Goal: Task Accomplishment & Management: Use online tool/utility

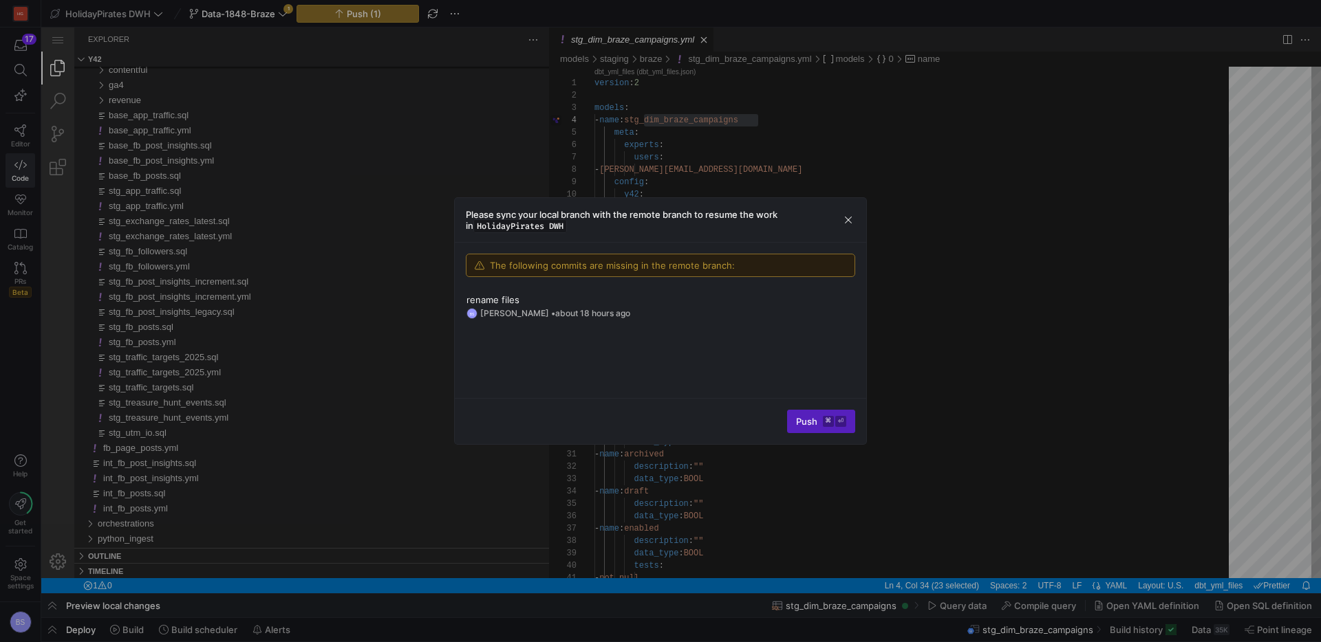
scroll to position [124, 164]
click at [845, 215] on span "button" at bounding box center [848, 220] width 14 height 14
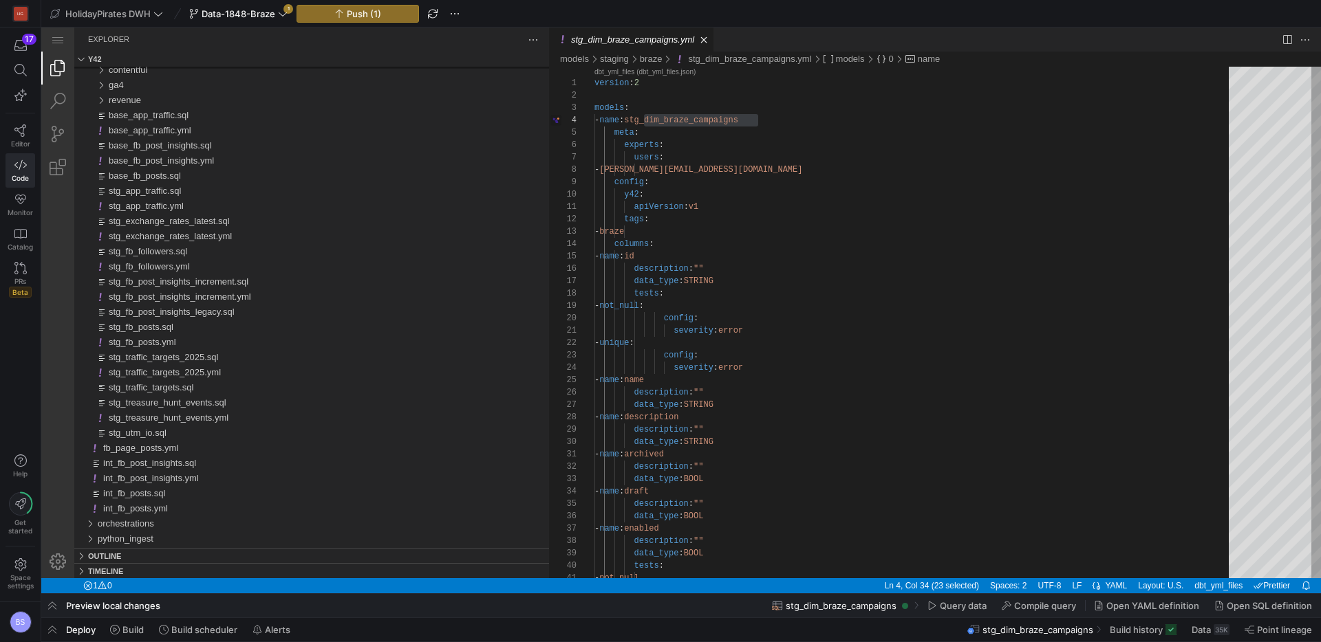
click at [250, 22] on y42-top-nav "HolidayPirates DWH Data-1848-Braze 1 Push (1)" at bounding box center [680, 14] width 1279 height 28
click at [252, 19] on span at bounding box center [238, 14] width 104 height 17
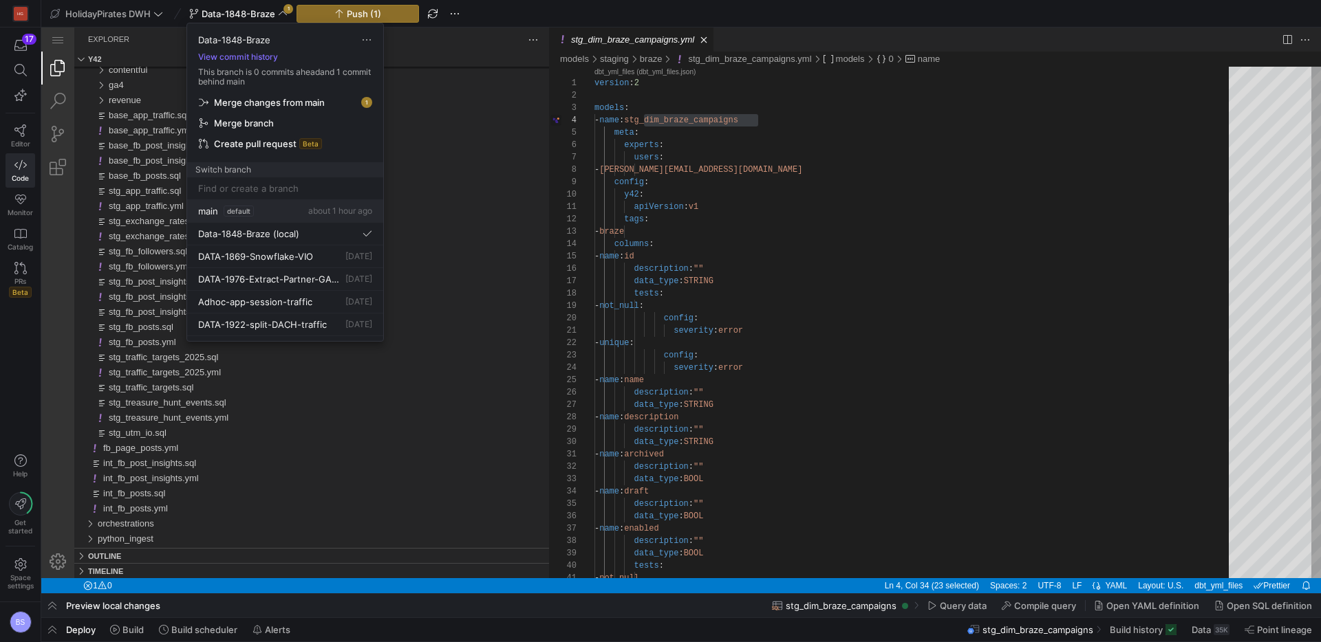
click at [250, 217] on button "main default about 1 hour ago" at bounding box center [285, 211] width 196 height 23
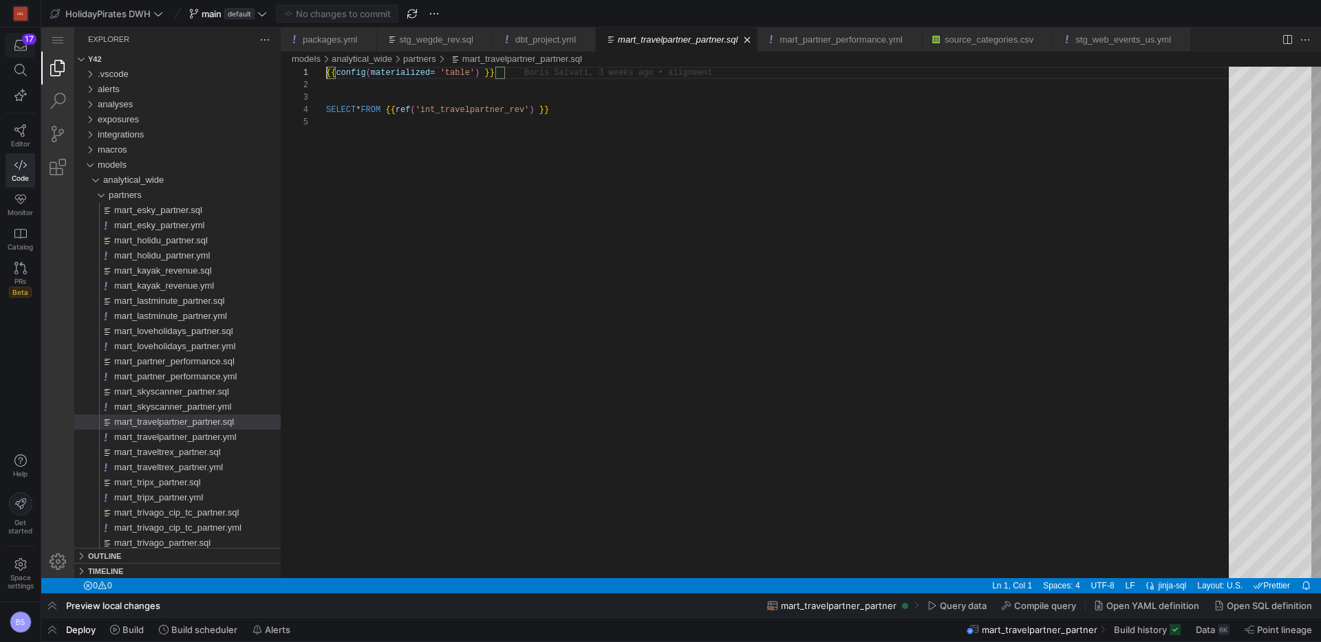
click at [21, 47] on icon "button" at bounding box center [20, 45] width 12 height 11
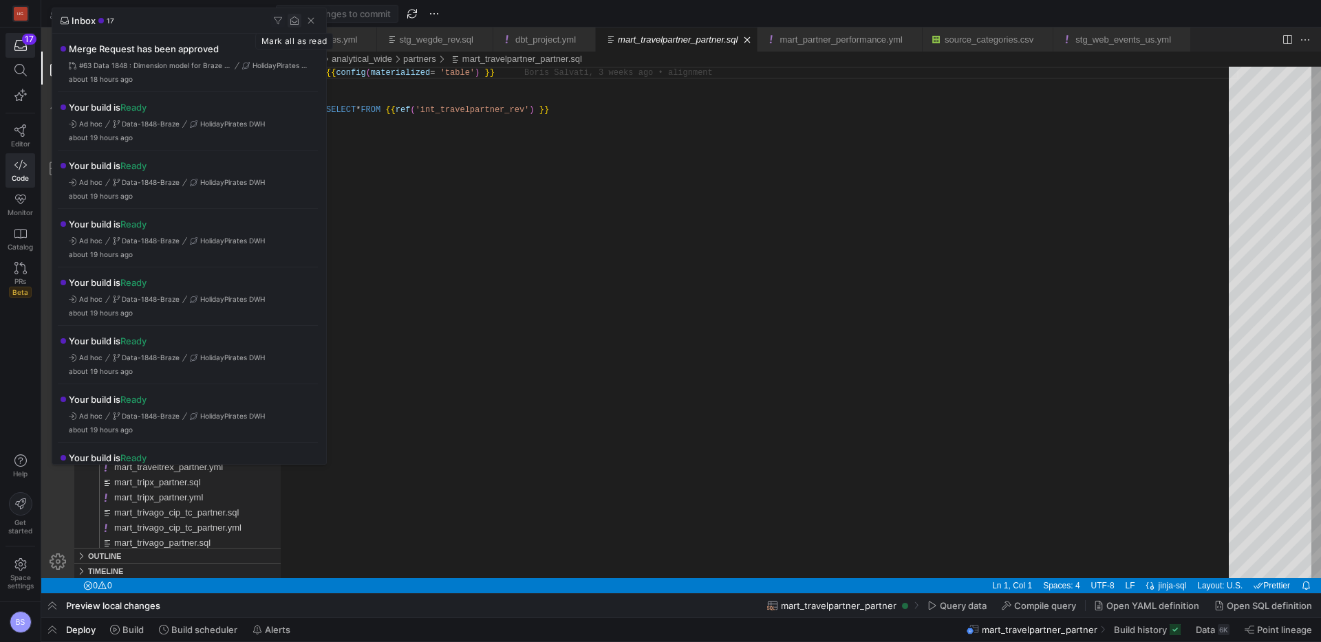
click at [298, 21] on span "button" at bounding box center [295, 21] width 14 height 14
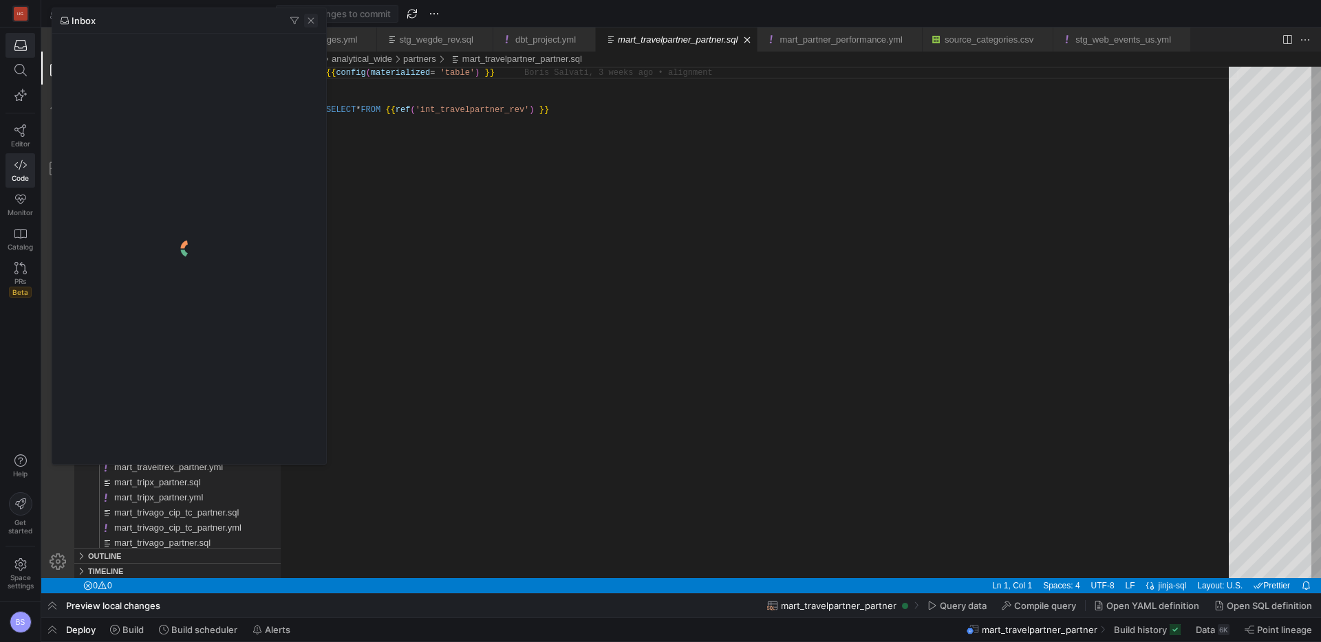
click at [310, 21] on span "button" at bounding box center [311, 21] width 14 height 14
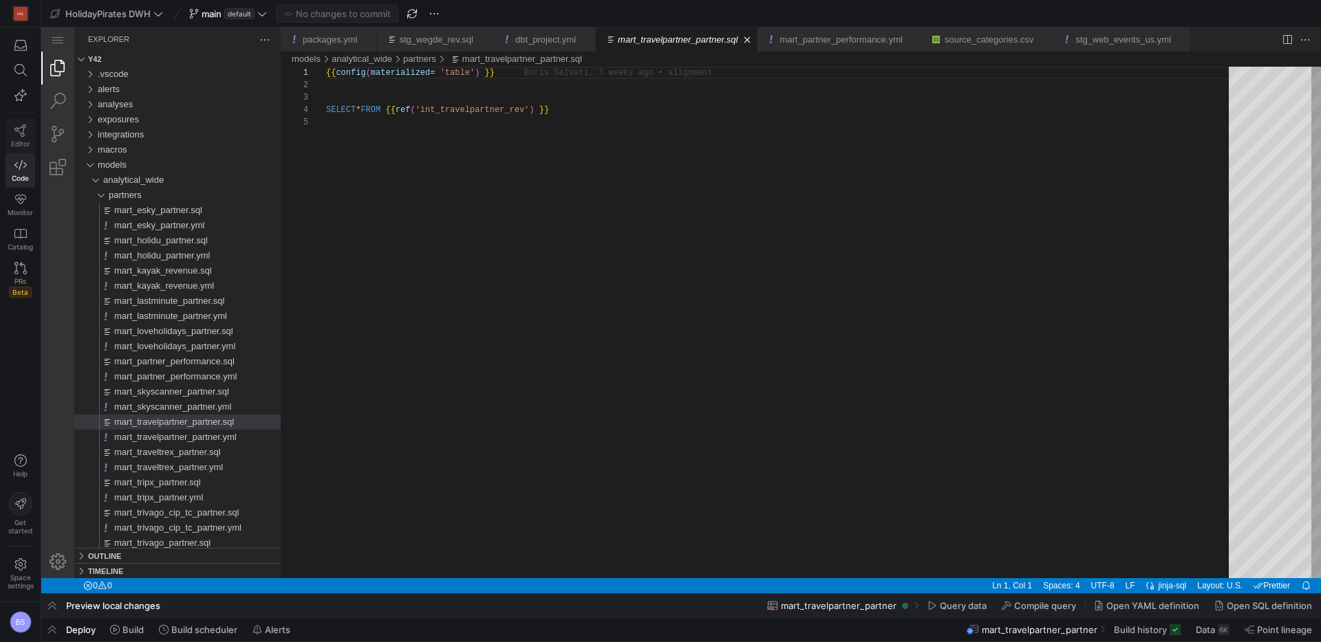
click at [7, 129] on link "Editor" at bounding box center [21, 136] width 30 height 34
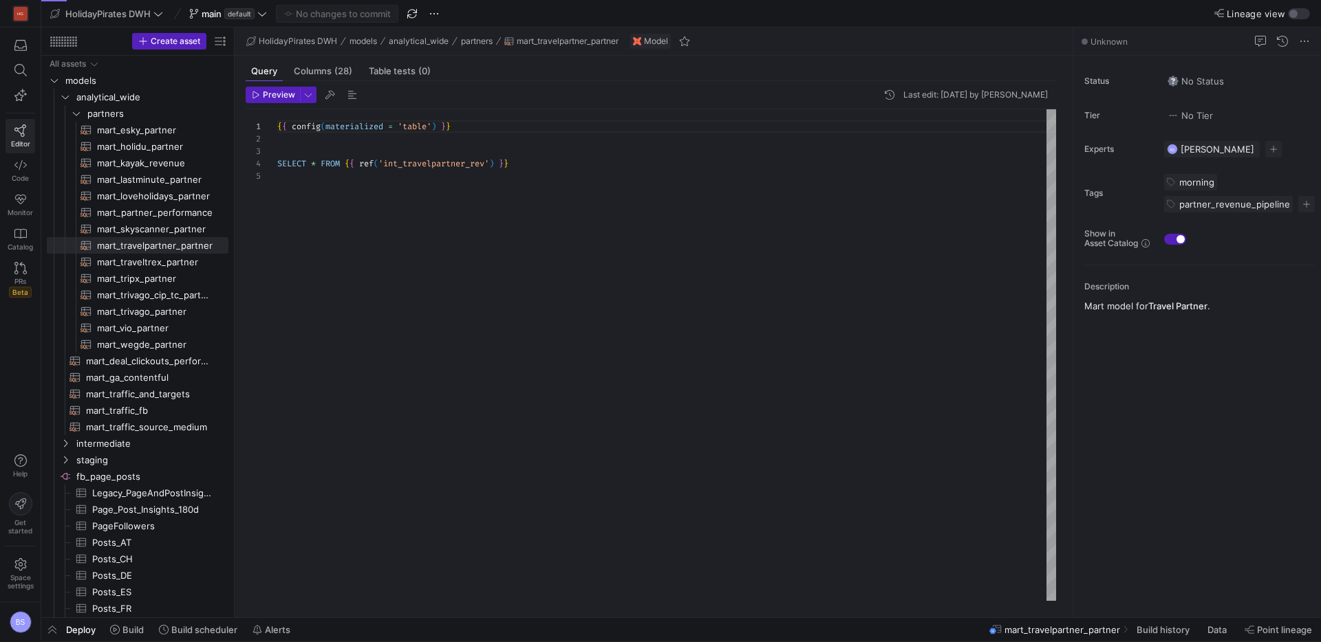
scroll to position [50, 0]
click at [1290, 12] on div "button" at bounding box center [1293, 14] width 8 height 8
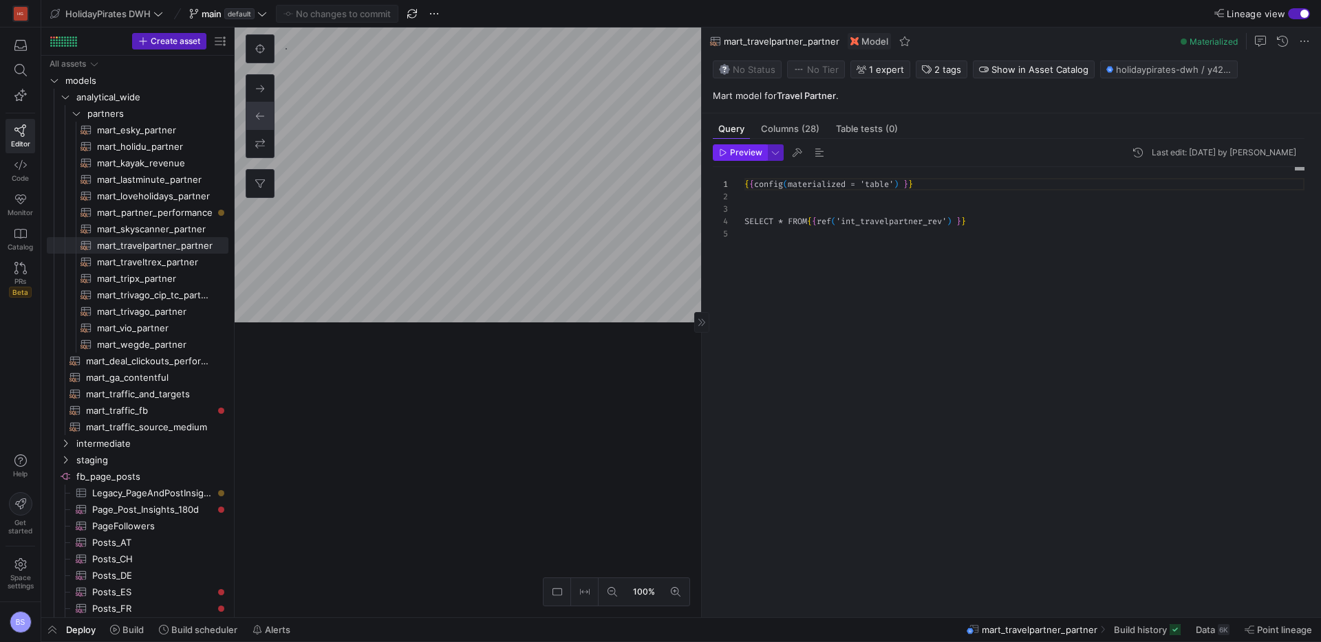
scroll to position [50, 0]
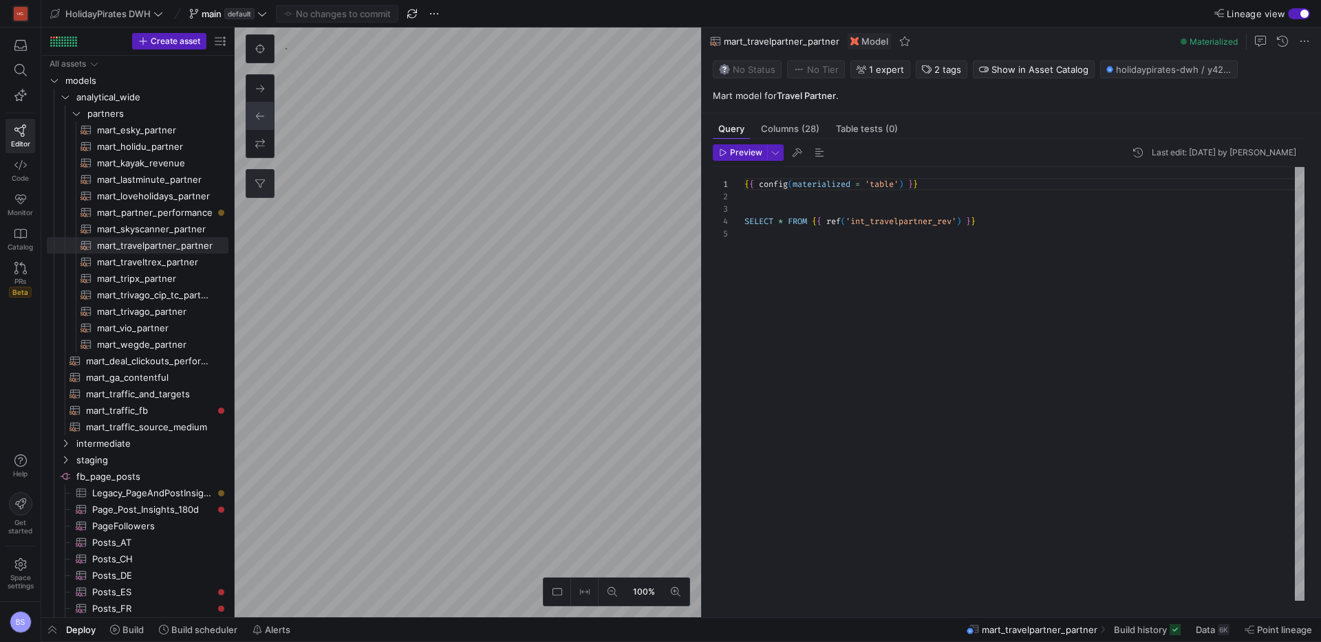
click at [260, 187] on icon at bounding box center [260, 184] width 10 height 8
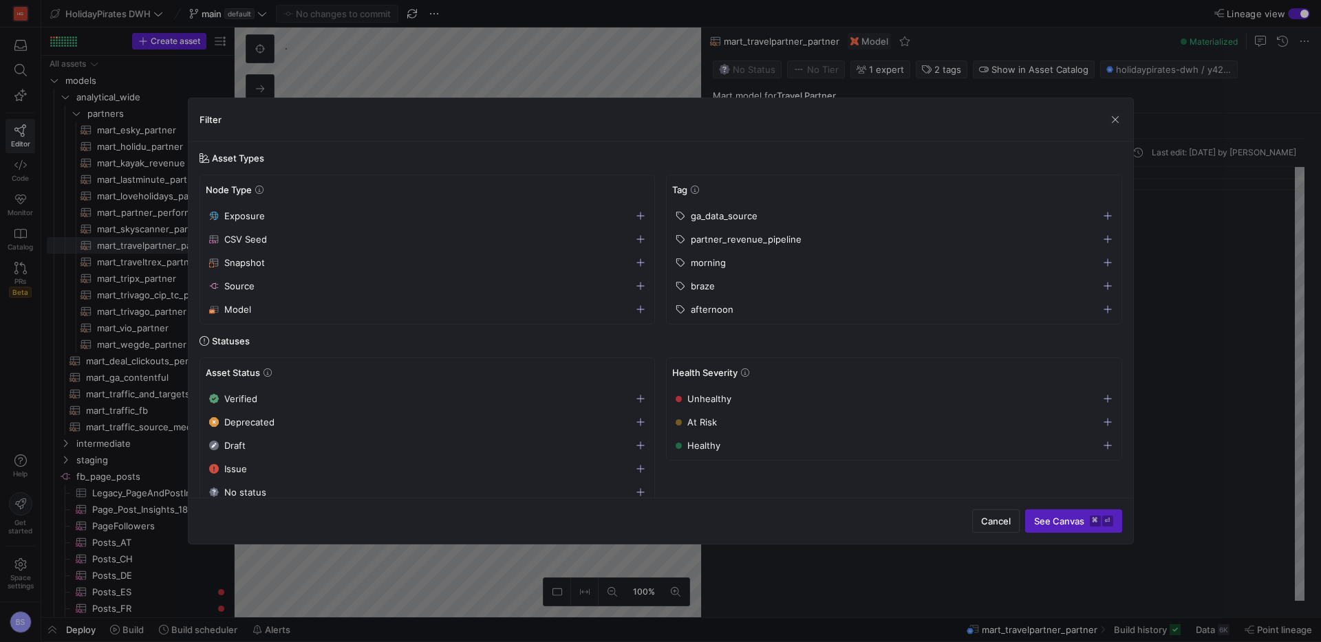
click at [730, 286] on div "braze" at bounding box center [887, 286] width 424 height 11
click at [1078, 522] on span "See Canvas ⌘ ⏎" at bounding box center [1073, 521] width 79 height 11
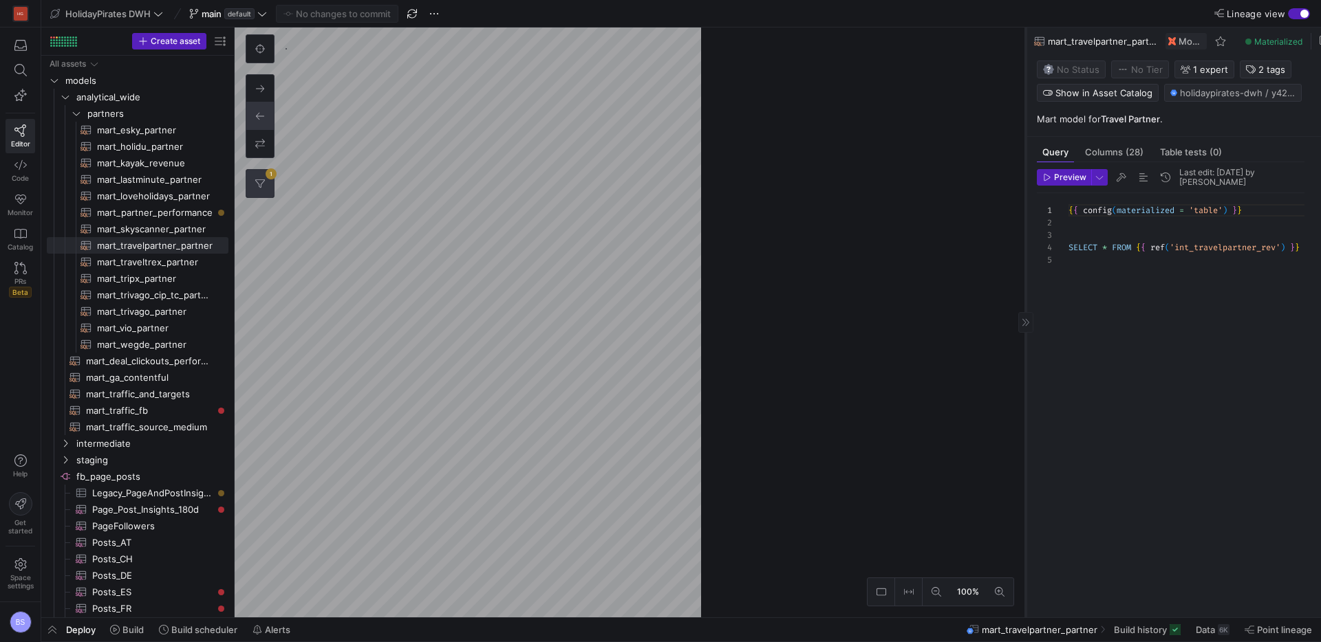
drag, startPoint x: 700, startPoint y: 245, endPoint x: 1021, endPoint y: 250, distance: 321.9
click at [1025, 250] on div at bounding box center [1025, 323] width 1 height 590
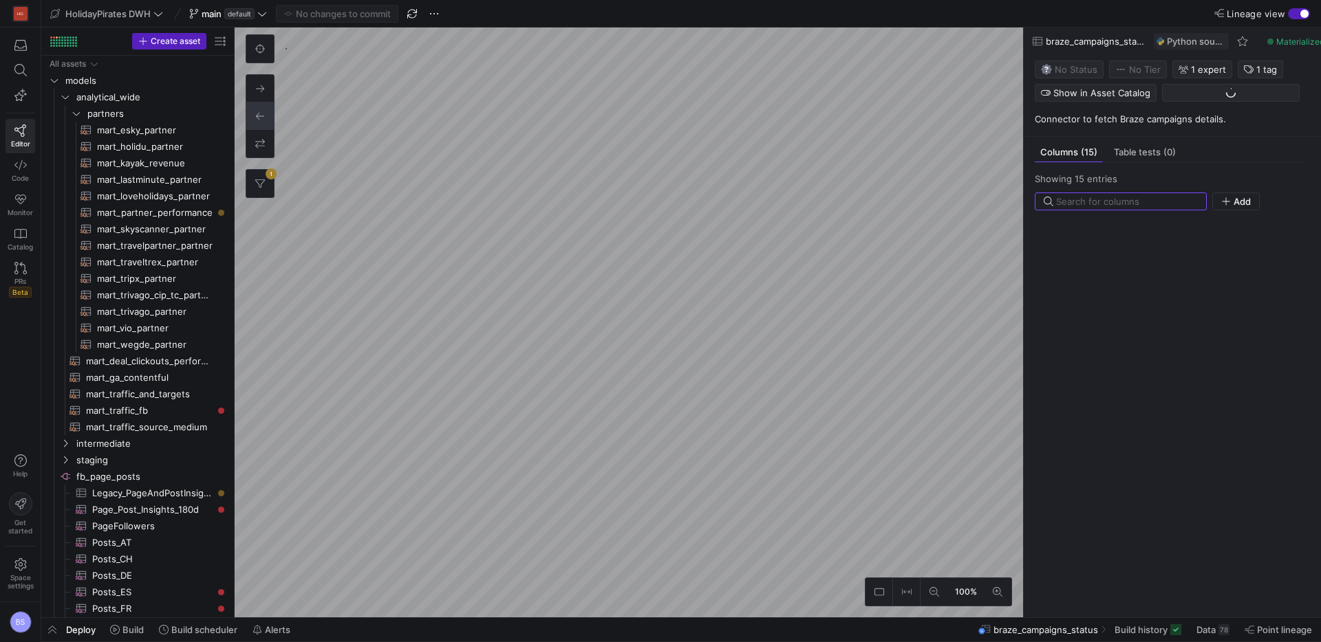
scroll to position [263, 0]
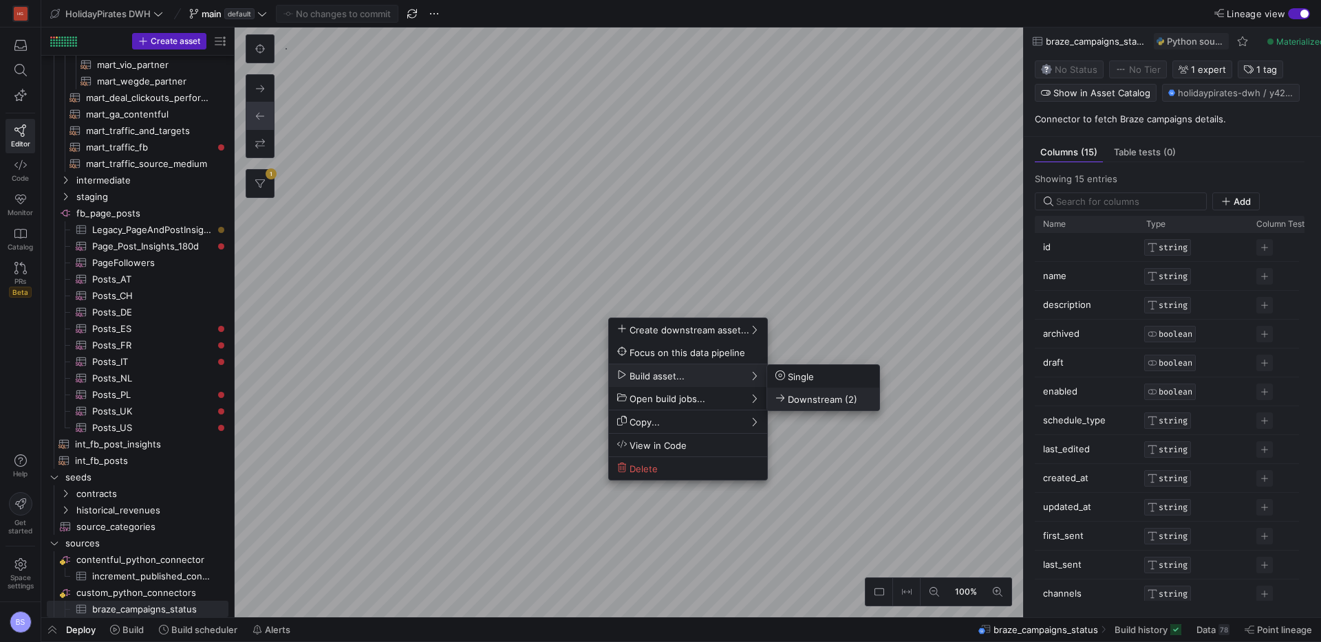
click at [815, 404] on span "Downstream (2)" at bounding box center [816, 399] width 82 height 12
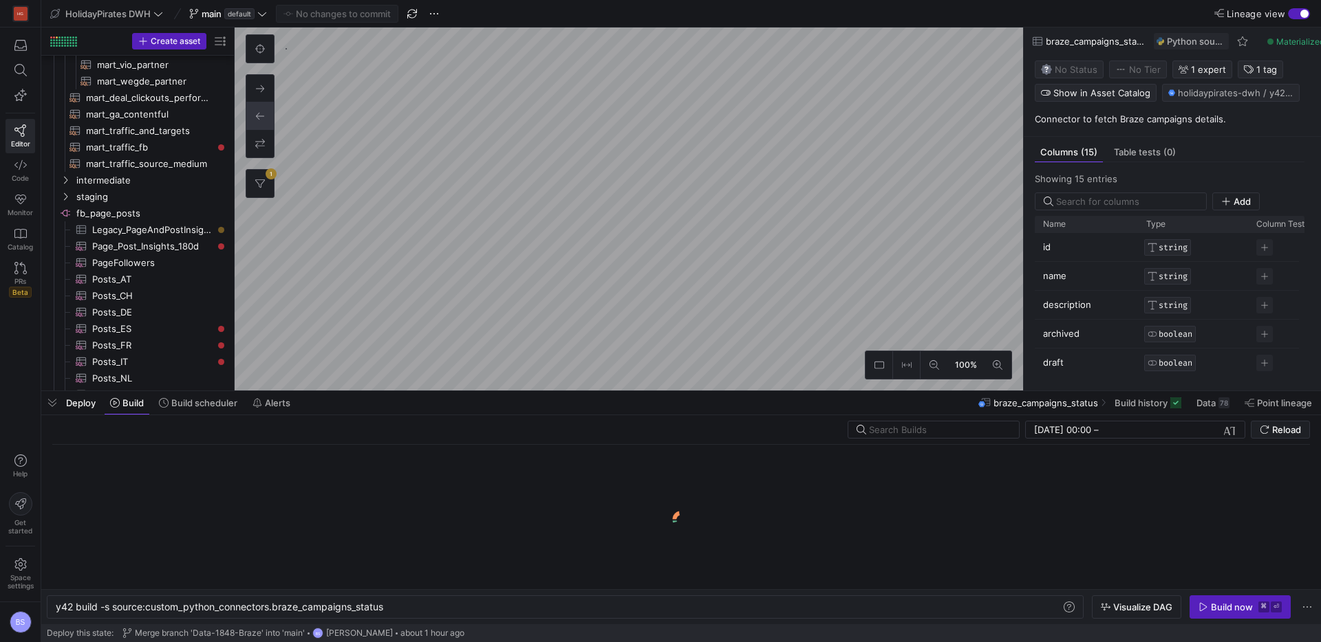
scroll to position [0, 330]
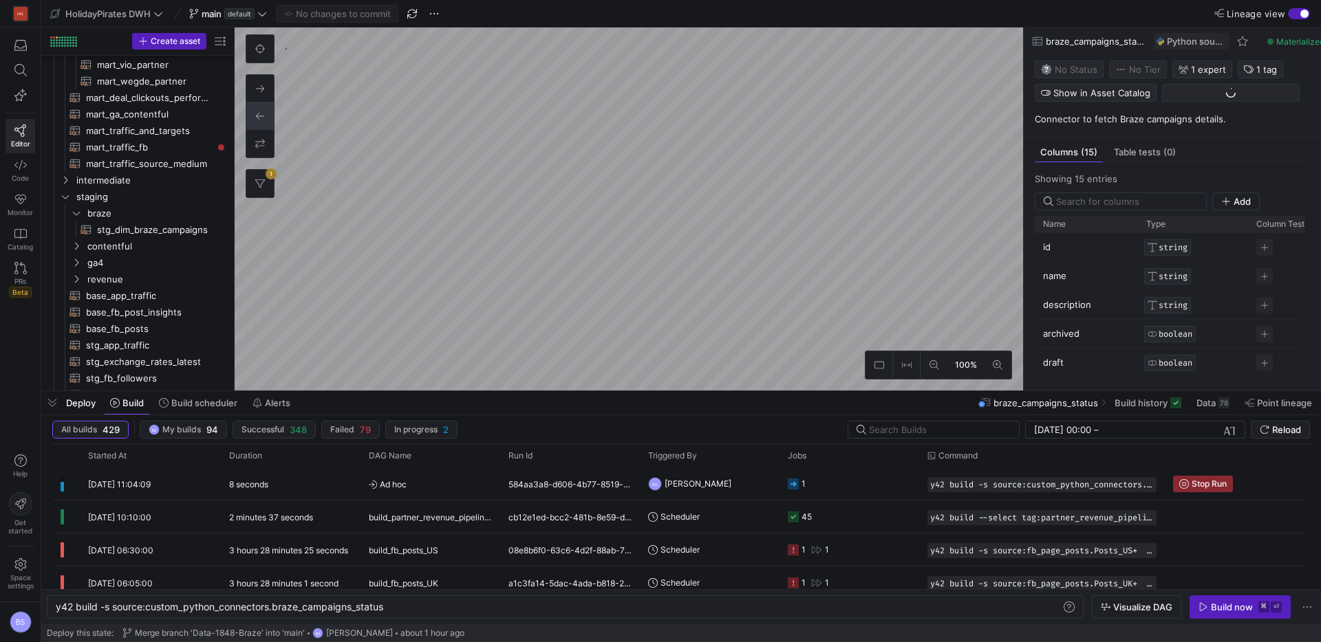
scroll to position [788, 0]
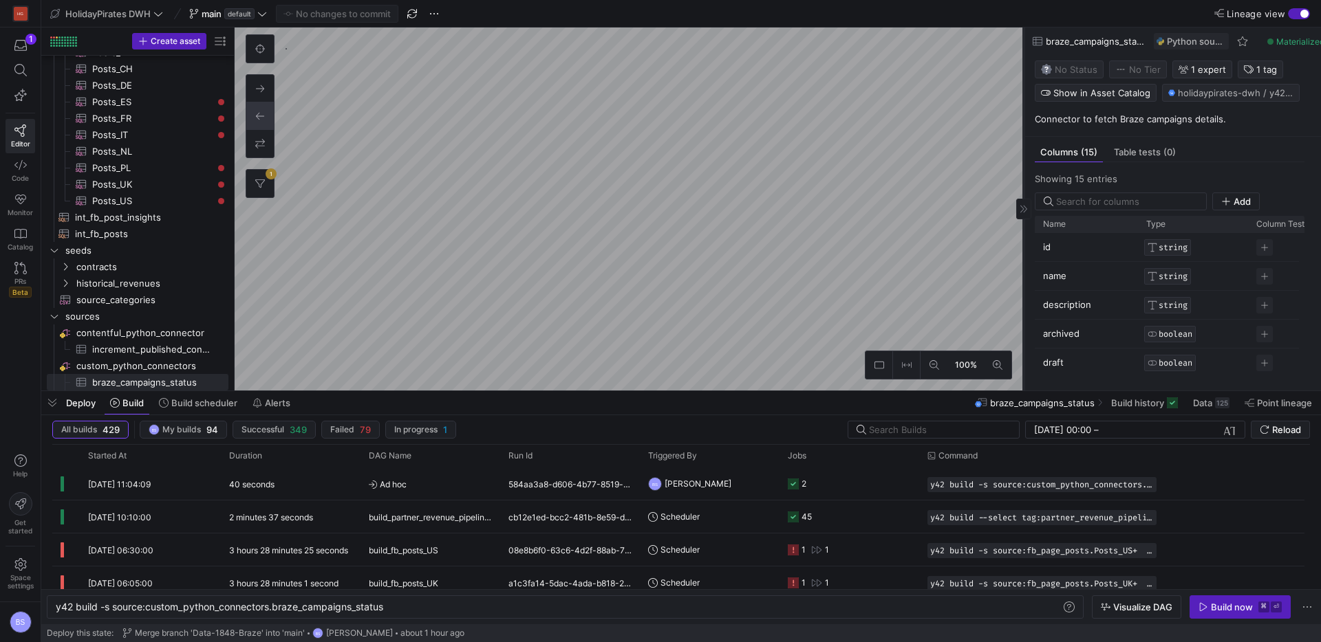
type textarea "y42 build -s stg_dim_braze_campaigns"
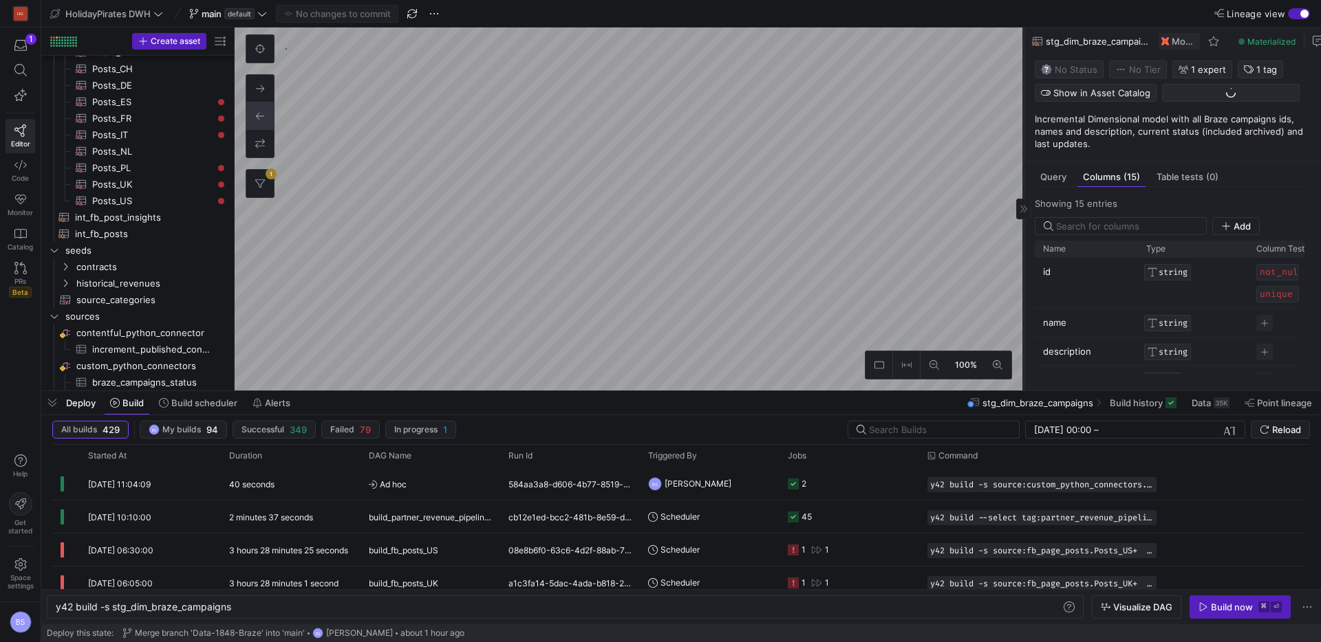
scroll to position [429, 0]
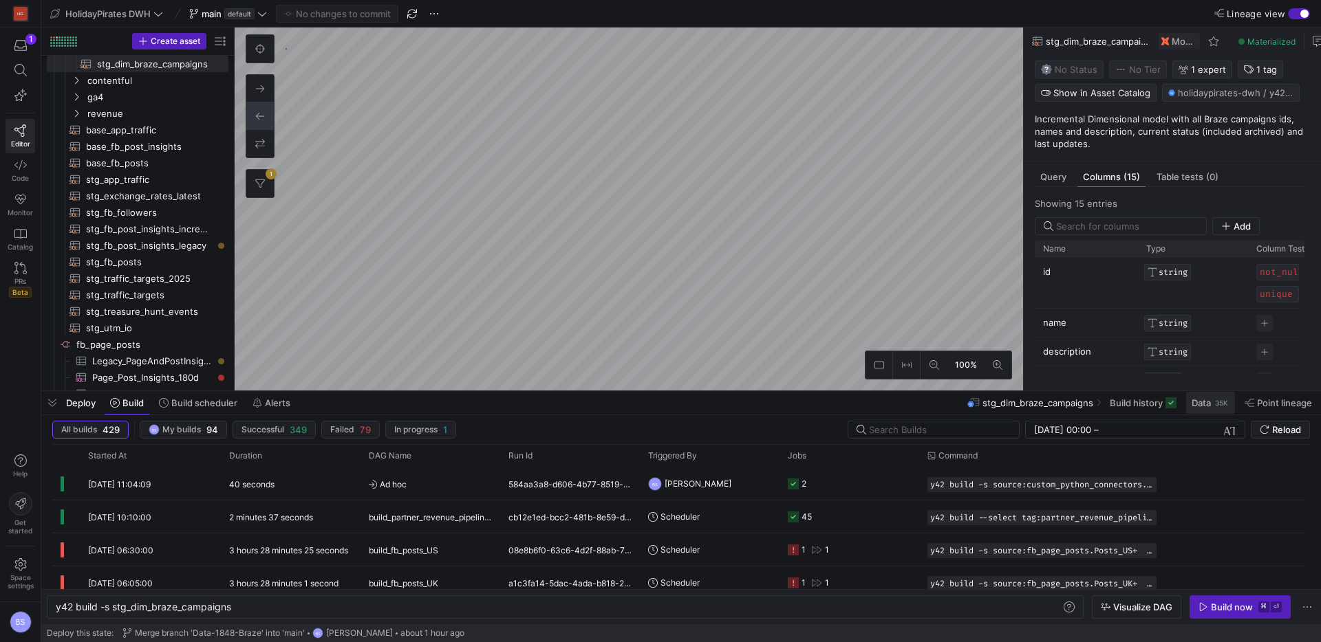
click at [1211, 402] on span "Data 35K" at bounding box center [1210, 403] width 38 height 11
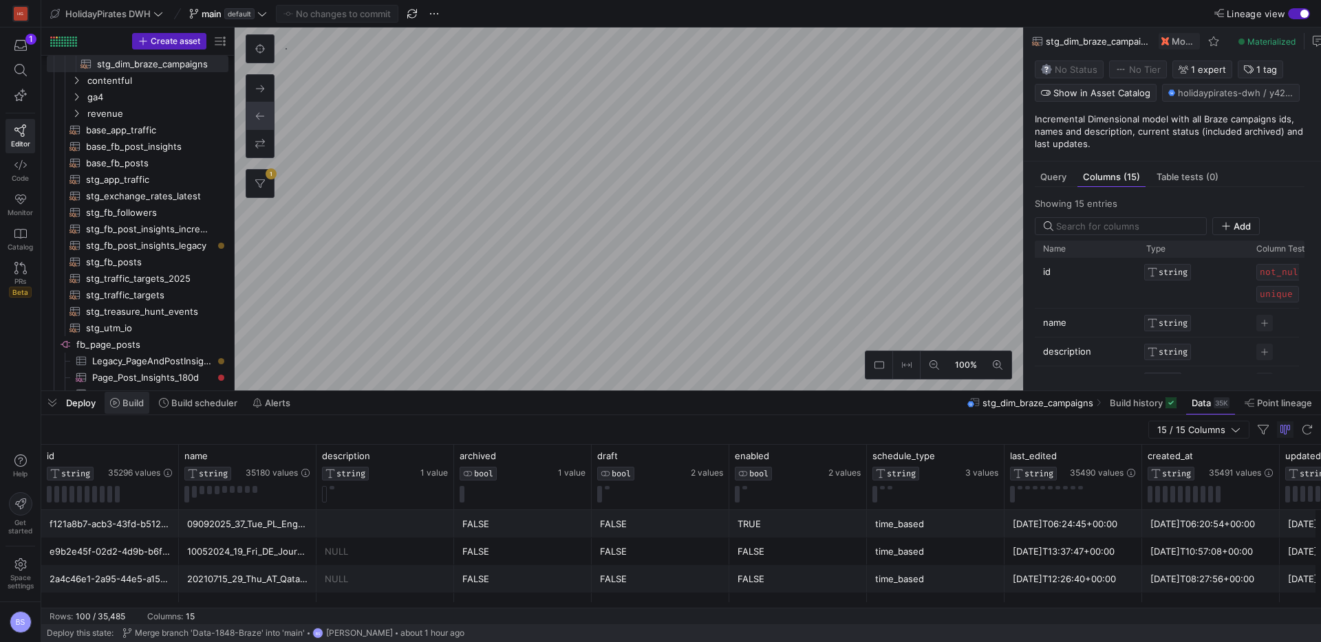
click at [134, 410] on span at bounding box center [127, 403] width 45 height 22
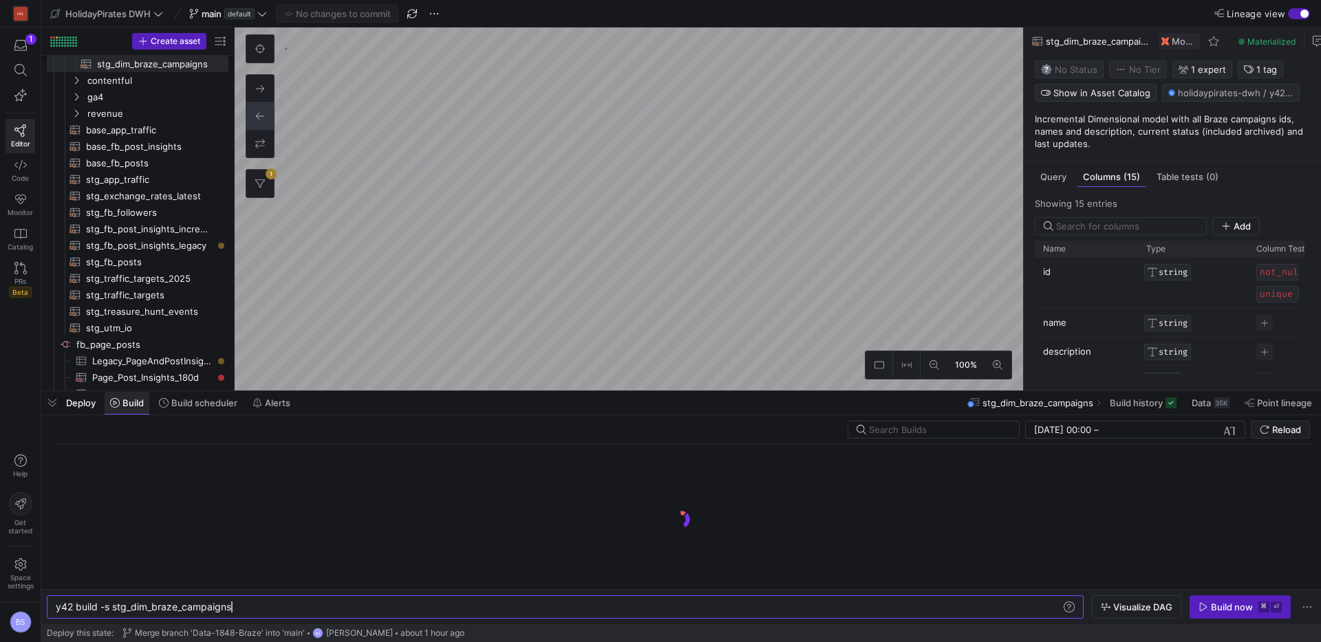
scroll to position [0, 175]
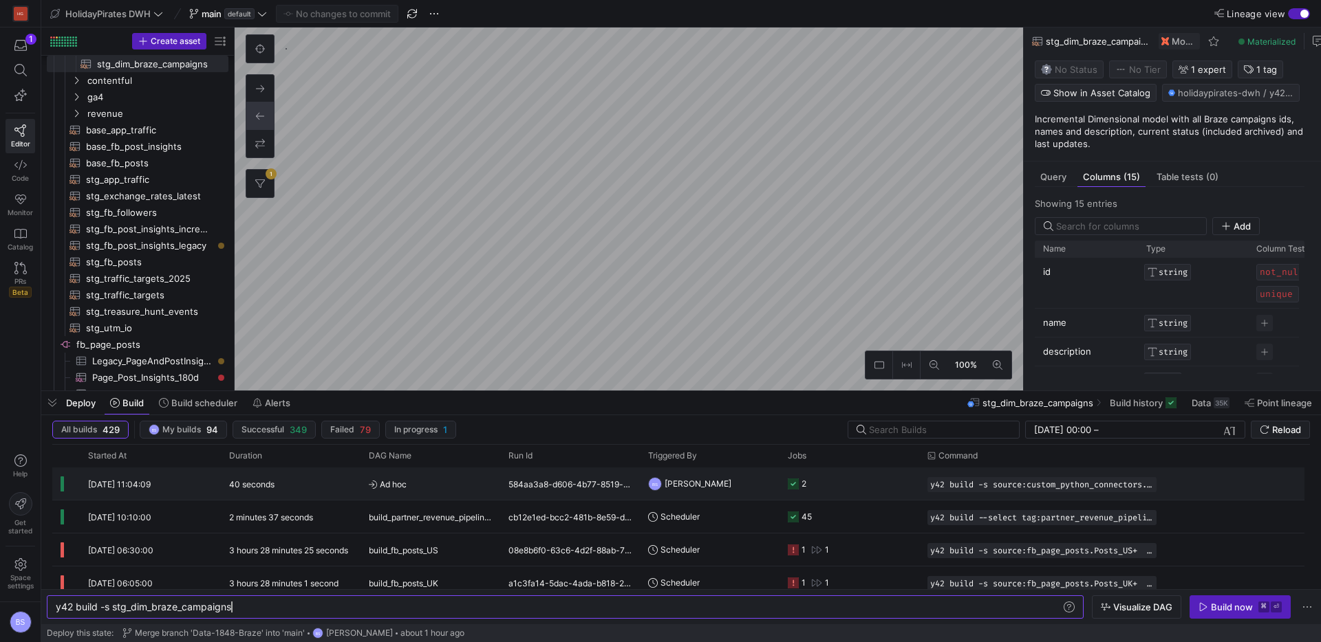
click at [314, 483] on div "40 seconds" at bounding box center [291, 484] width 140 height 32
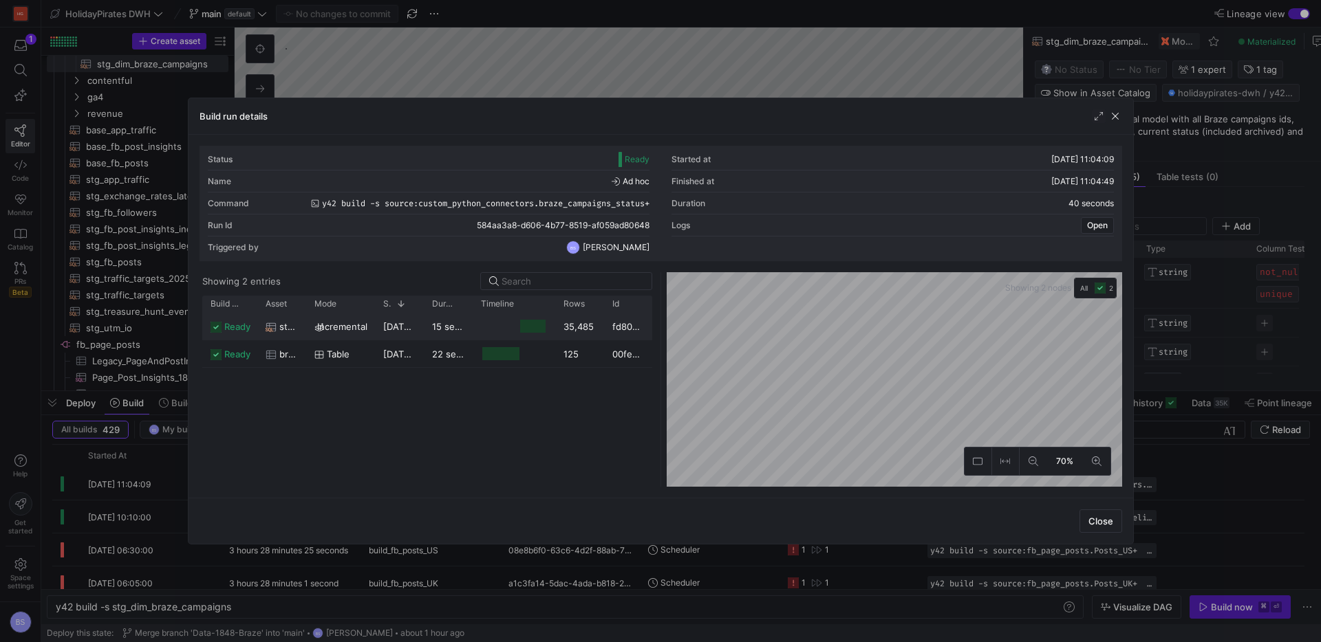
click at [378, 329] on div "10/09/25, 11:04:33" at bounding box center [399, 326] width 49 height 27
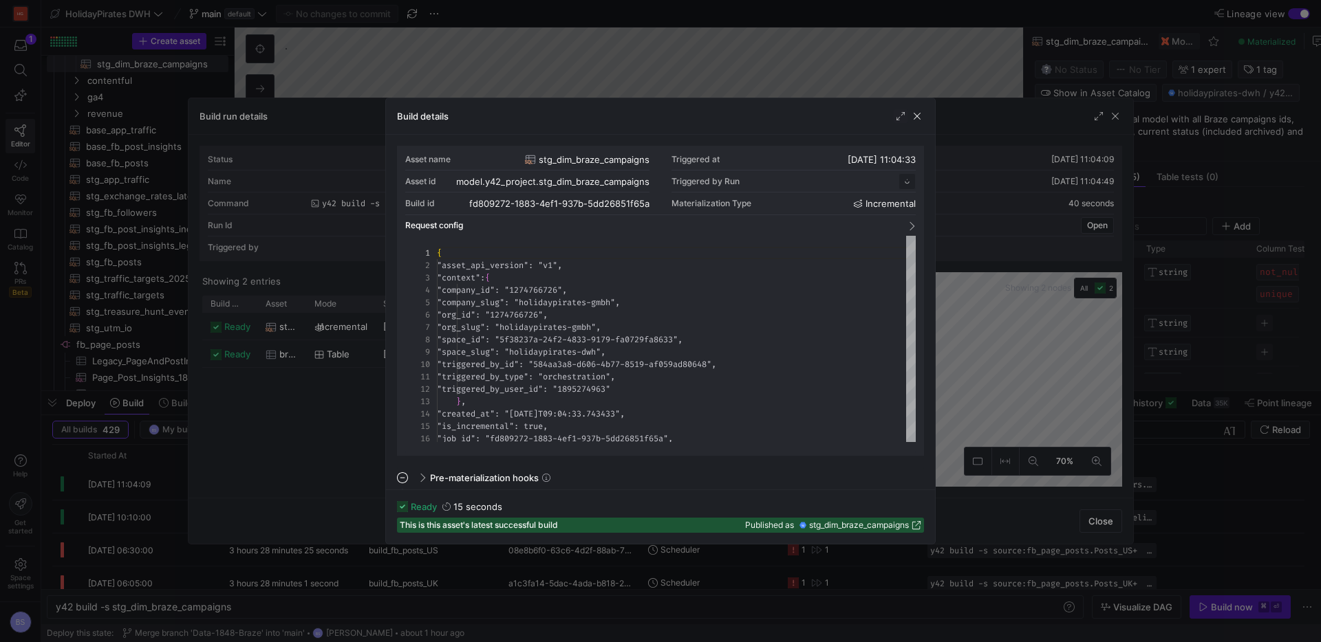
scroll to position [124, 0]
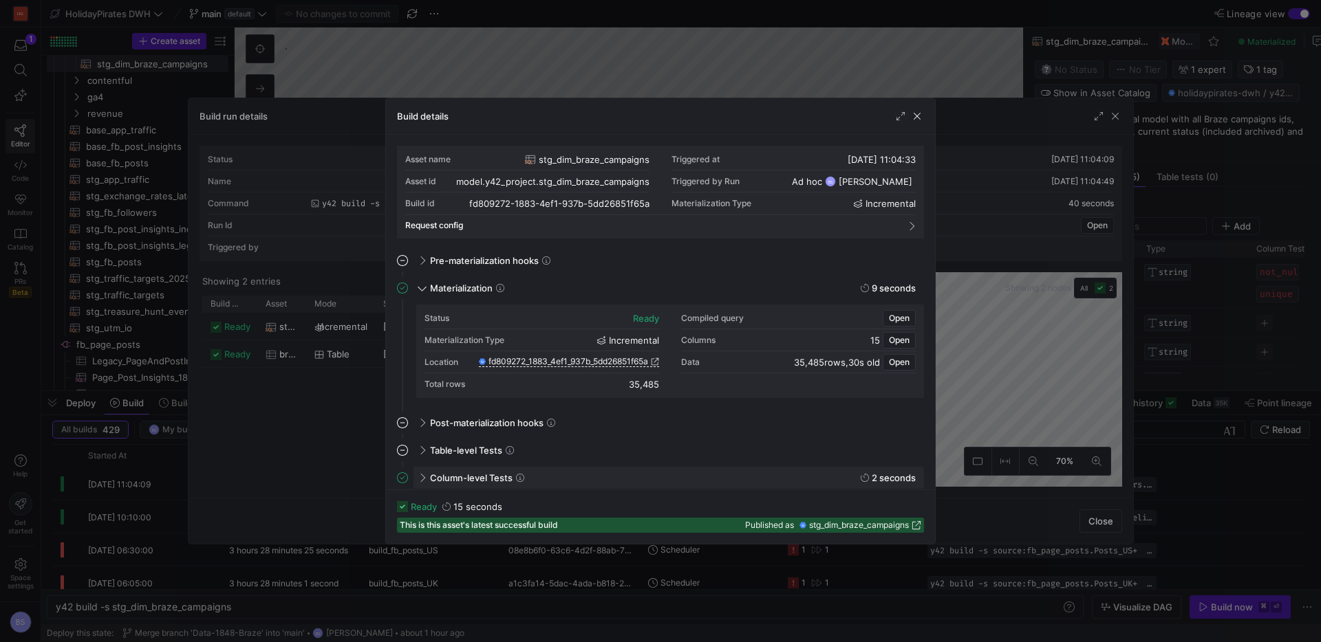
click at [477, 479] on span "Column-level Tests" at bounding box center [471, 478] width 83 height 11
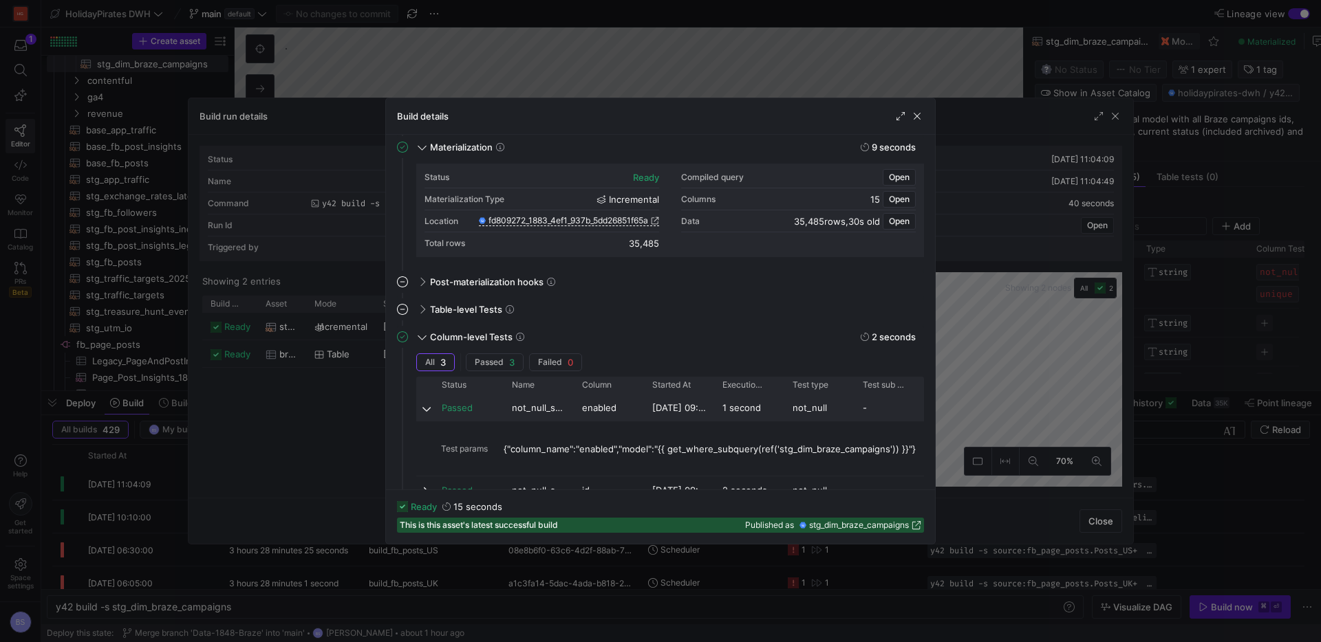
scroll to position [197, 0]
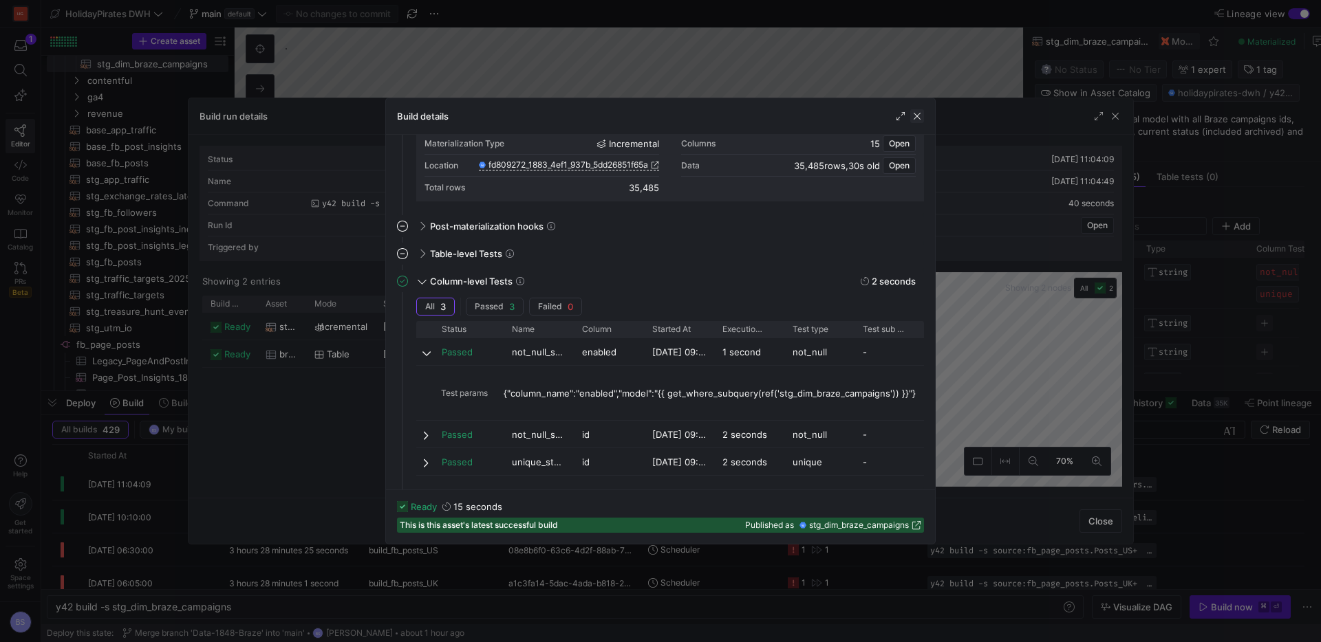
click at [919, 119] on span "button" at bounding box center [917, 116] width 14 height 14
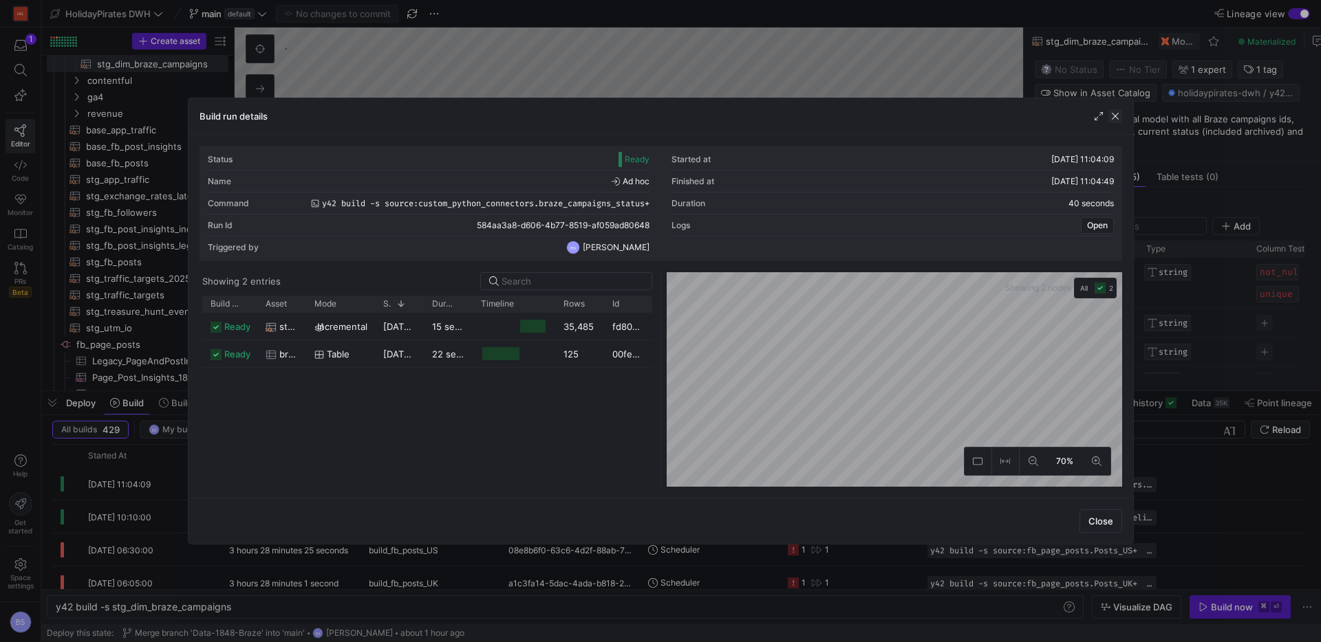
click at [1113, 119] on span "button" at bounding box center [1115, 116] width 14 height 14
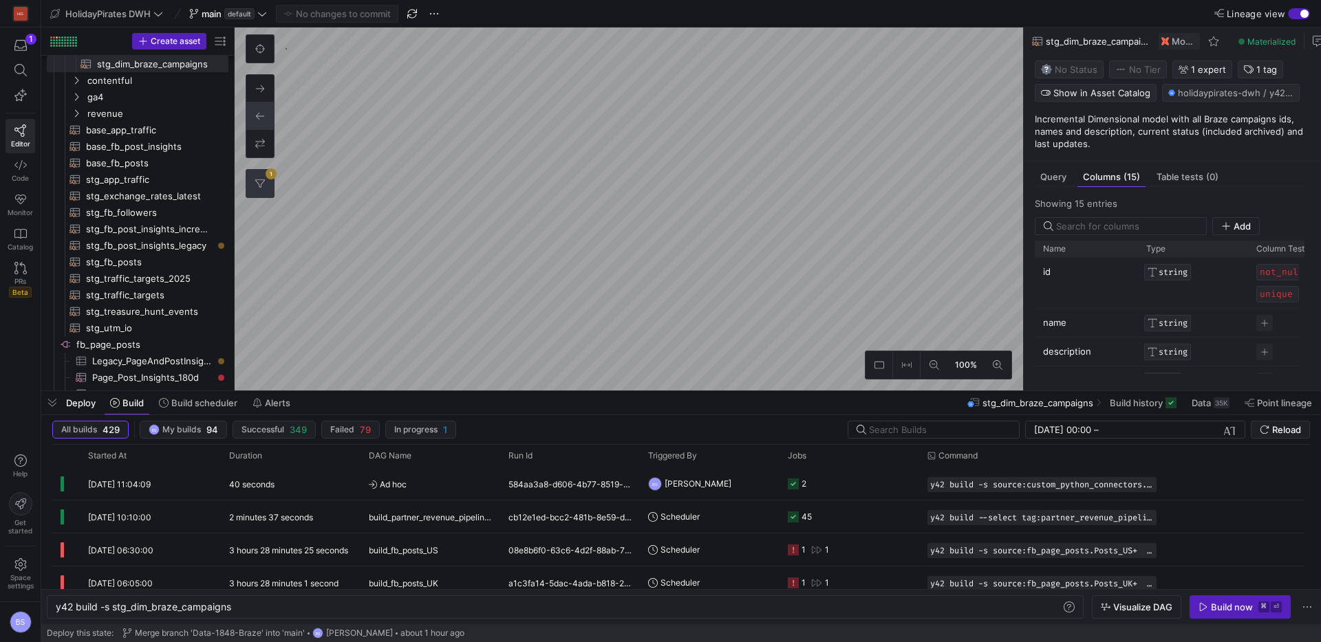
click at [265, 189] on button "1" at bounding box center [260, 184] width 28 height 28
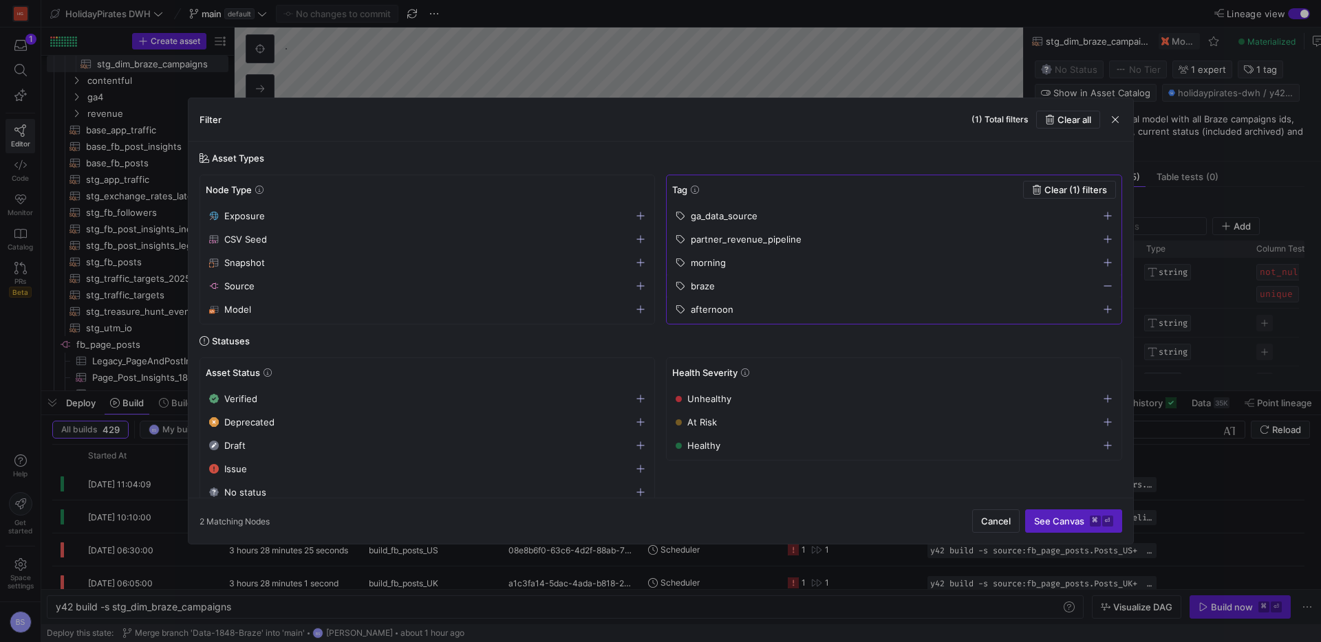
click at [1111, 286] on icon "button" at bounding box center [1108, 286] width 10 height 10
click at [1111, 240] on icon "button" at bounding box center [1108, 240] width 10 height 10
click at [1074, 520] on span "See Canvas ⌘ ⏎" at bounding box center [1073, 521] width 79 height 11
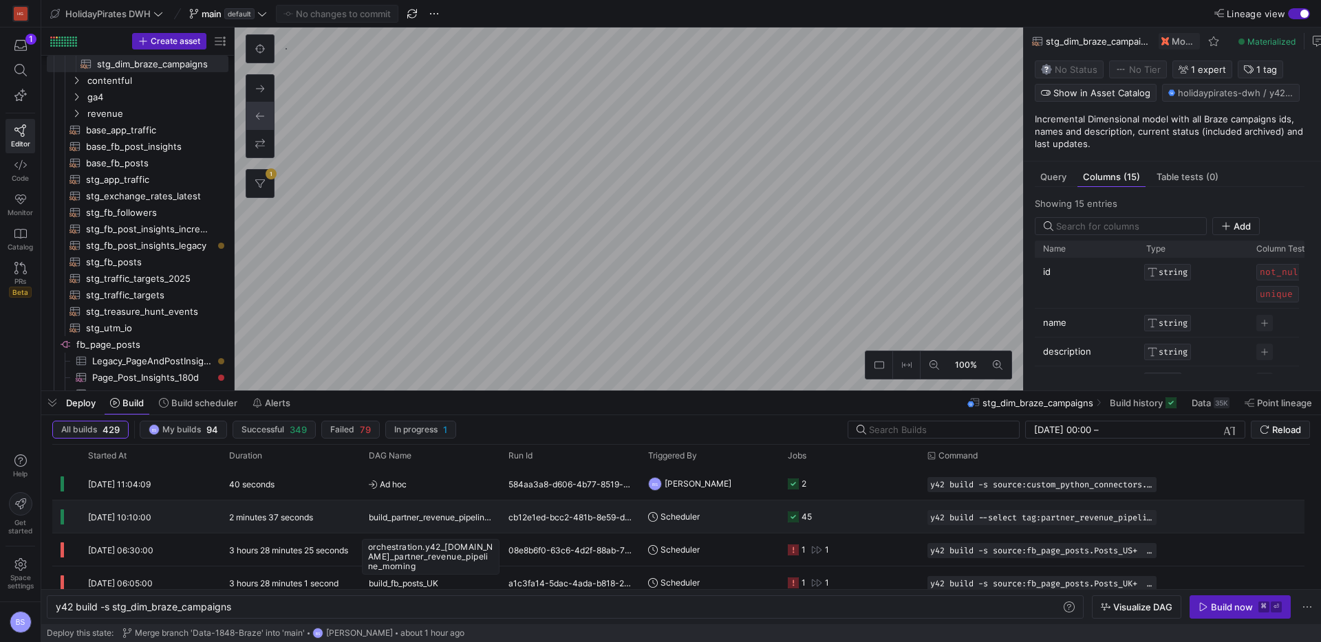
click at [442, 526] on span "build_partner_revenue_pipeline_morning" at bounding box center [430, 517] width 123 height 32
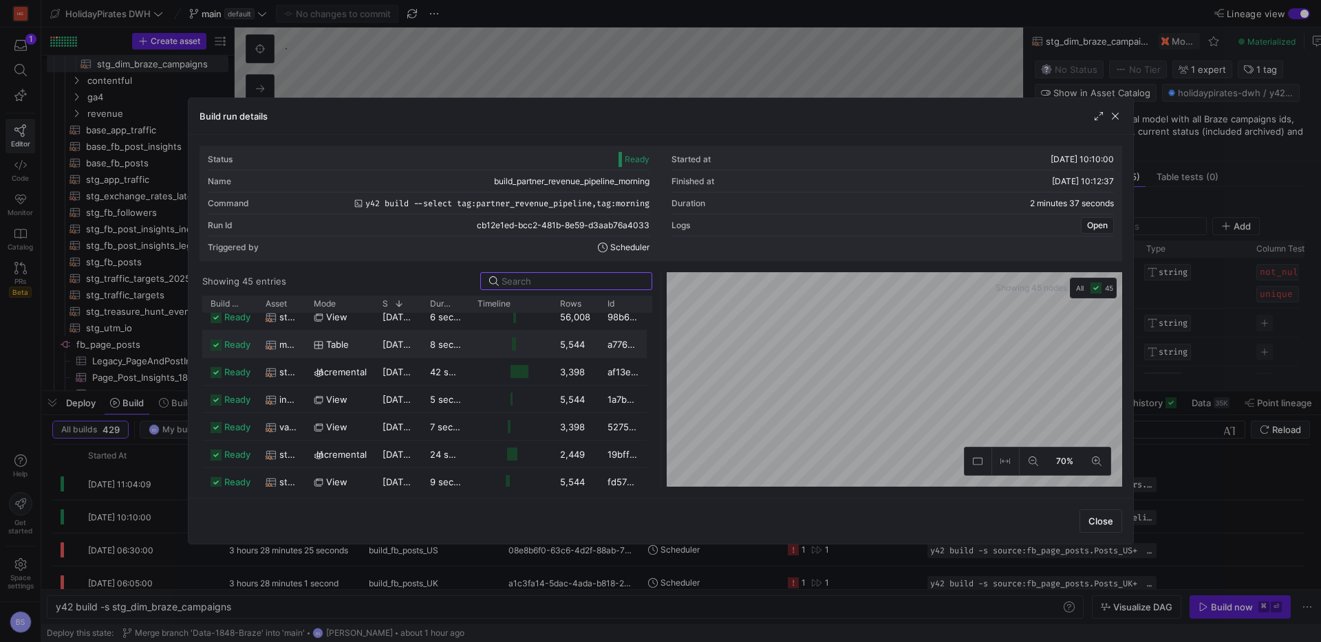
scroll to position [1064, 0]
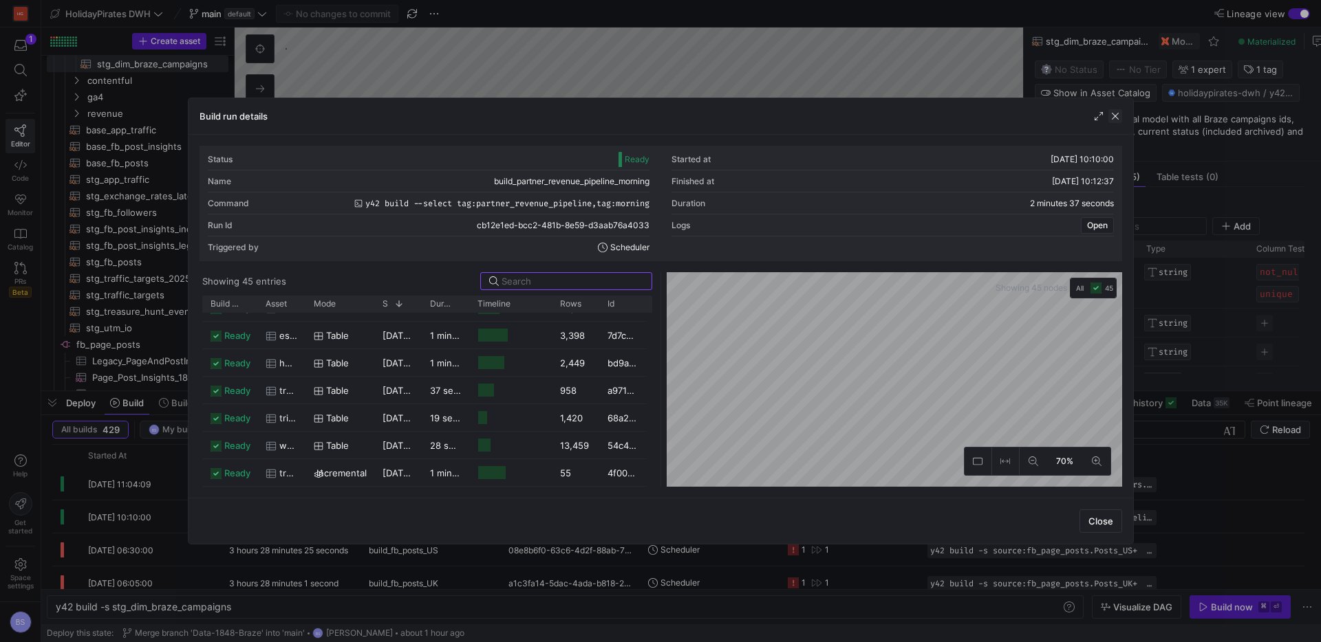
click at [1119, 118] on span "button" at bounding box center [1115, 116] width 14 height 14
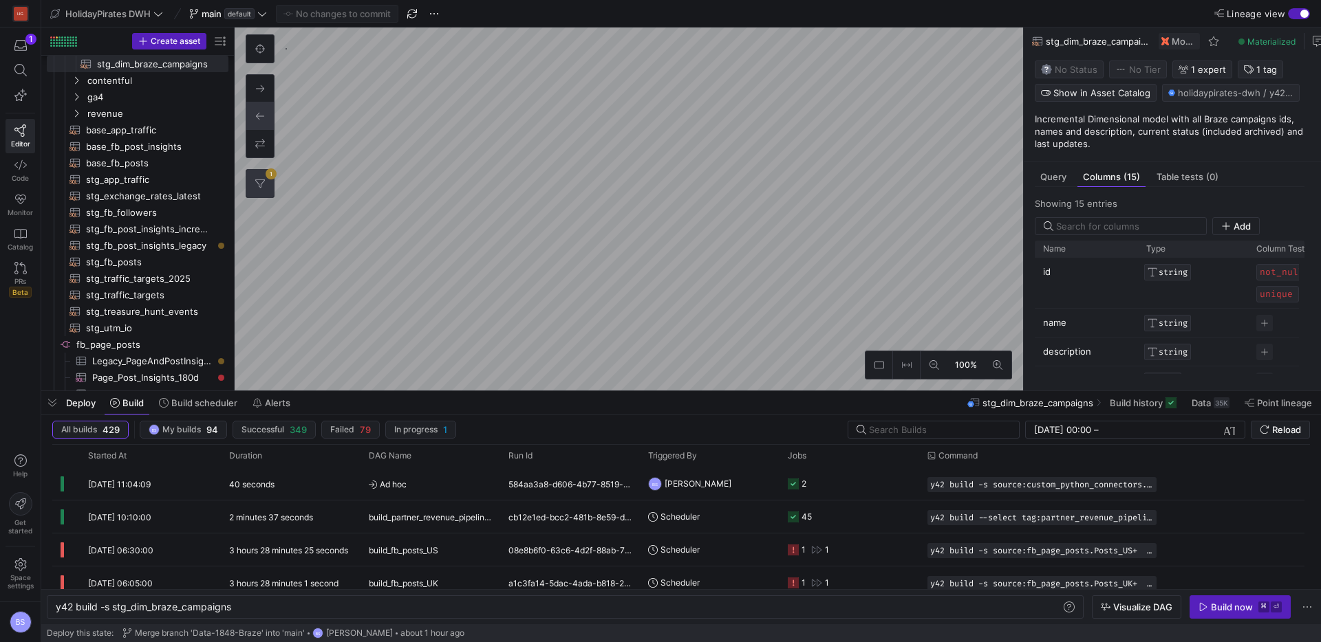
click at [268, 184] on button "1" at bounding box center [260, 184] width 28 height 28
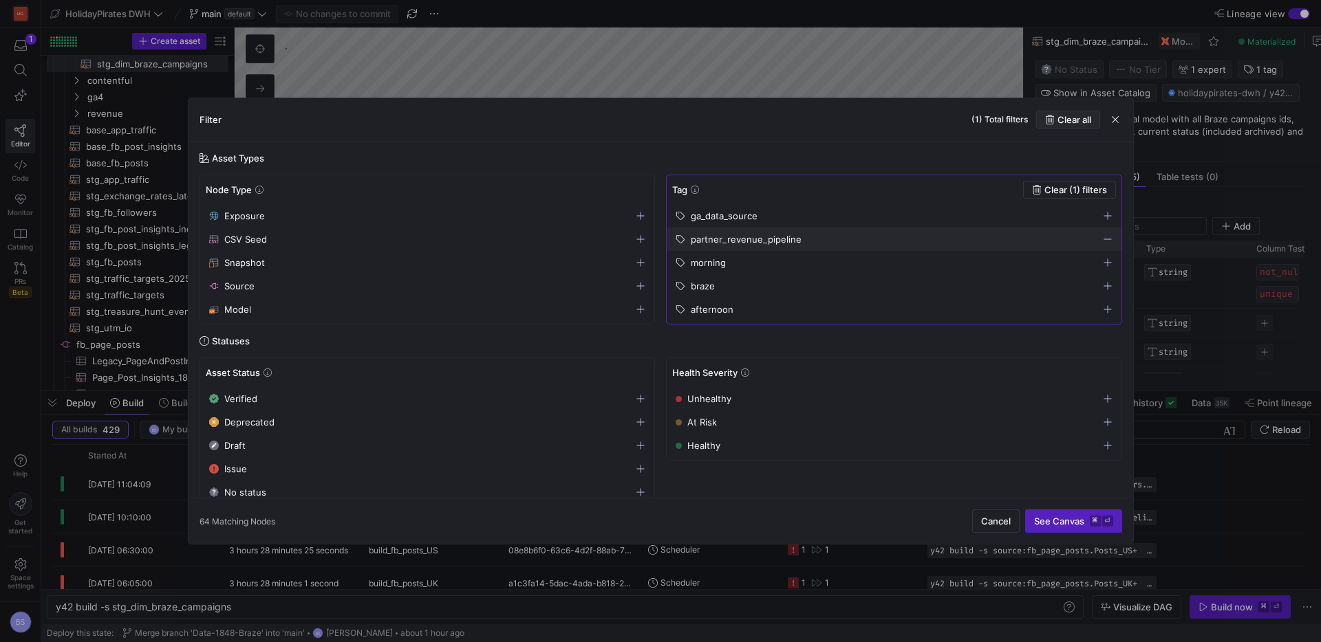
click at [1083, 122] on span "Clear all" at bounding box center [1074, 119] width 34 height 11
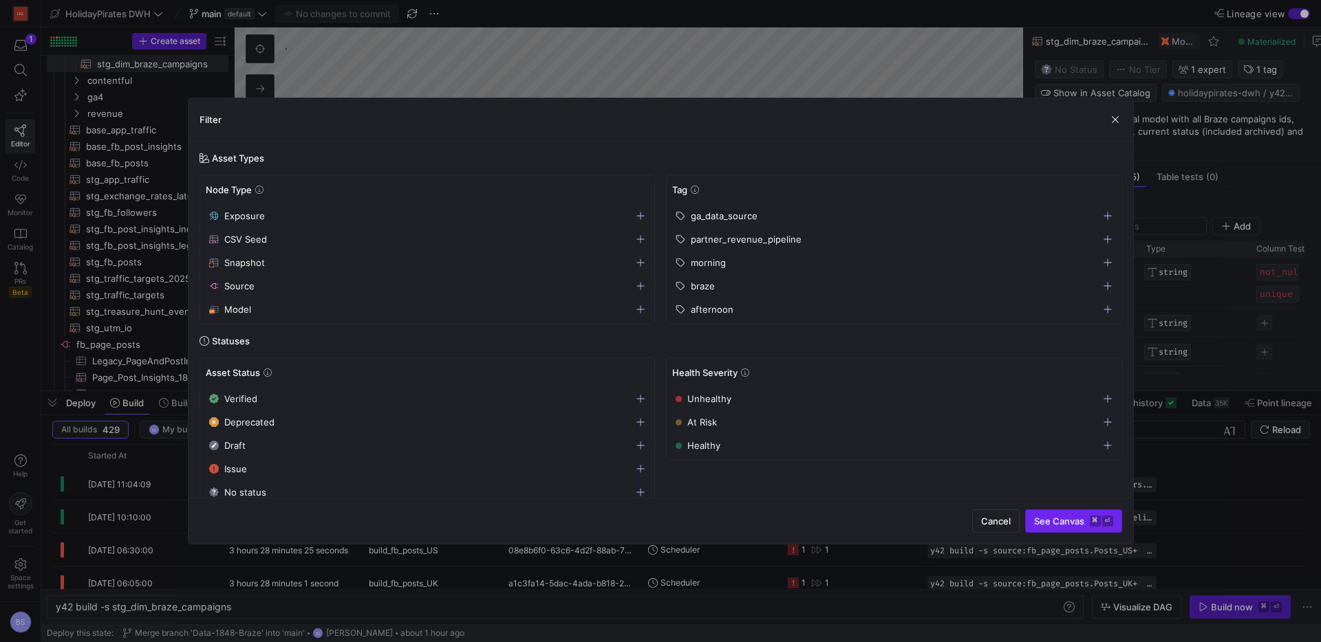
click at [1098, 527] on span "submit" at bounding box center [1074, 521] width 96 height 22
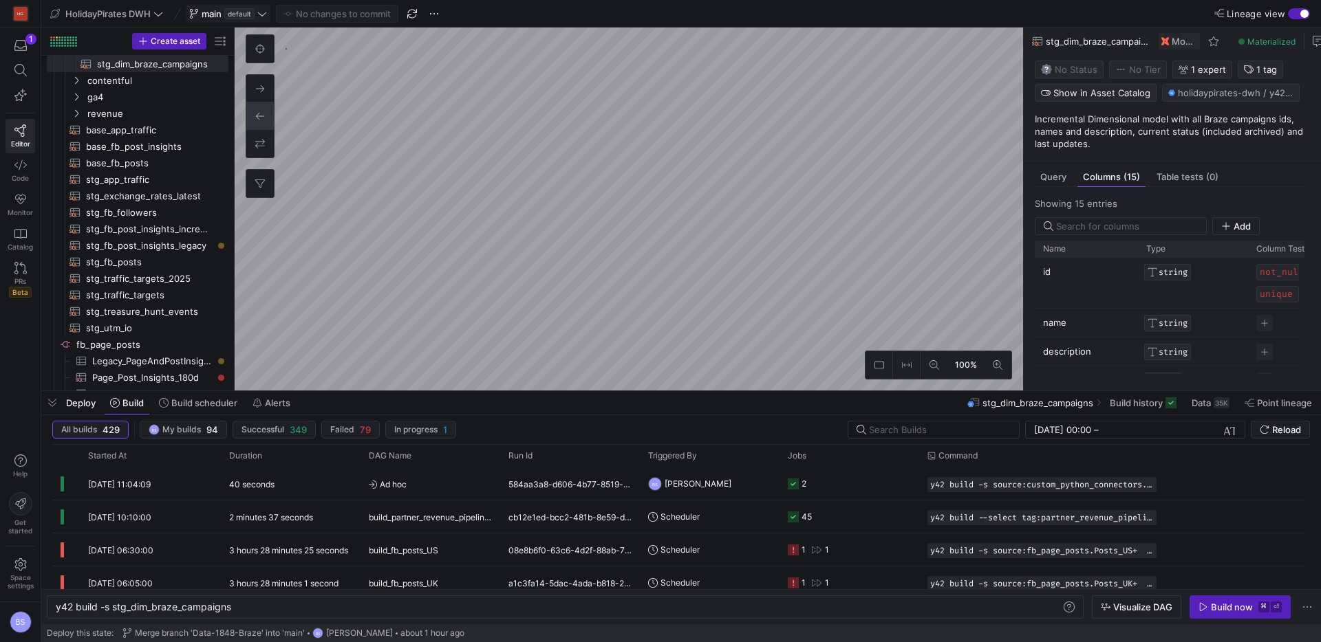
click at [213, 16] on span "main" at bounding box center [212, 13] width 20 height 11
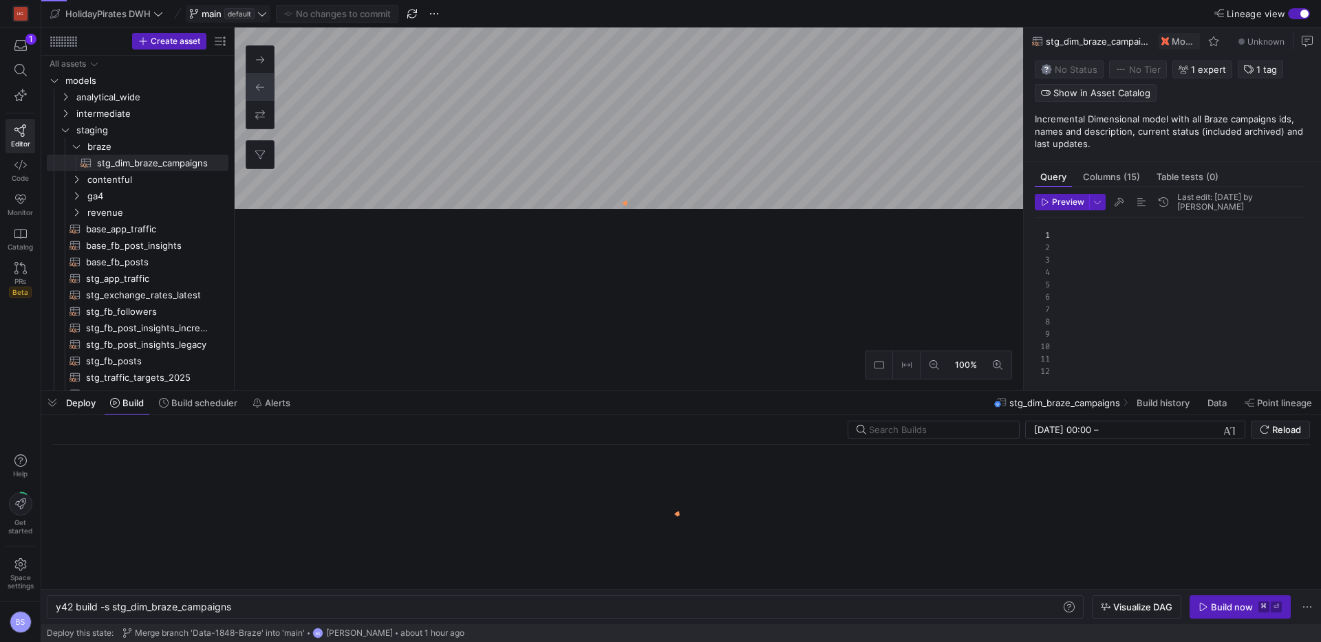
scroll to position [0, 175]
click at [259, 20] on span at bounding box center [227, 14] width 83 height 17
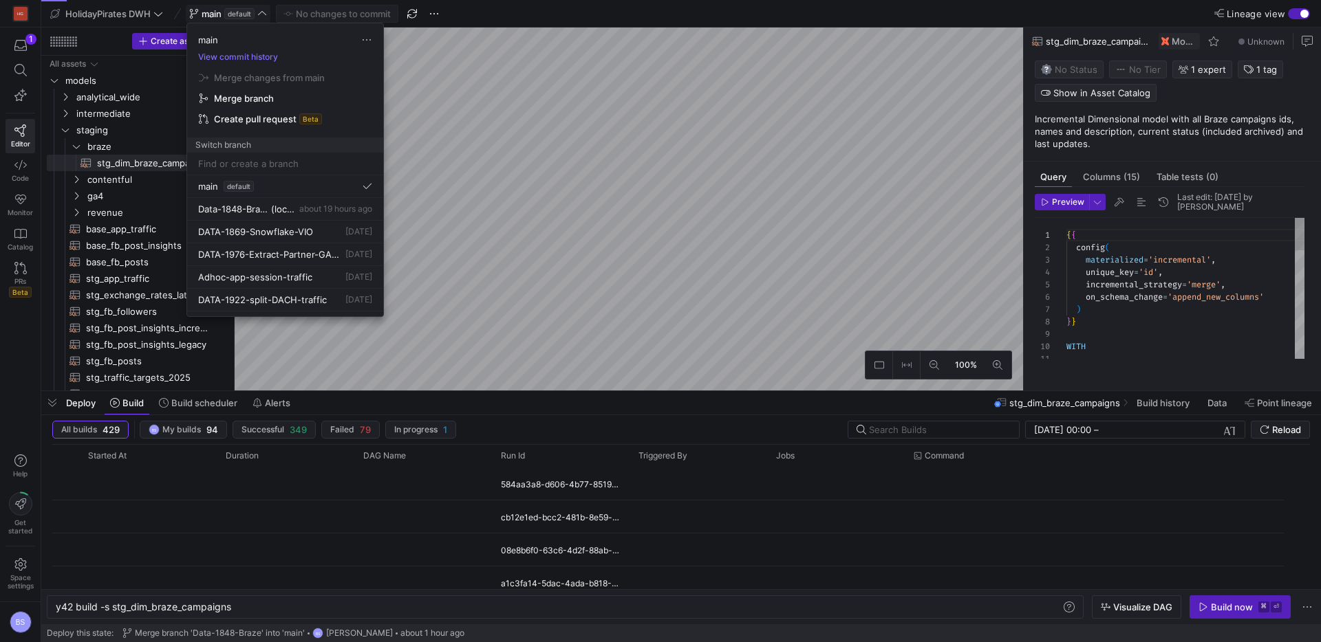
scroll to position [124, 0]
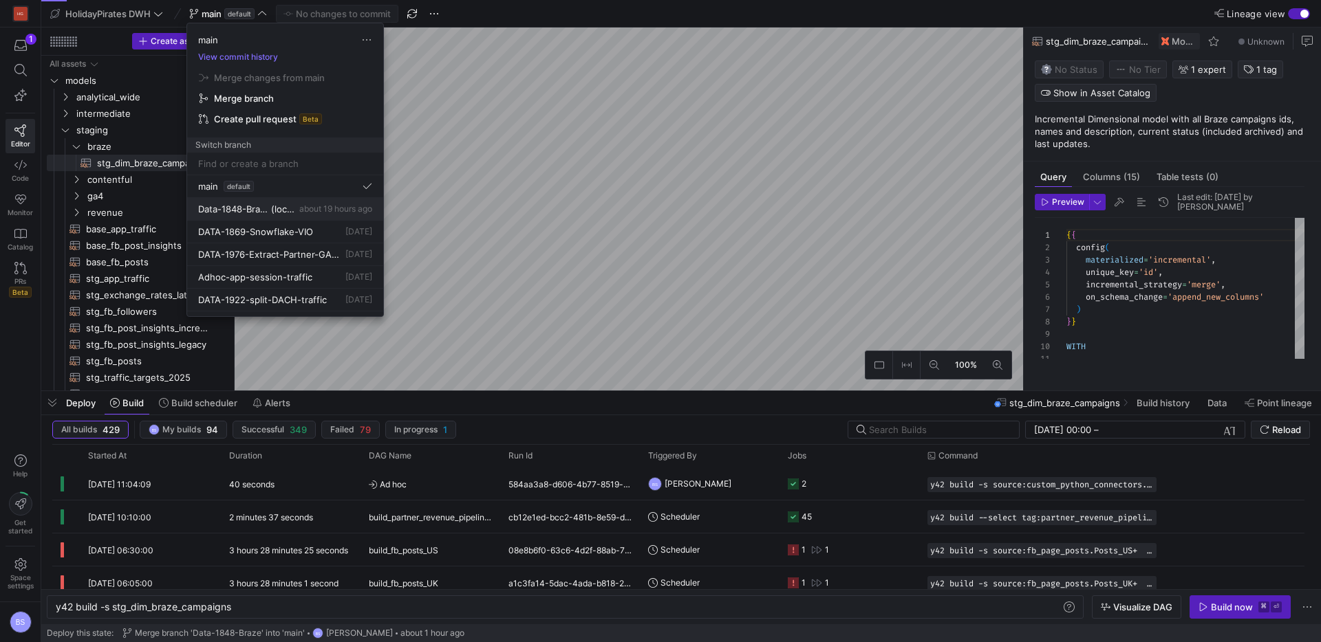
click at [275, 208] on span "(local)" at bounding box center [283, 209] width 25 height 11
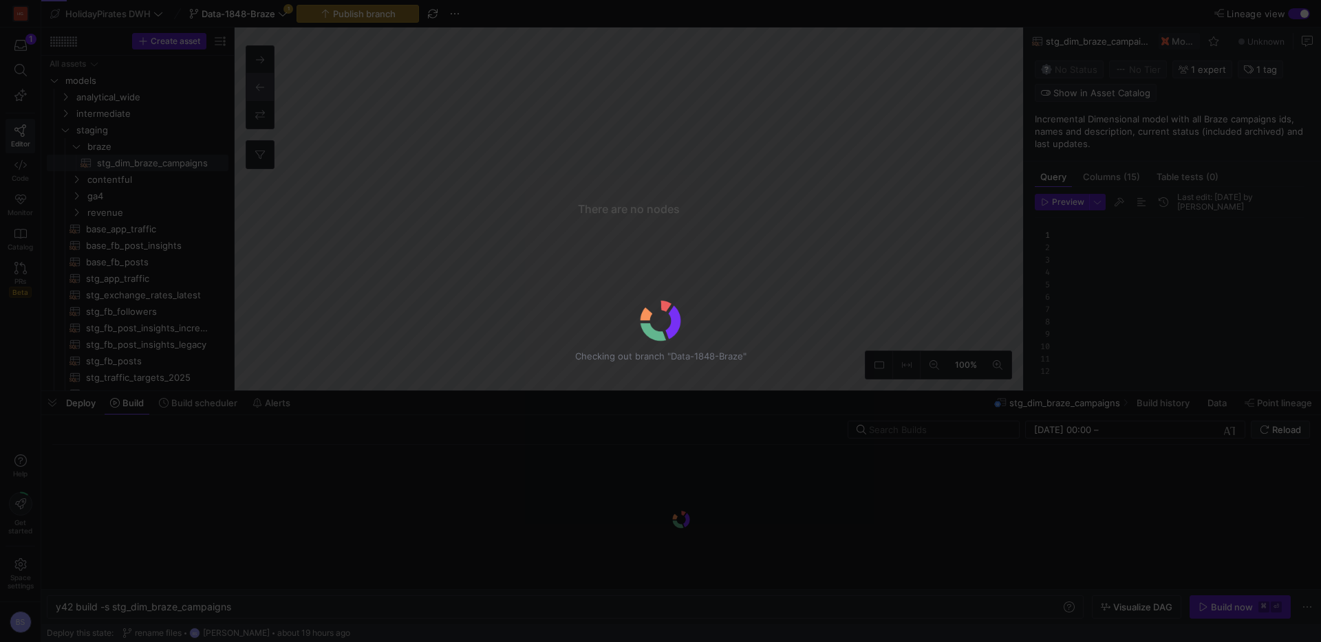
scroll to position [124, 0]
click at [452, 16] on span "button" at bounding box center [454, 14] width 17 height 17
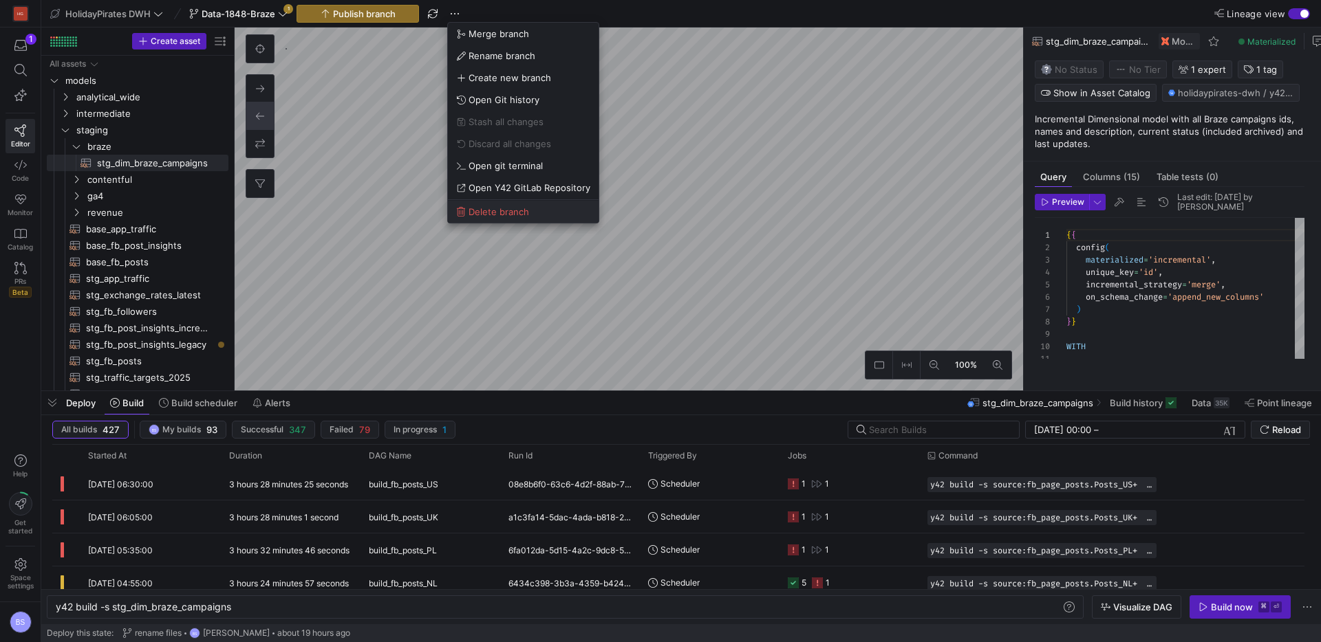
click at [497, 210] on span "Delete branch" at bounding box center [498, 211] width 61 height 11
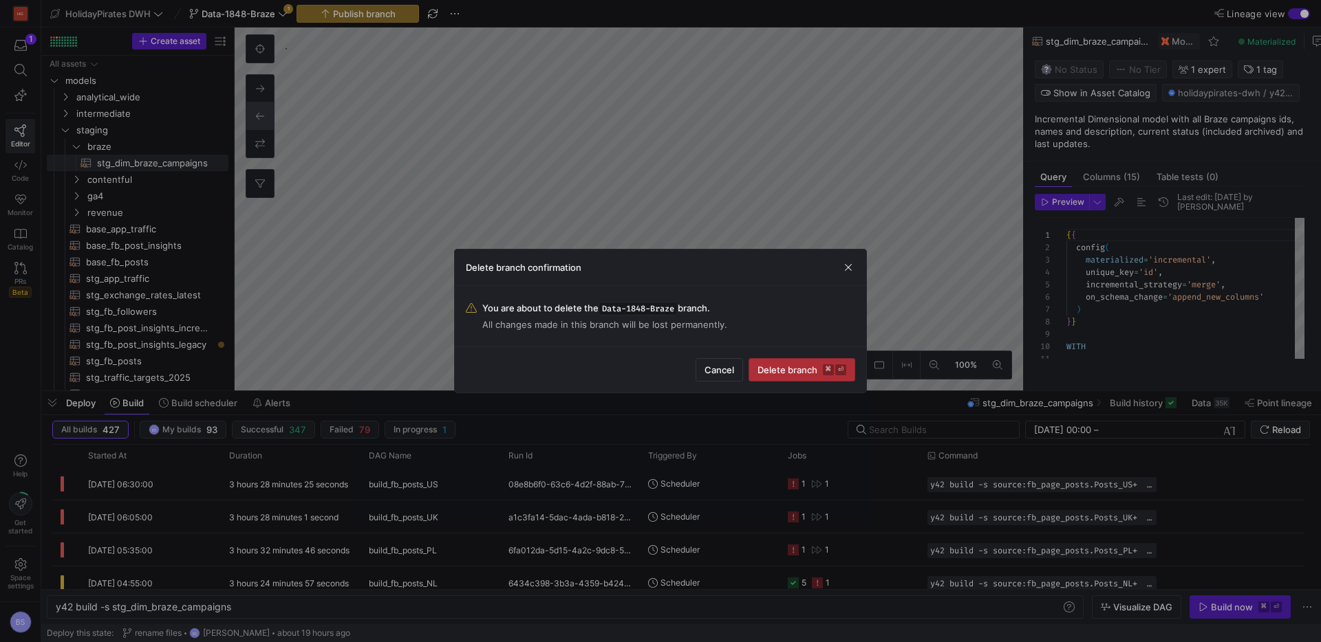
click at [795, 368] on span "Delete branch ⌘ ⏎" at bounding box center [801, 370] width 89 height 11
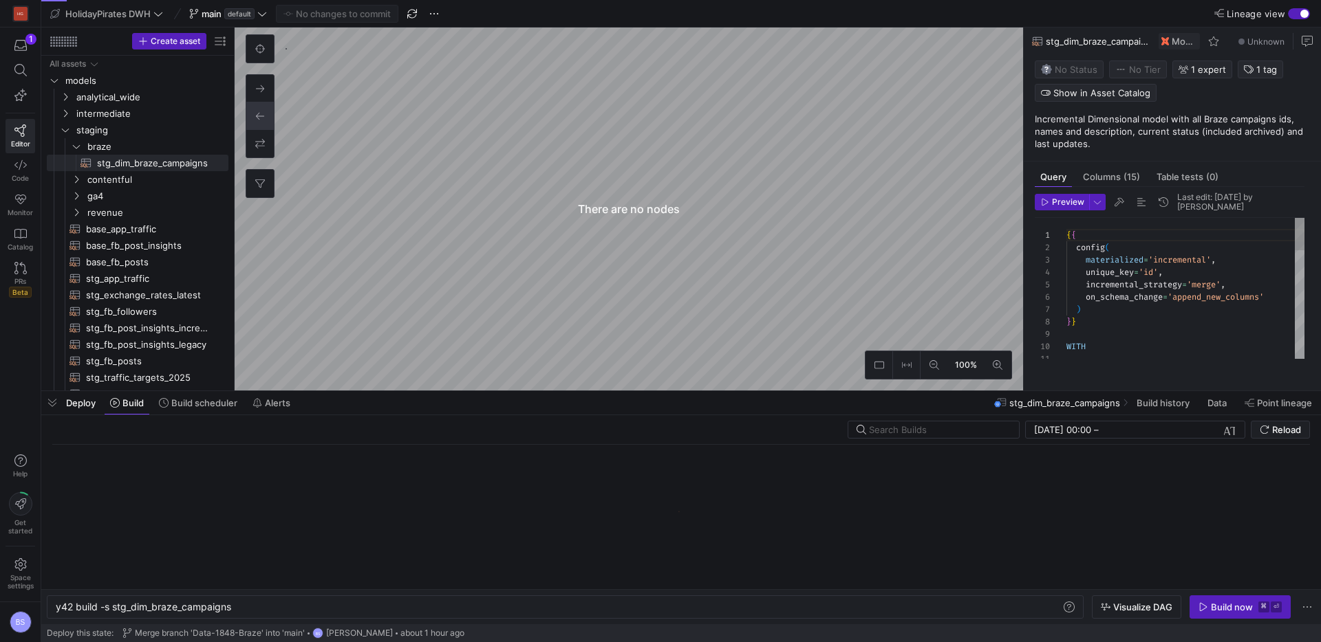
scroll to position [124, 0]
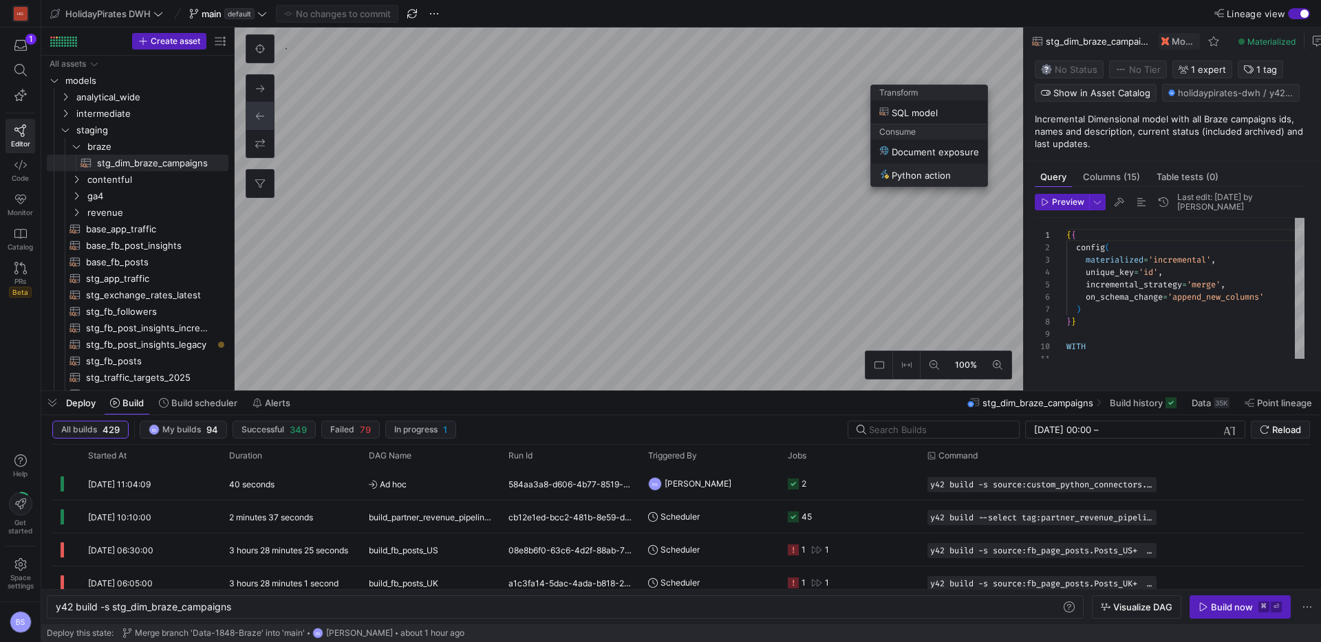
click at [903, 175] on span "Python action" at bounding box center [915, 175] width 72 height 12
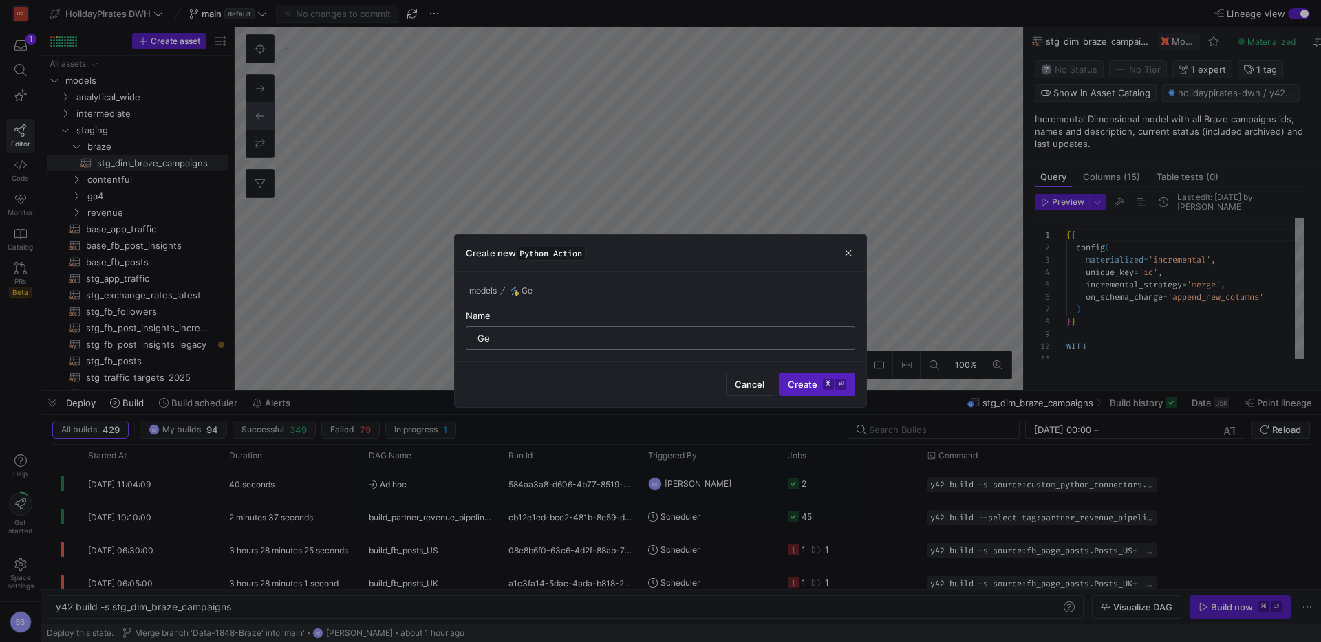
type input "G"
drag, startPoint x: 530, startPoint y: 340, endPoint x: 598, endPoint y: 350, distance: 68.2
click at [508, 340] on input "get_enabled_campaigns_list" at bounding box center [660, 338] width 366 height 11
type input "get_active_ampaigns"
click at [791, 382] on span "Create ⌘ ⏎" at bounding box center [817, 384] width 58 height 11
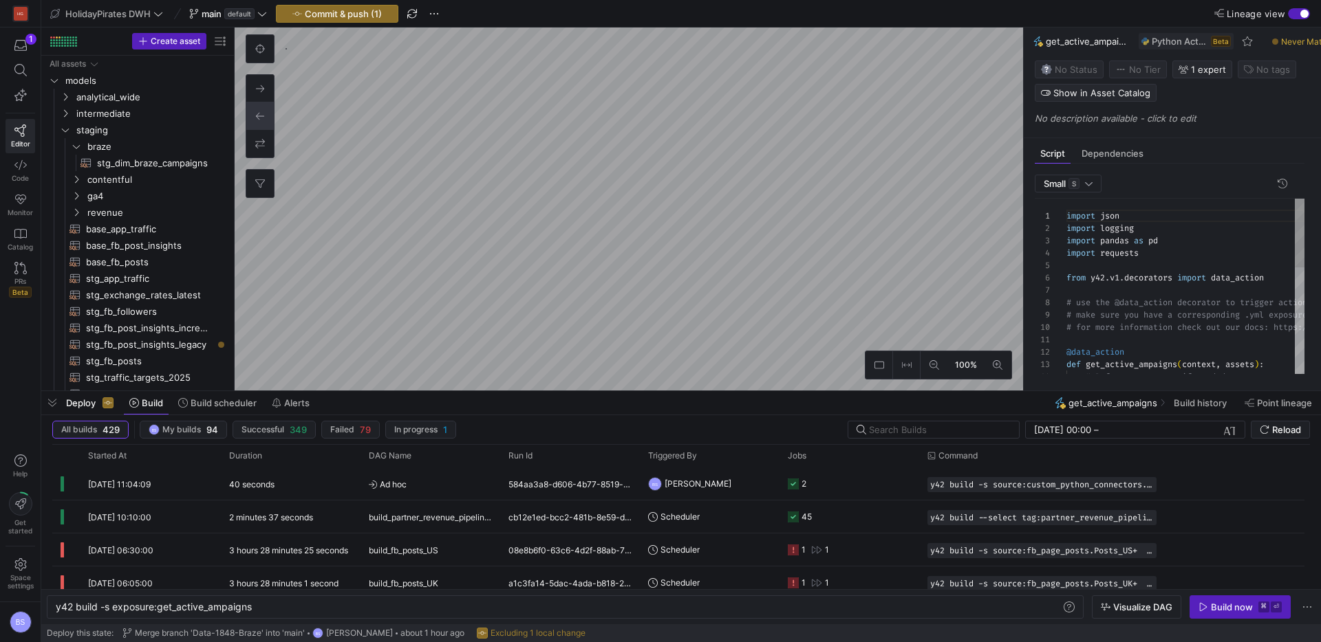
scroll to position [292, 0]
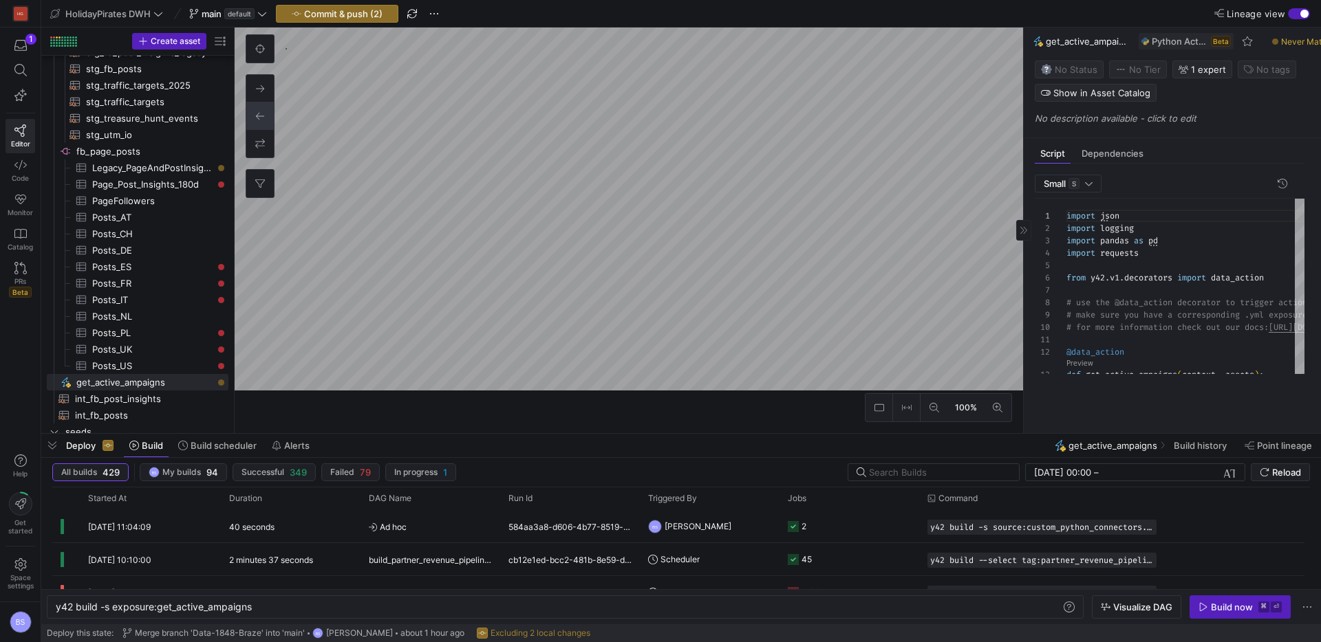
drag, startPoint x: 931, startPoint y: 391, endPoint x: 1041, endPoint y: 371, distance: 111.8
click at [943, 437] on div at bounding box center [680, 434] width 1279 height 6
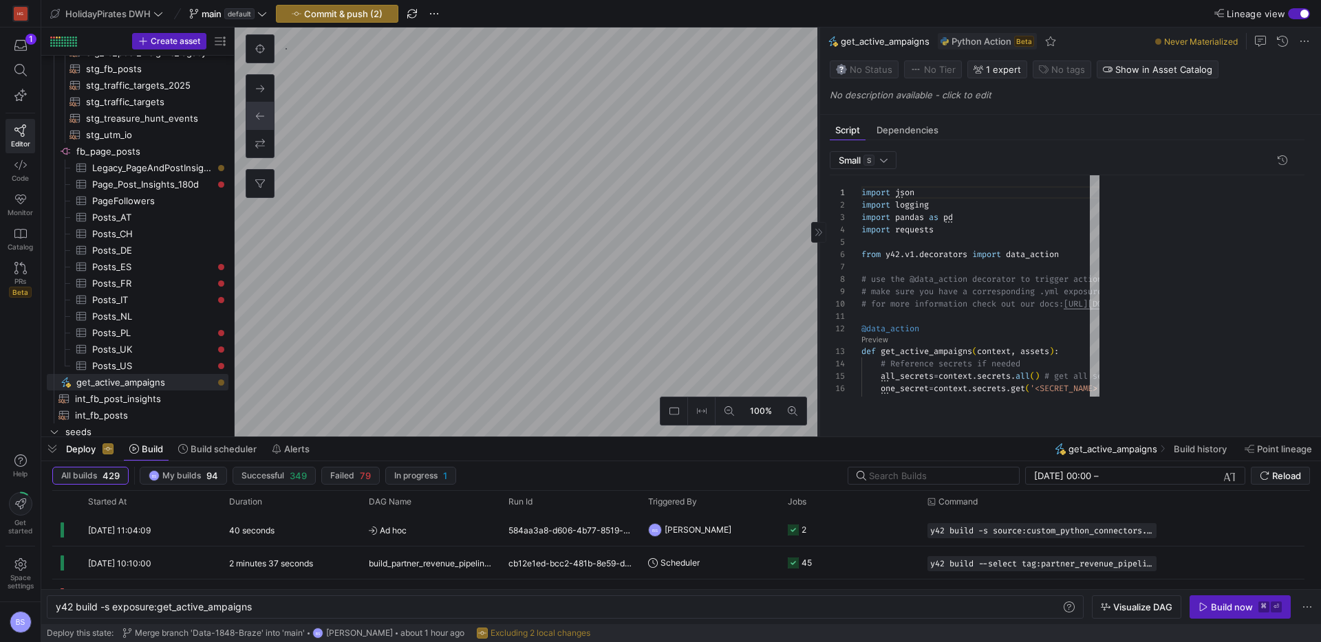
drag, startPoint x: 1022, startPoint y: 208, endPoint x: 814, endPoint y: 204, distance: 207.8
click at [818, 202] on div at bounding box center [818, 232] width 1 height 409
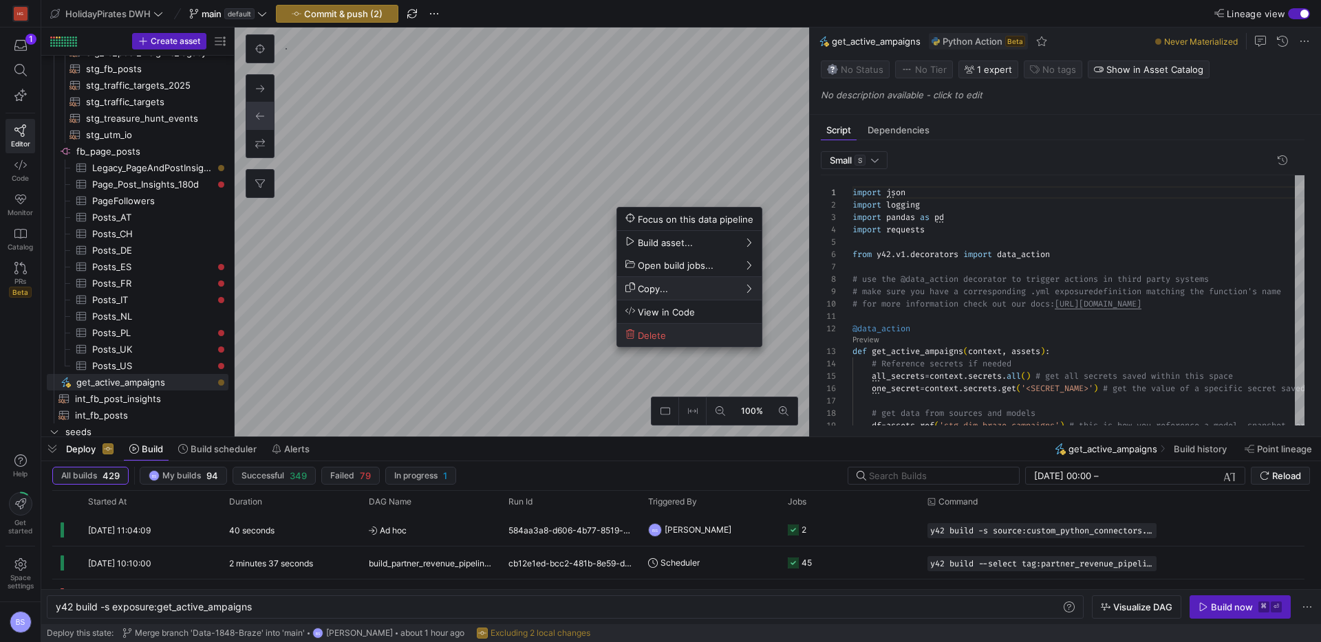
click at [676, 339] on span "Delete" at bounding box center [689, 335] width 128 height 12
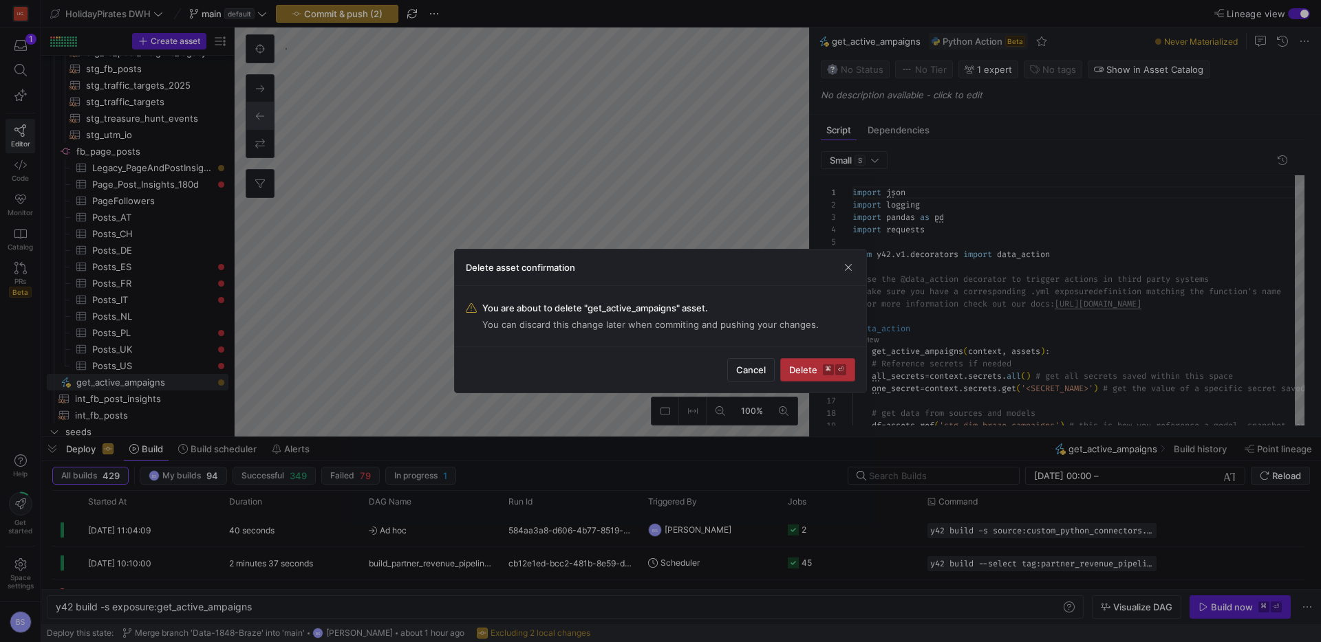
click at [807, 376] on span "submit" at bounding box center [818, 370] width 74 height 22
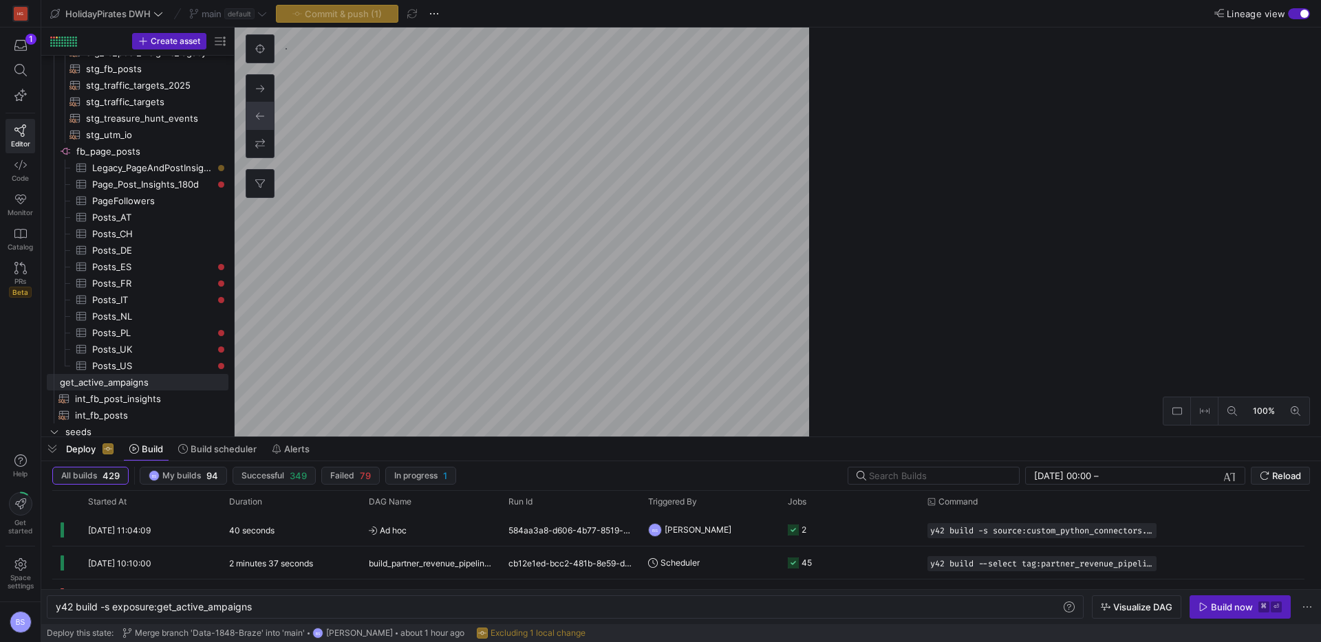
type textarea "y42 build"
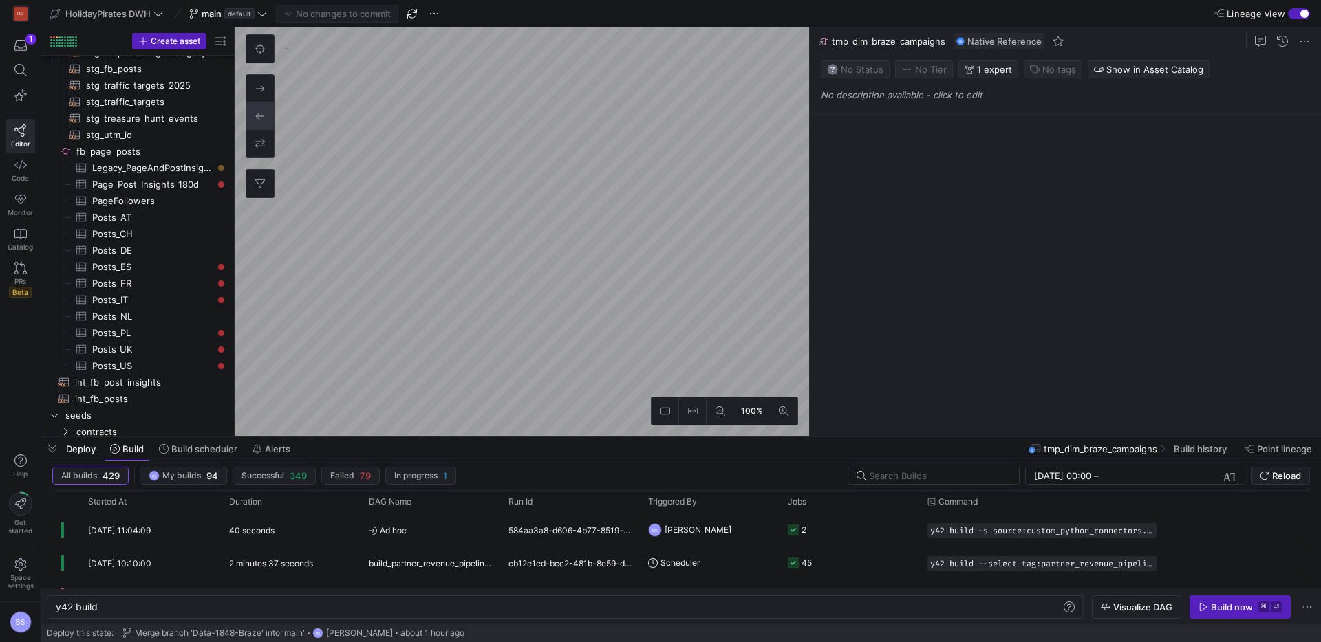
scroll to position [1204, 0]
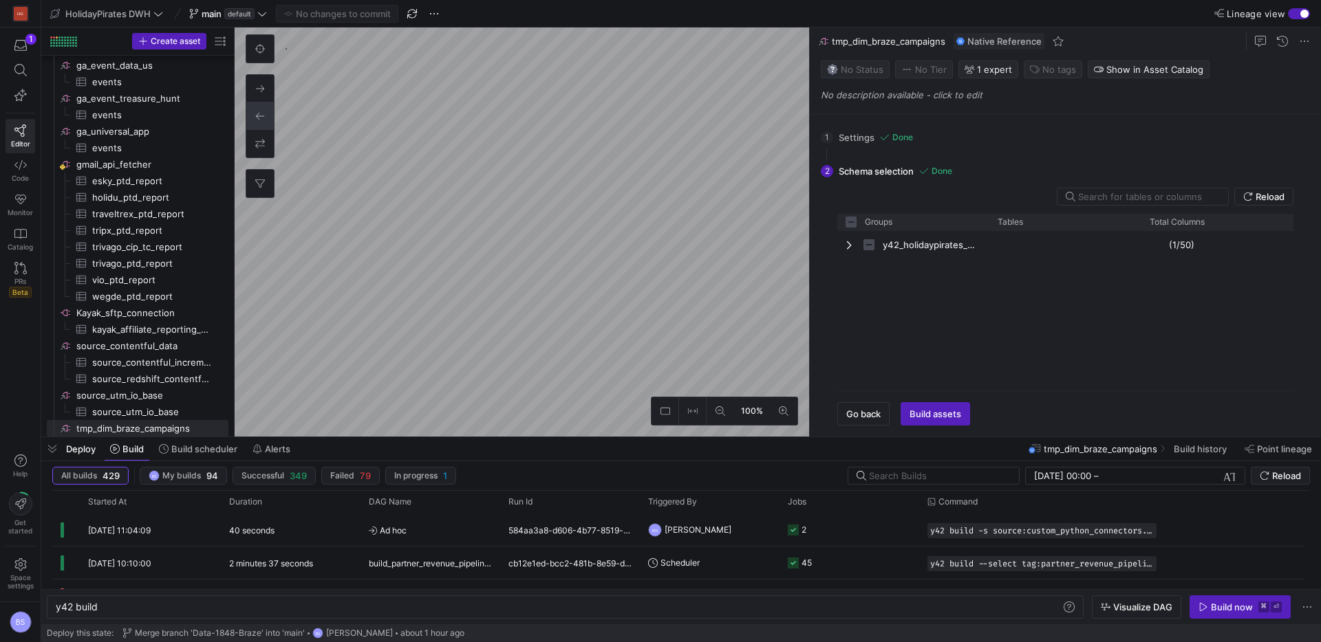
checkbox input "false"
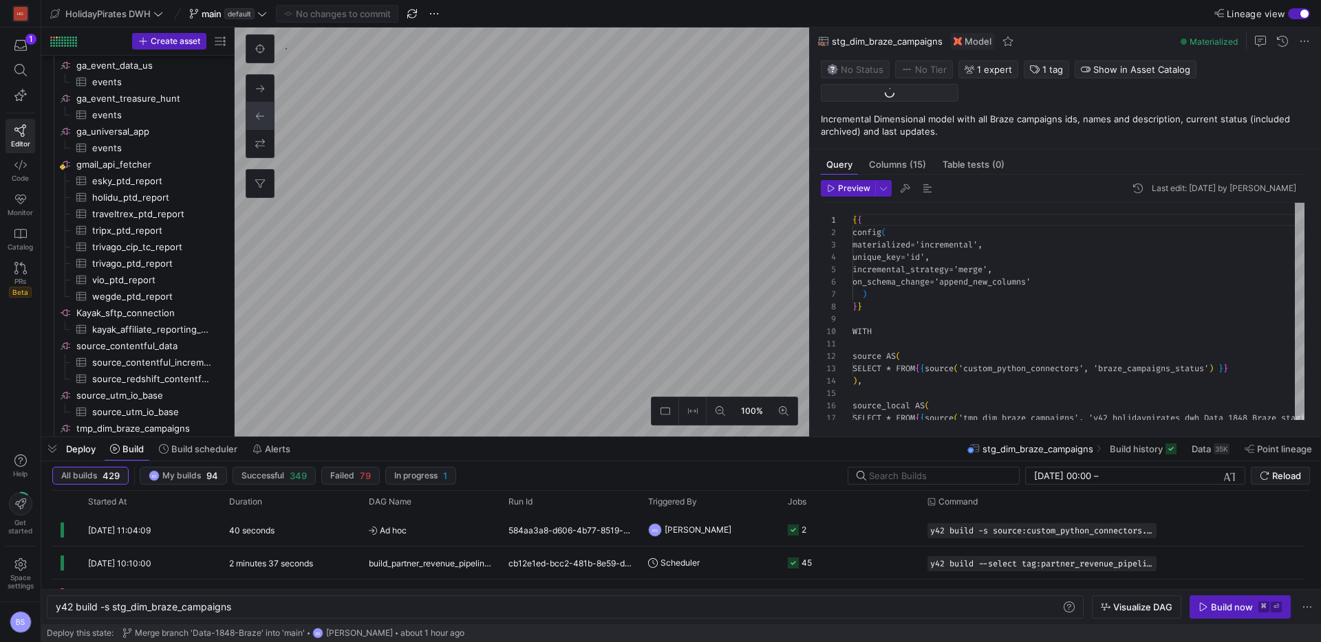
type textarea "y42 build -s stg_dim_braze_campaigns"
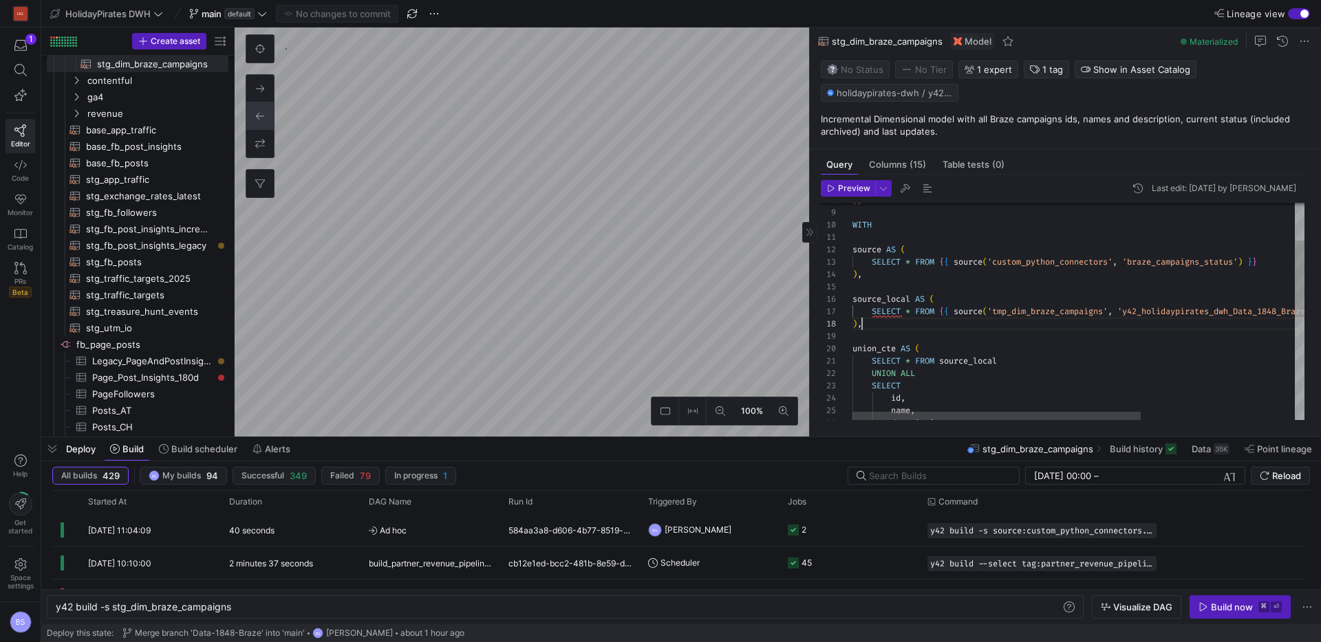
scroll to position [62, 0]
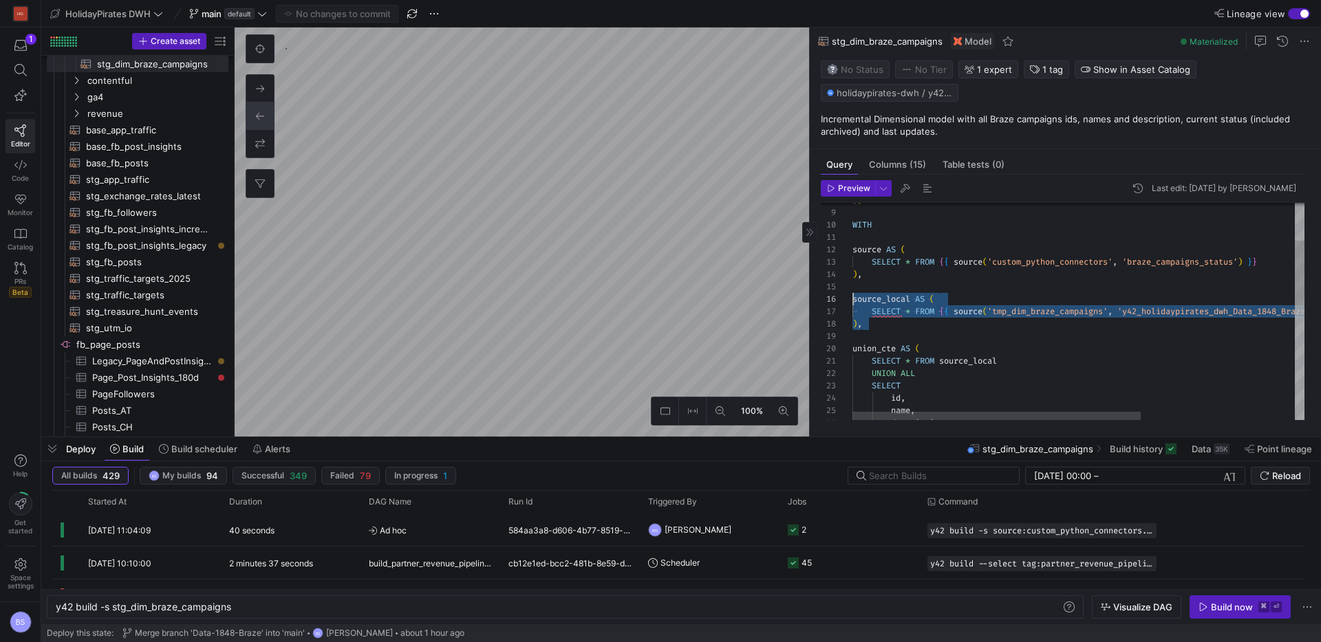
drag, startPoint x: 871, startPoint y: 319, endPoint x: 801, endPoint y: 294, distance: 74.4
click at [852, 294] on div "} } WITH source AS ( SELECT * FROM { { source ( 'custom_python_connectors' , 'b…" at bounding box center [1198, 403] width 693 height 614
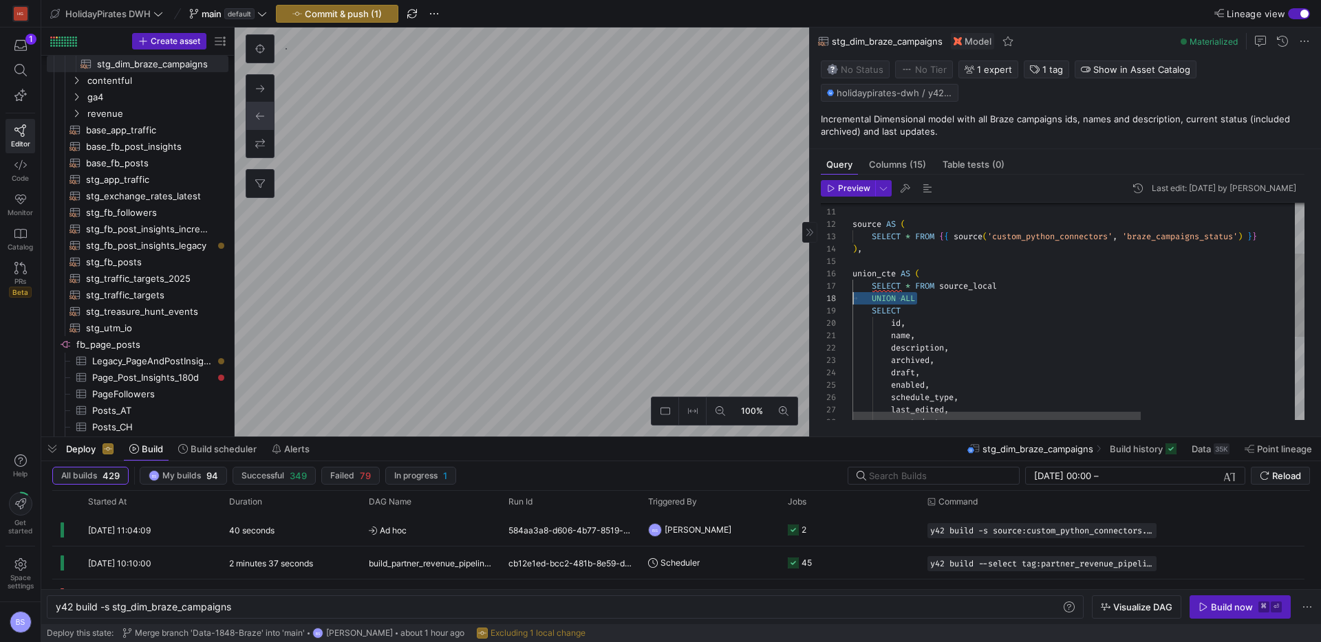
scroll to position [74, 0]
drag, startPoint x: 935, startPoint y: 322, endPoint x: 781, endPoint y: 284, distance: 158.0
click at [852, 284] on div "draft , enabled , schedule_type , archived , description , name , id , SELECT S…" at bounding box center [1198, 353] width 693 height 564
click at [879, 274] on div "draft , enabled , schedule_type , archived , description , name , id , SELECT u…" at bounding box center [1198, 340] width 693 height 539
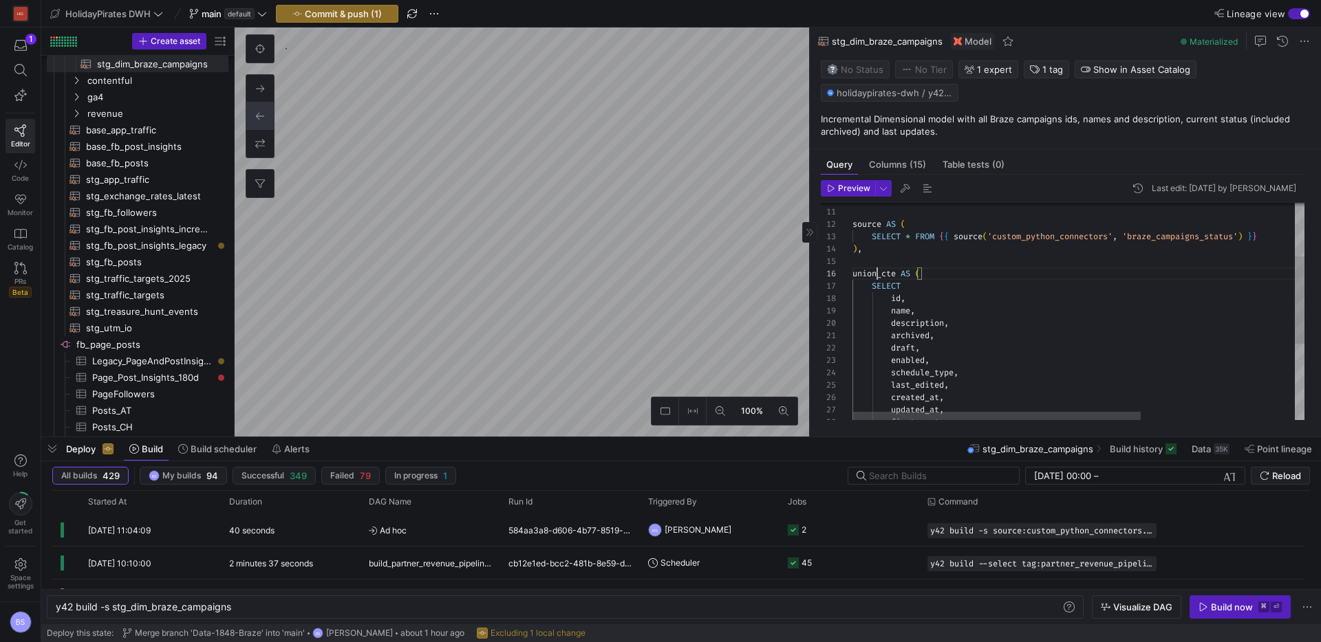
click at [879, 274] on div "draft , enabled , schedule_type , archived , description , name , id , SELECT u…" at bounding box center [1198, 340] width 693 height 539
click at [901, 265] on div "draft , enabled , schedule_type , archived , description , name , id , SELECT s…" at bounding box center [1197, 332] width 693 height 539
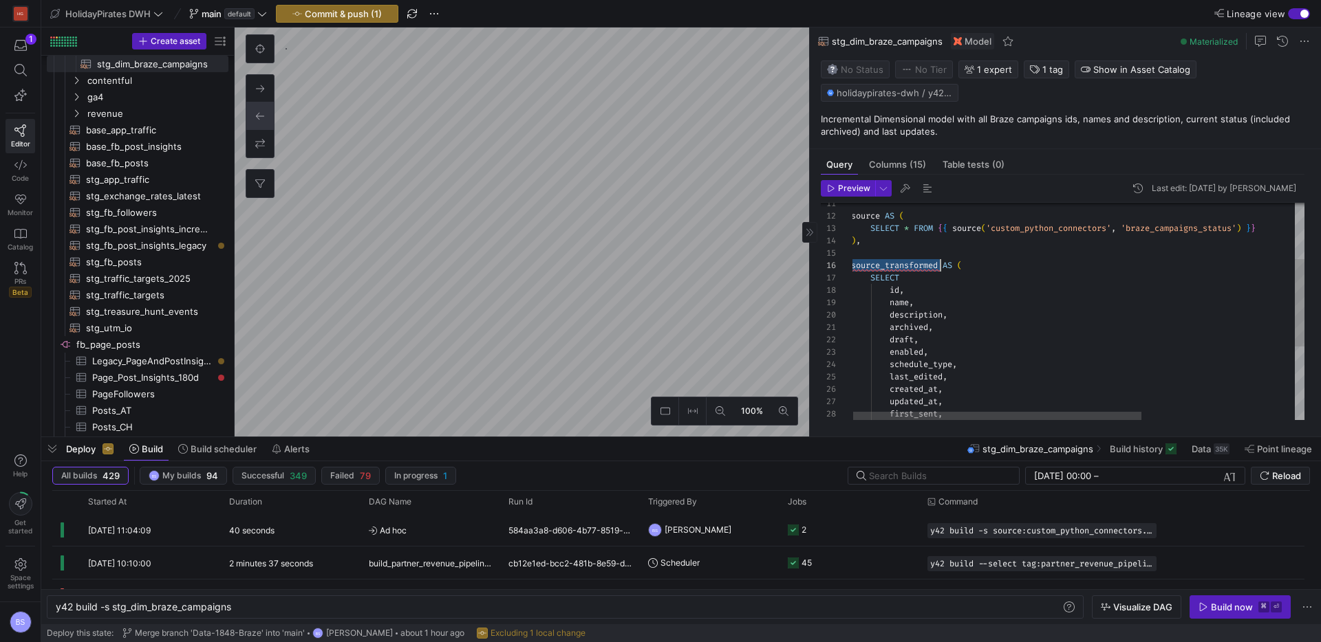
click at [901, 265] on div "draft , enabled , schedule_type , archived , description , name , id , SELECT s…" at bounding box center [1197, 332] width 693 height 539
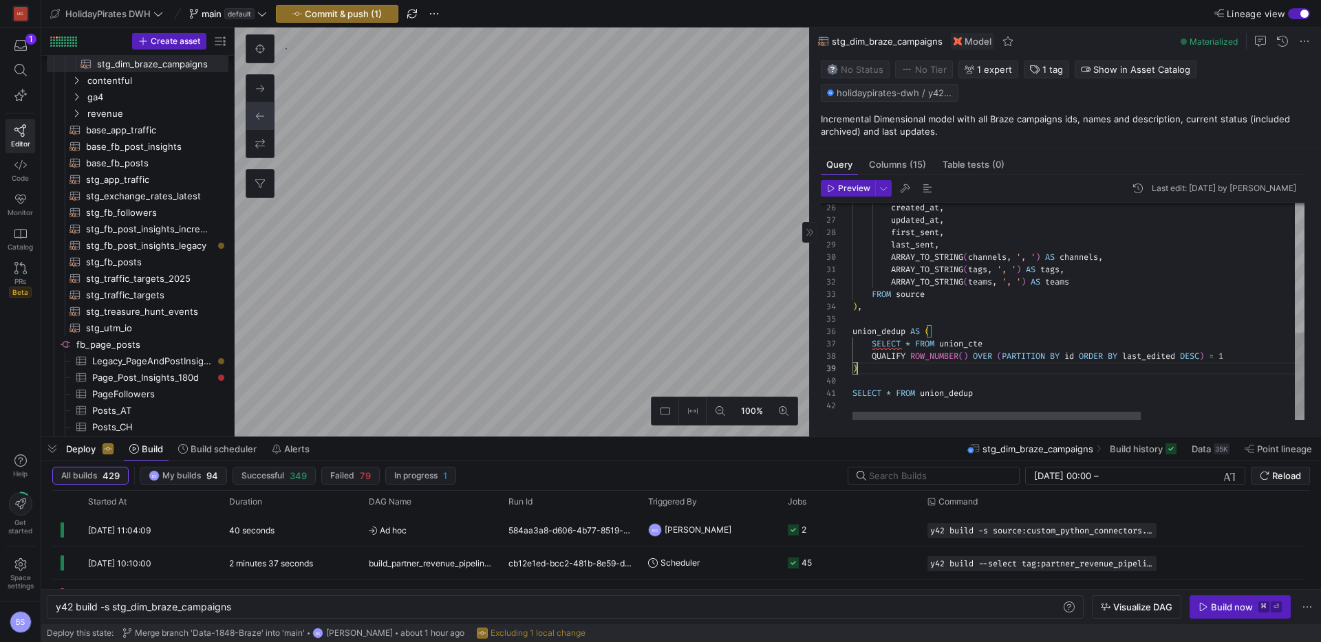
scroll to position [62, 0]
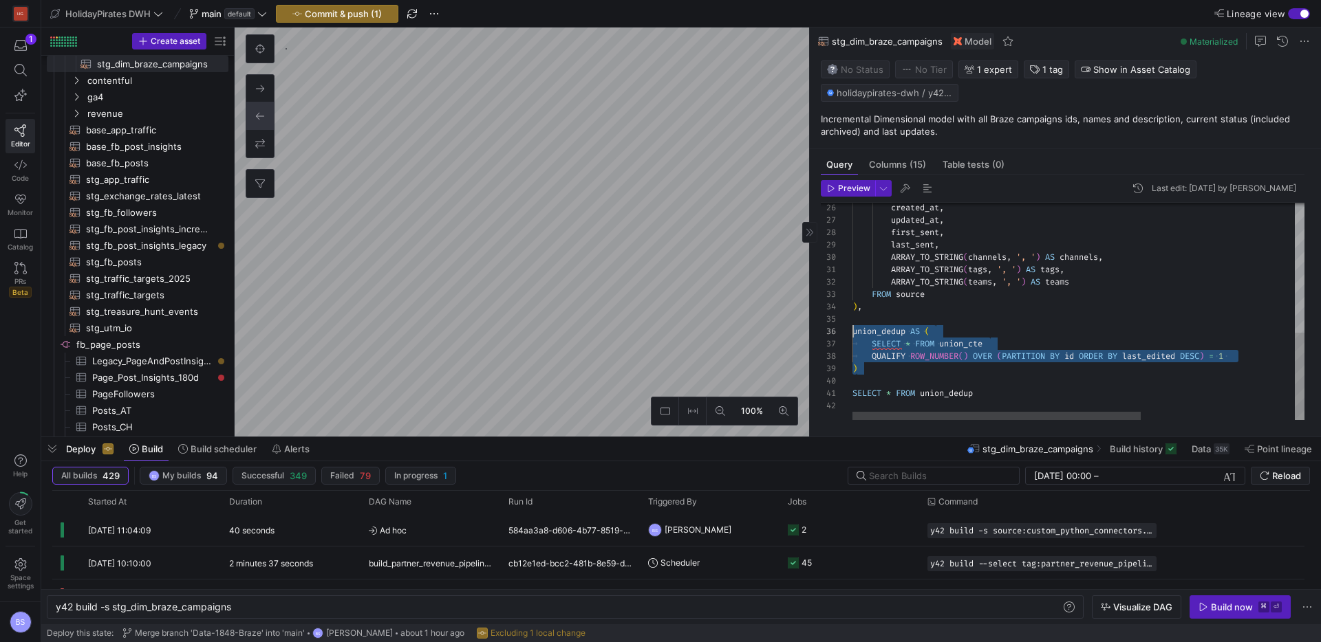
drag, startPoint x: 869, startPoint y: 362, endPoint x: 826, endPoint y: 327, distance: 55.7
click at [852, 327] on div "created_at , updated_at , first_sent , last_sent , ARRAY_TO_STRING ( channels ,…" at bounding box center [1198, 150] width 693 height 539
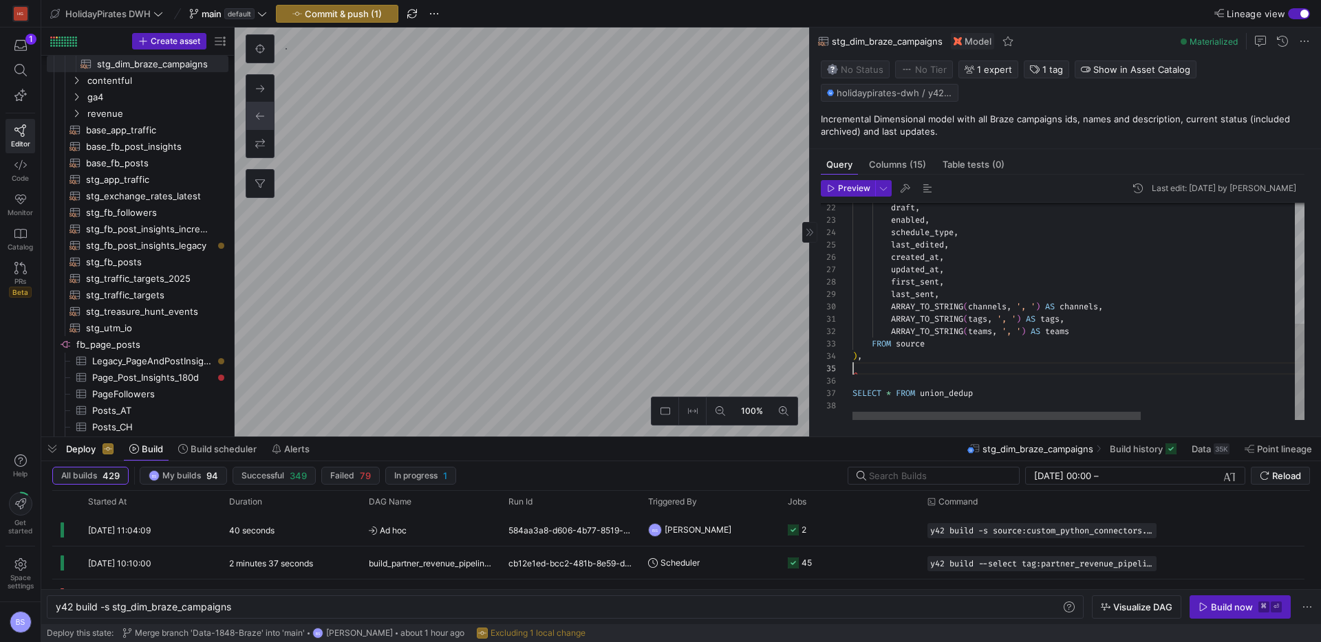
scroll to position [37, 10]
click at [954, 392] on div "created_at , updated_at , first_sent , last_sent , ARRAY_TO_STRING ( channels ,…" at bounding box center [1198, 181] width 693 height 477
click at [955, 378] on div "archived , draft , enabled , schedule_type , last_edited , created_at , updated…" at bounding box center [1198, 181] width 693 height 477
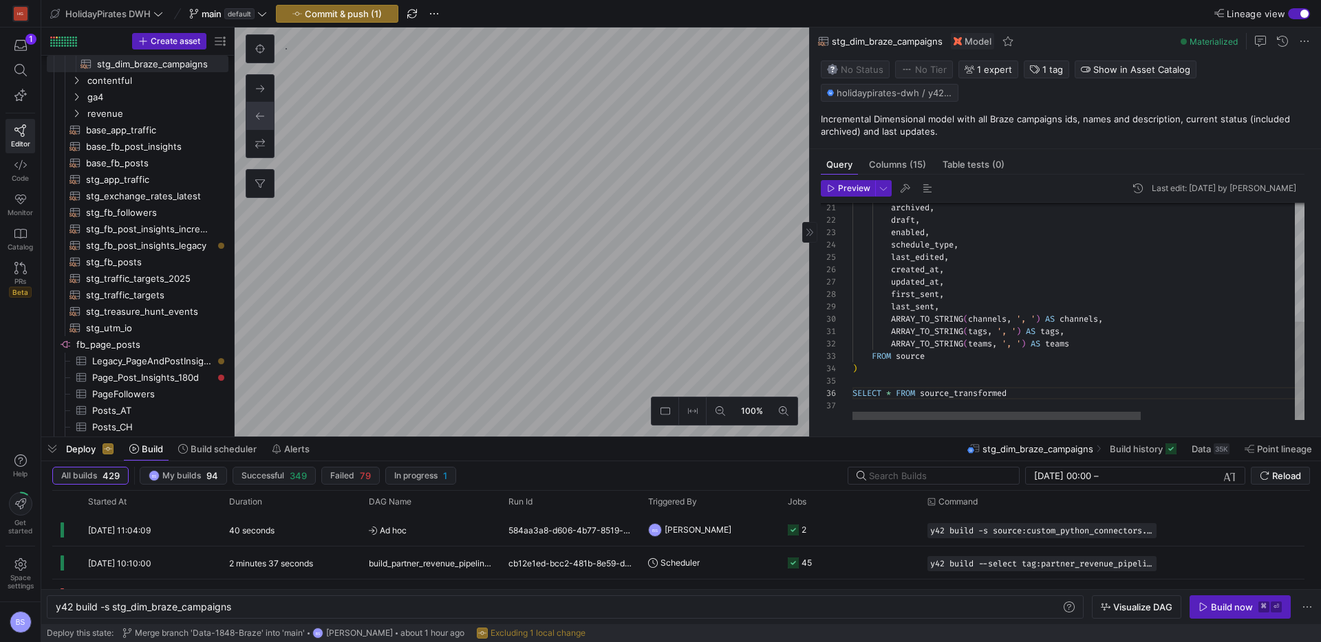
scroll to position [50, 0]
type textarea "ARRAY_TO_STRING(tags, ', ') AS tags, ARRAY_TO_STRING(teams, ', ') AS teams FROM…"
type textarea "y42 build"
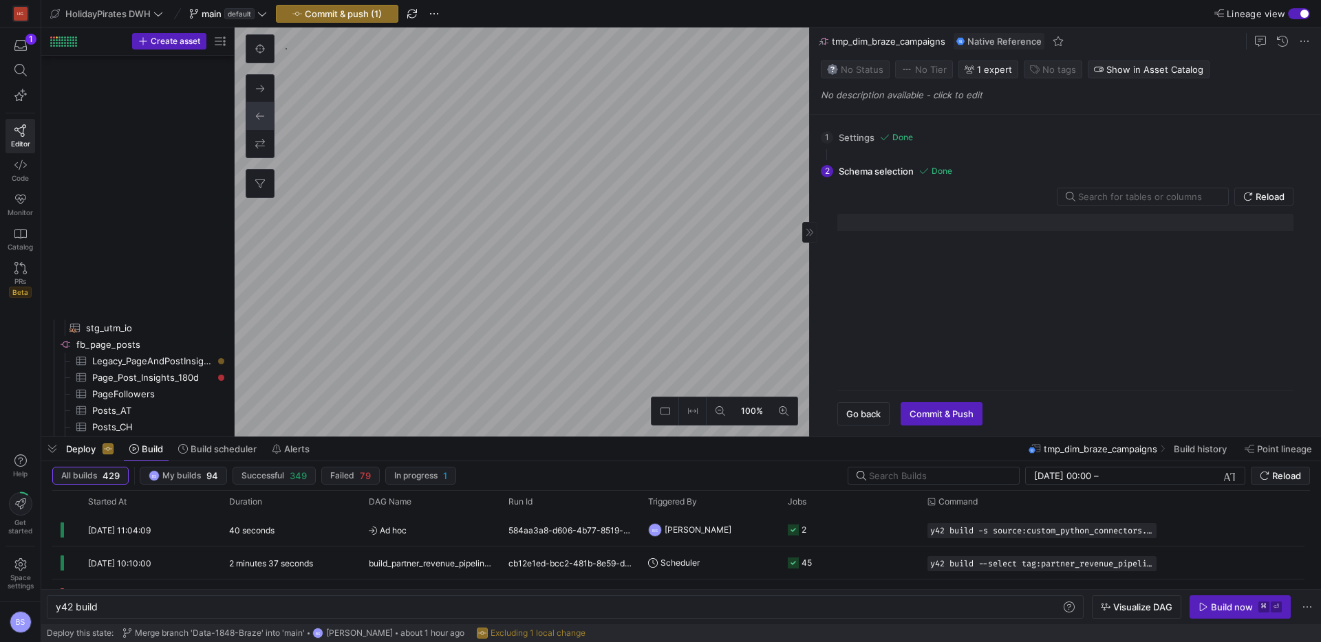
scroll to position [1204, 0]
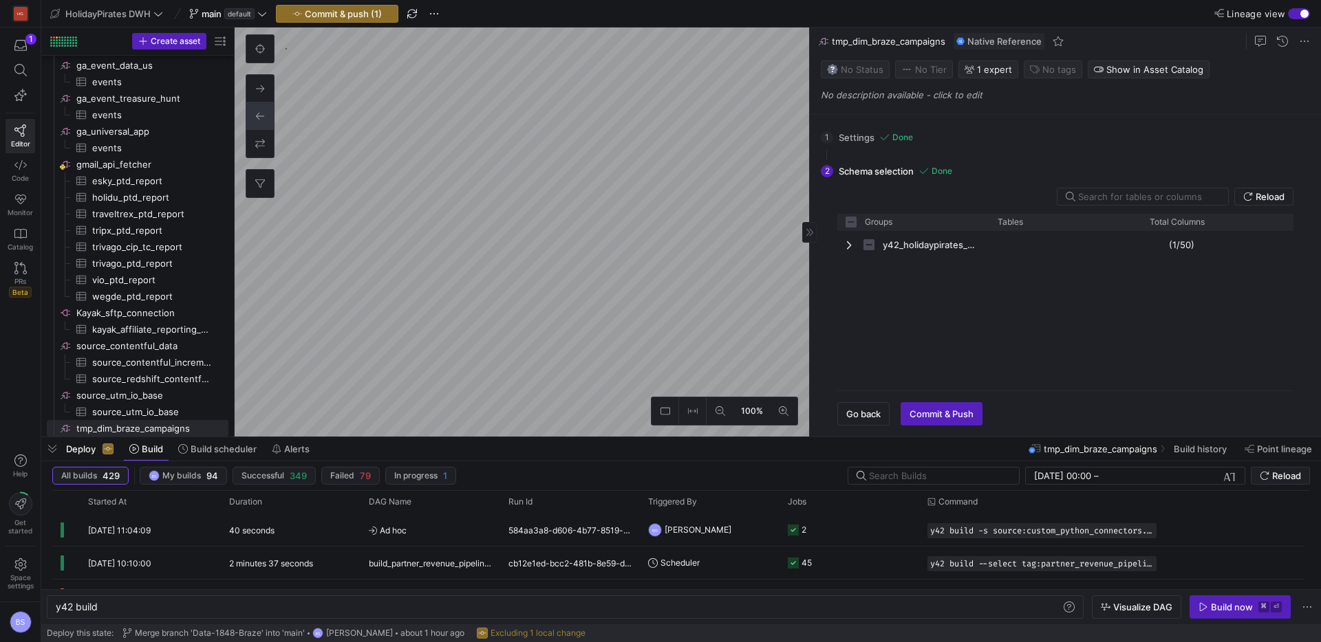
checkbox input "false"
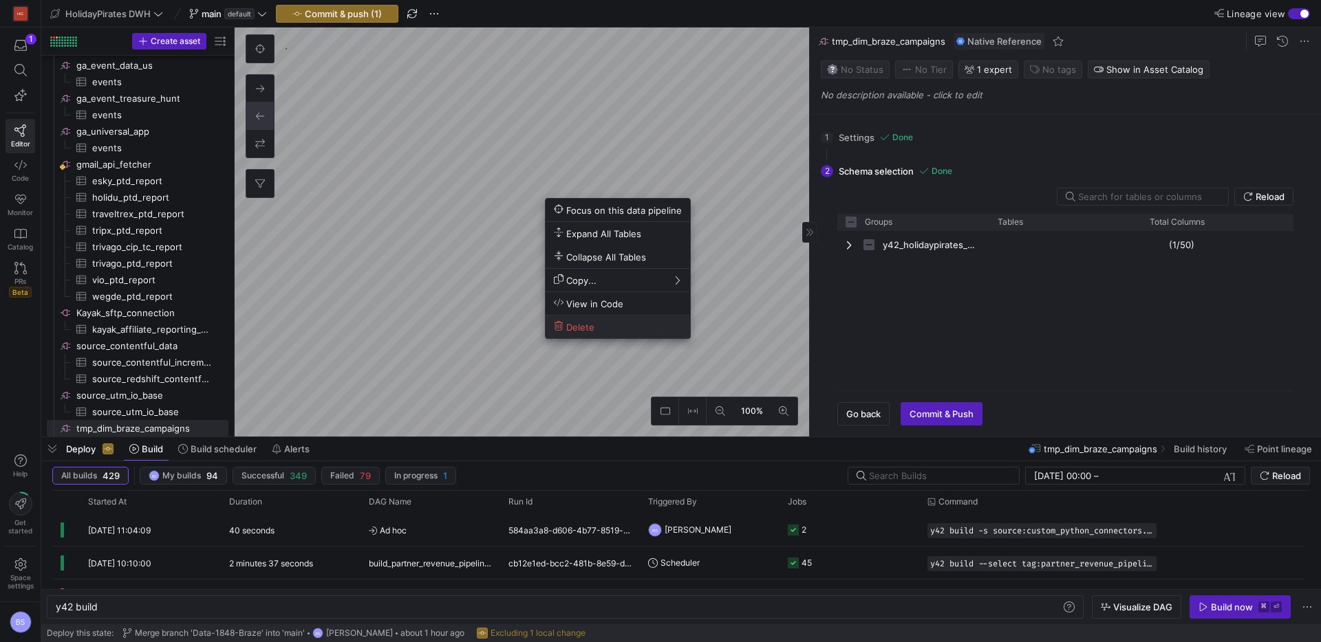
click at [600, 325] on span "Delete" at bounding box center [618, 327] width 128 height 12
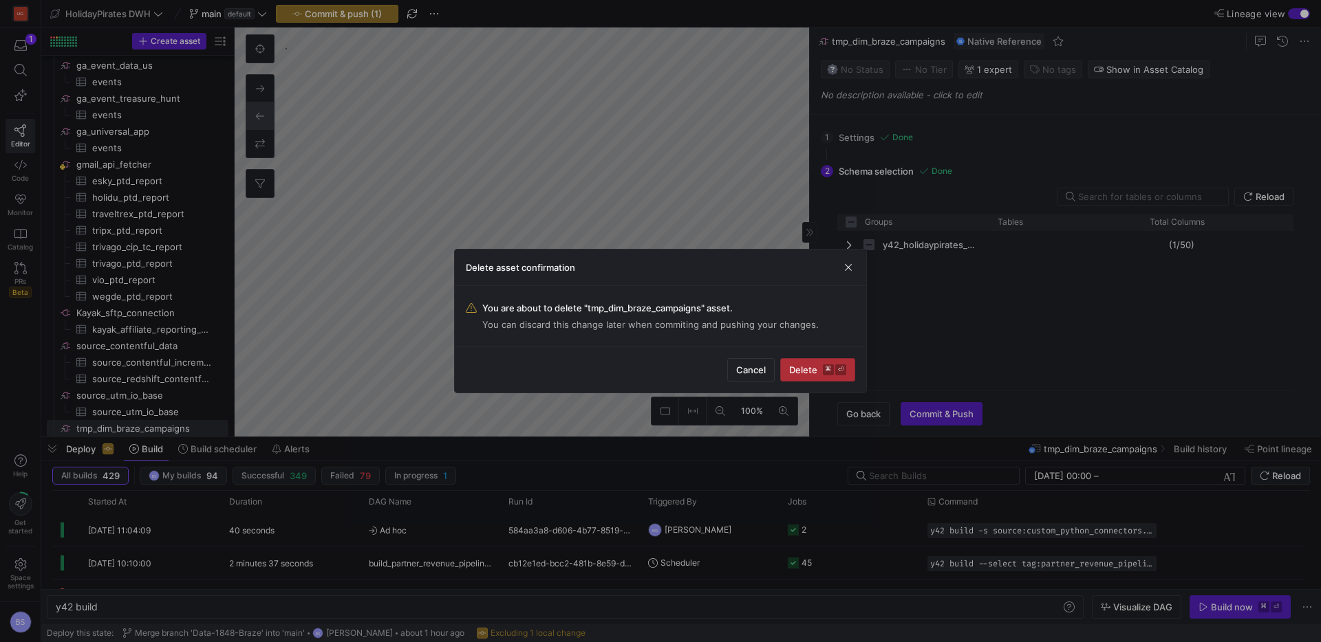
click at [796, 366] on span "Delete ⌘ ⏎" at bounding box center [817, 370] width 57 height 11
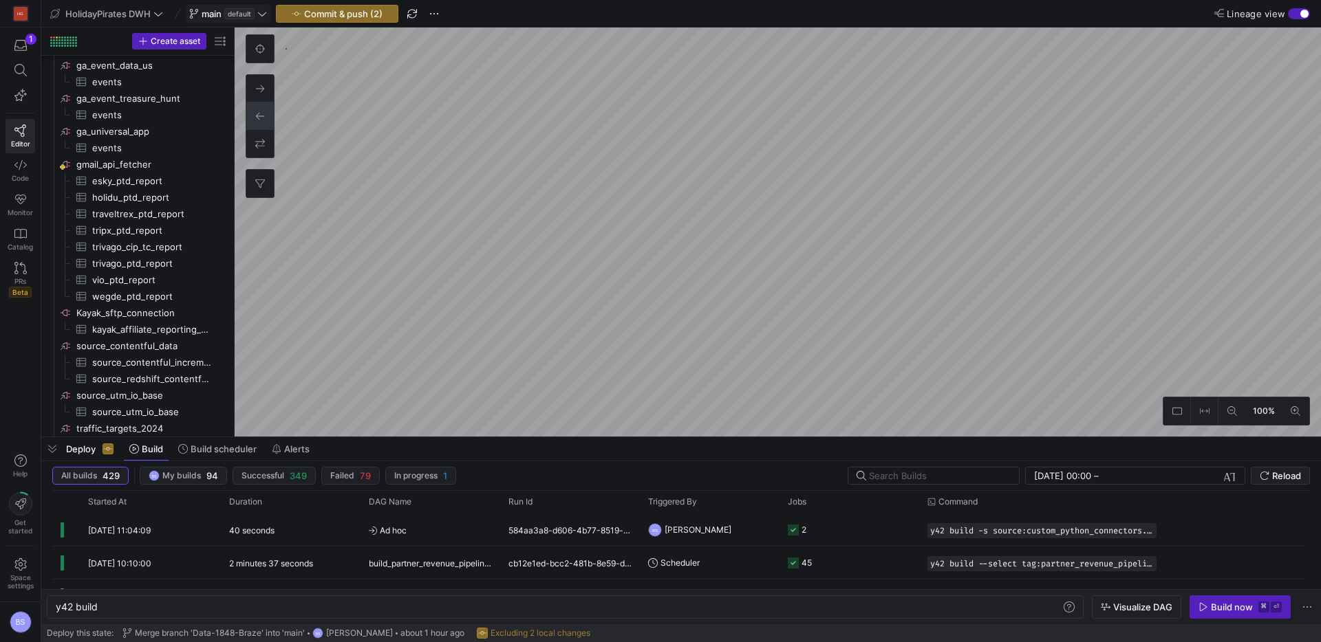
click at [259, 16] on icon at bounding box center [262, 14] width 10 height 10
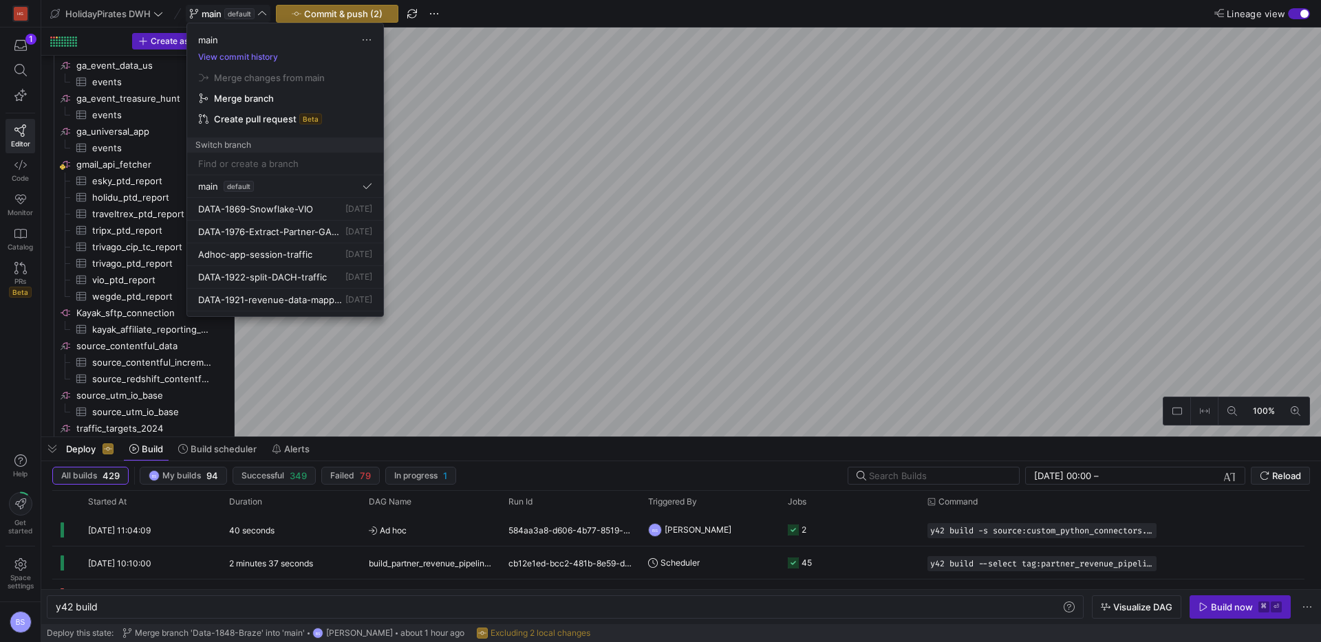
click at [254, 14] on div at bounding box center [660, 321] width 1321 height 642
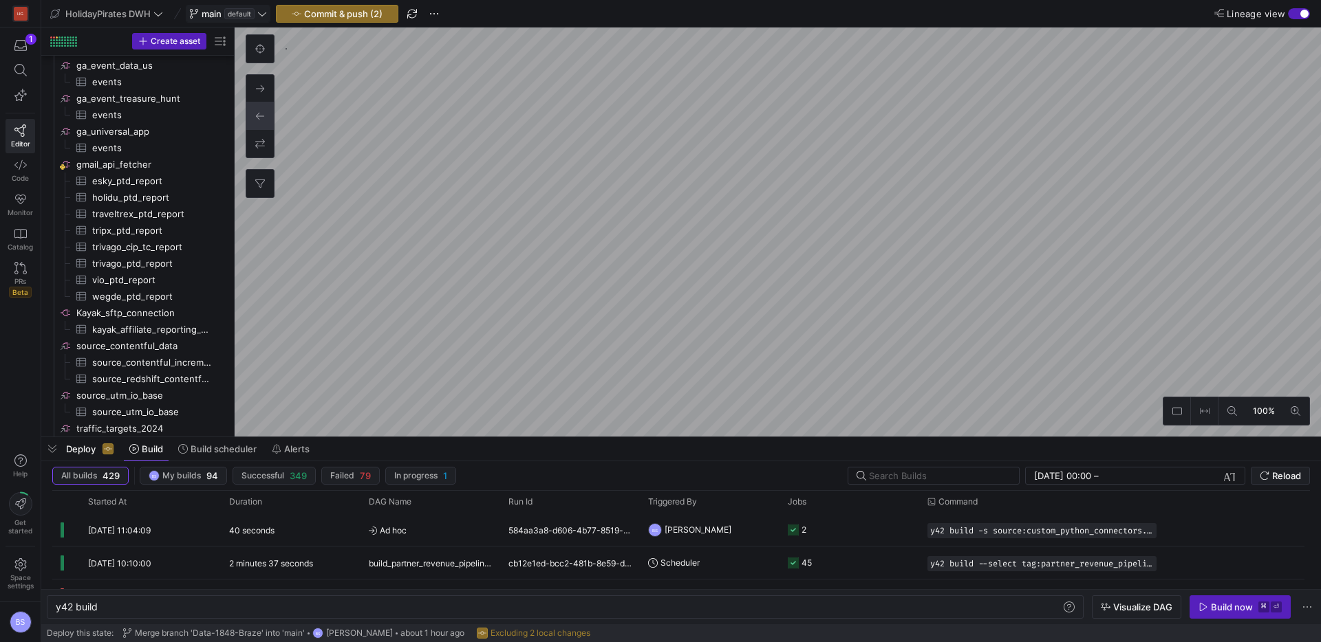
click at [262, 17] on icon at bounding box center [262, 14] width 10 height 10
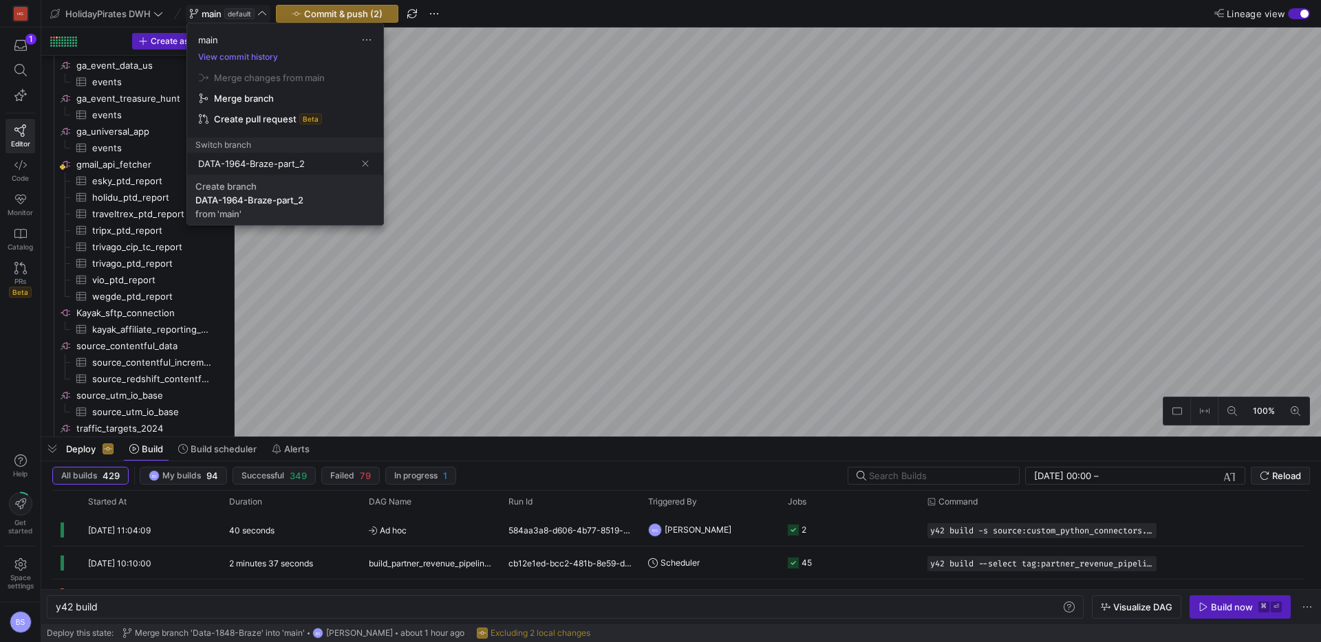
type input "DATA-1964-Braze-part_2"
click at [270, 203] on div "DATA-1964-Braze-part_2" at bounding box center [249, 200] width 108 height 11
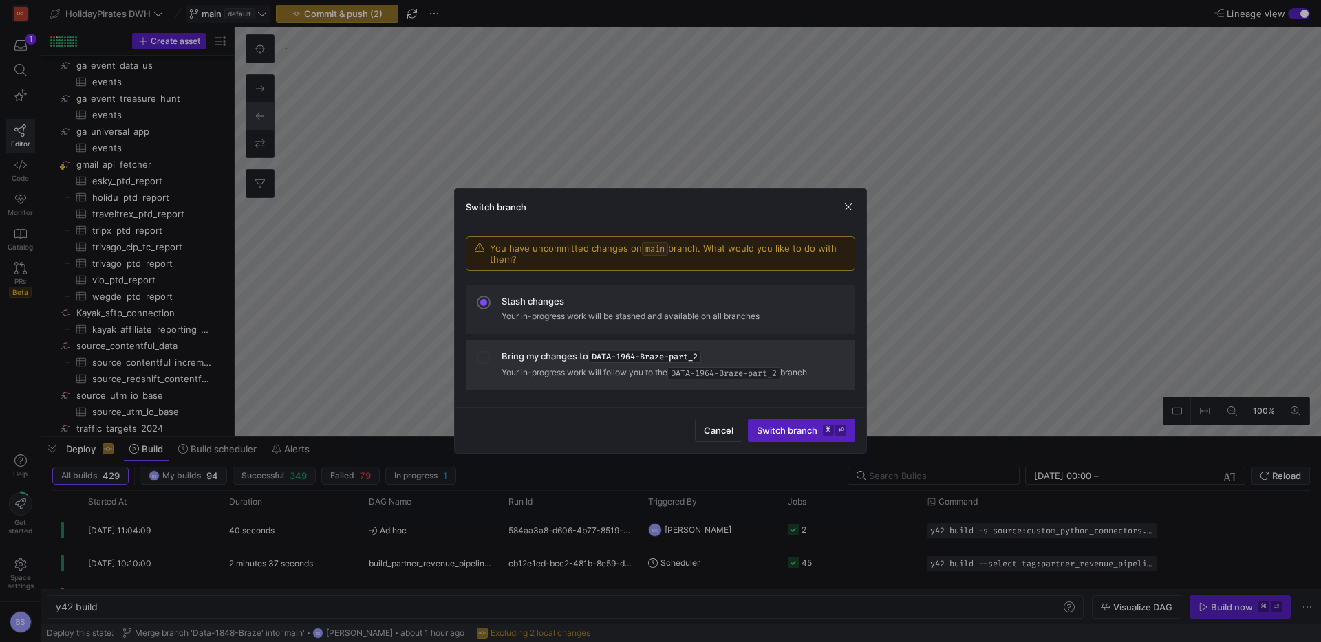
click at [596, 352] on span "DATA-1964-Braze-part_2" at bounding box center [644, 357] width 113 height 12
click at [772, 429] on span "Switch branch ⌘ ⏎" at bounding box center [801, 430] width 89 height 11
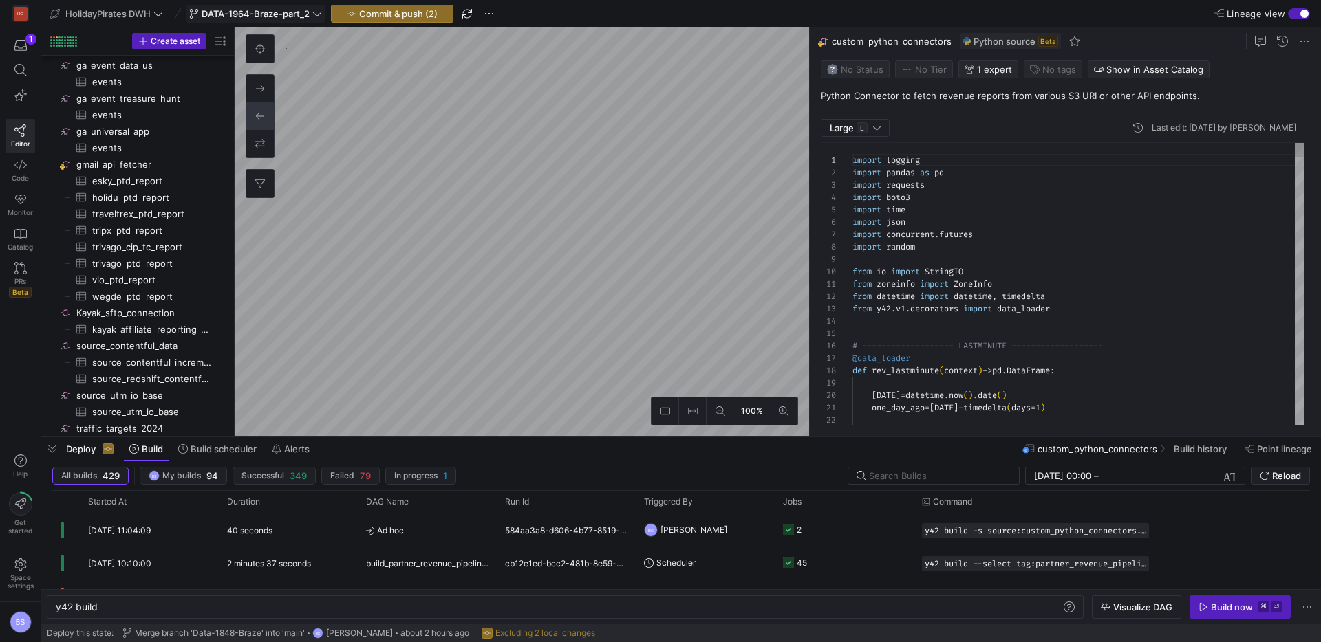
scroll to position [759, 0]
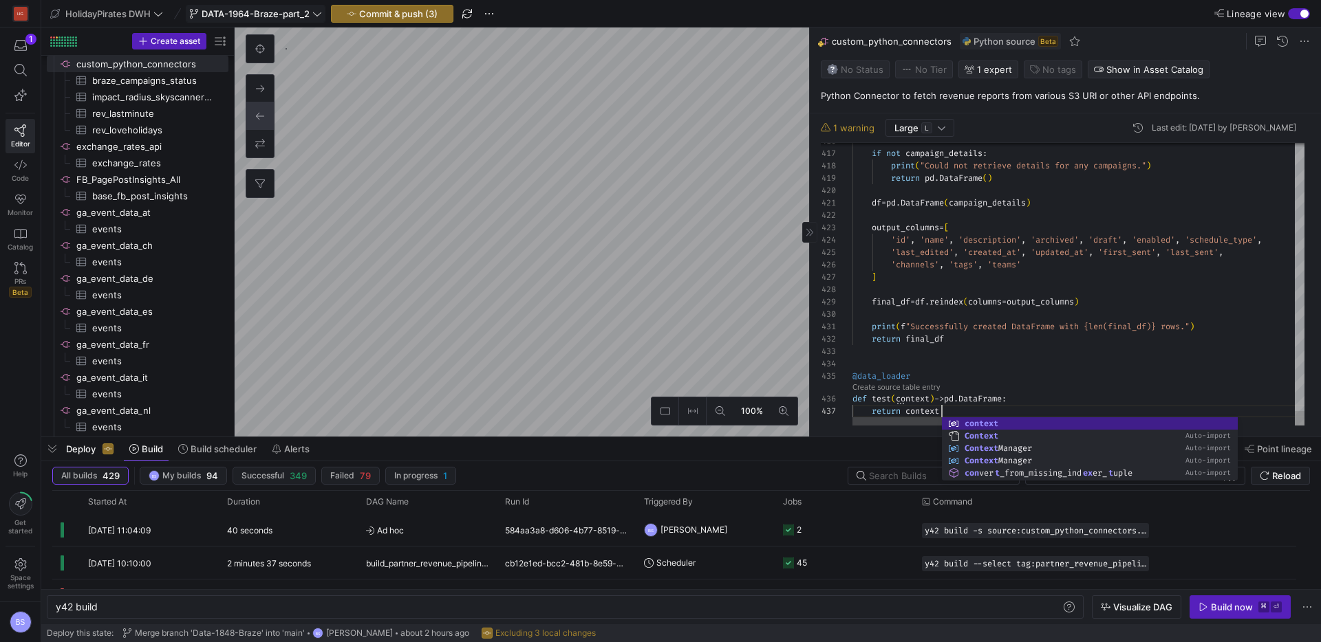
scroll to position [74, 89]
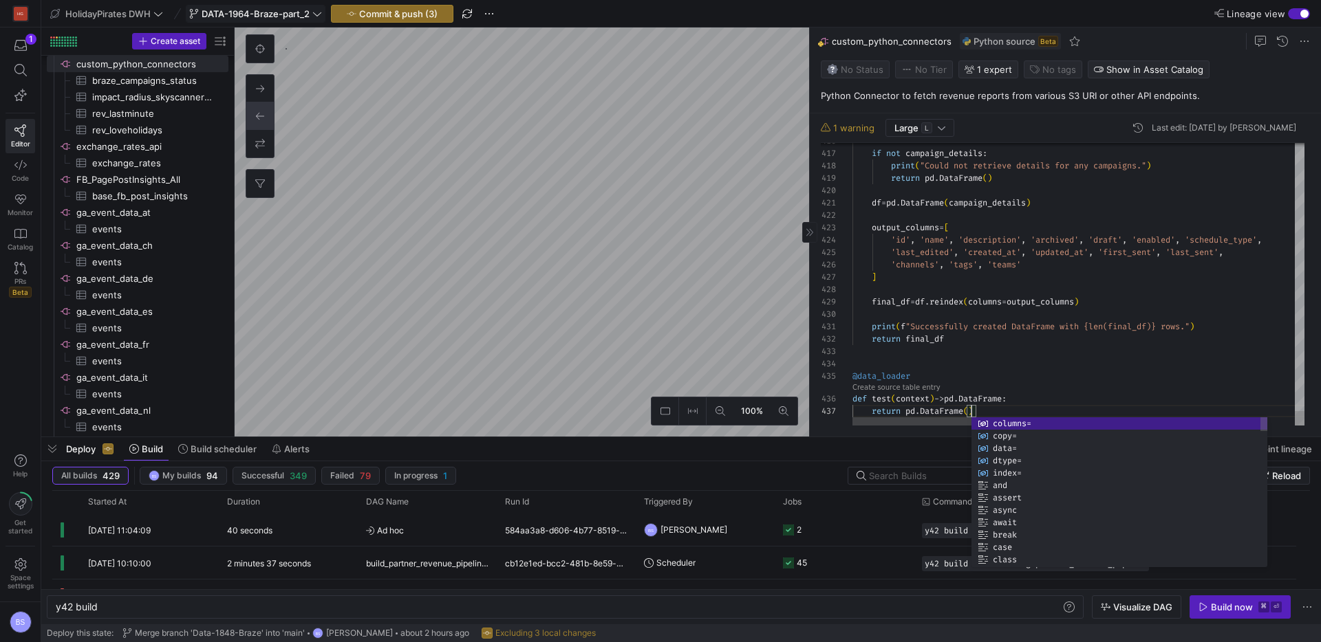
scroll to position [74, 119]
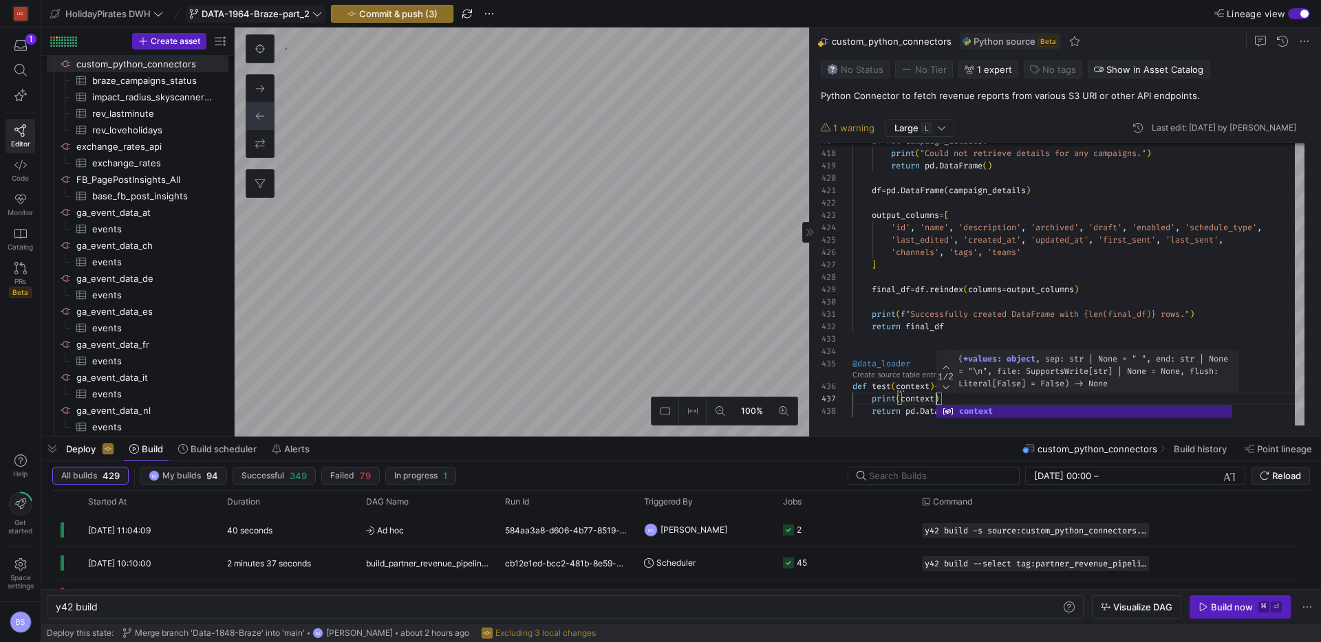
scroll to position [74, 84]
click at [881, 372] on link "Create source table entry" at bounding box center [896, 375] width 88 height 8
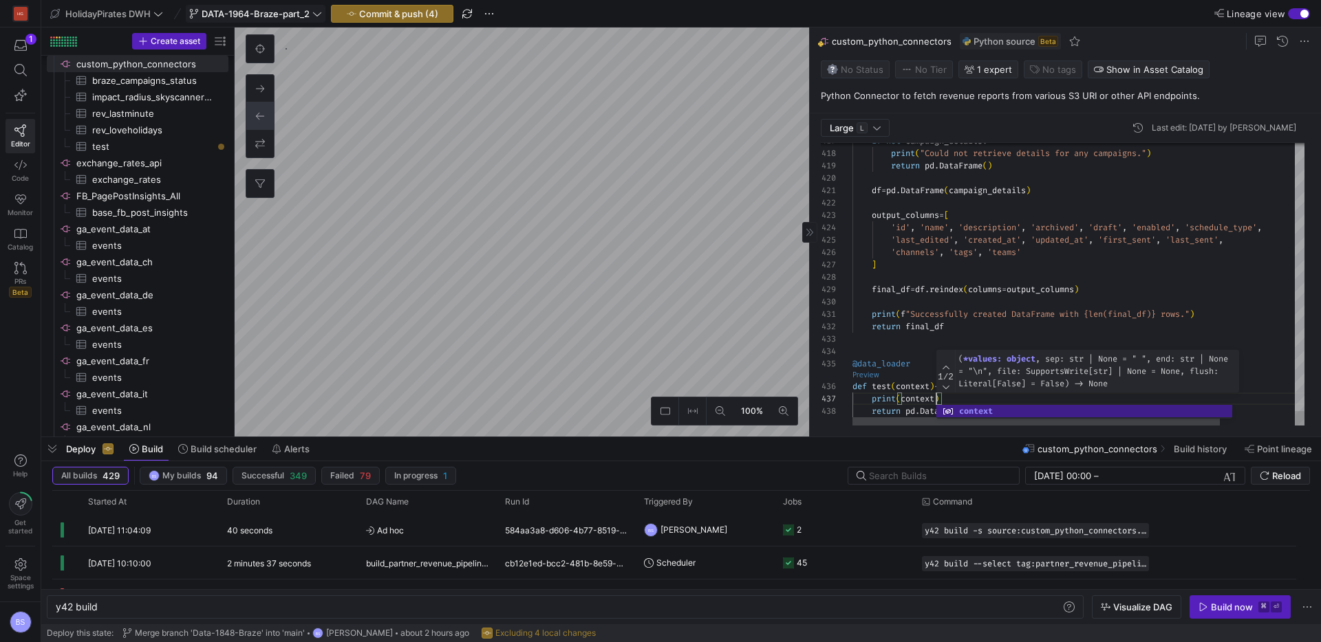
click at [863, 376] on link "Preview" at bounding box center [865, 375] width 27 height 8
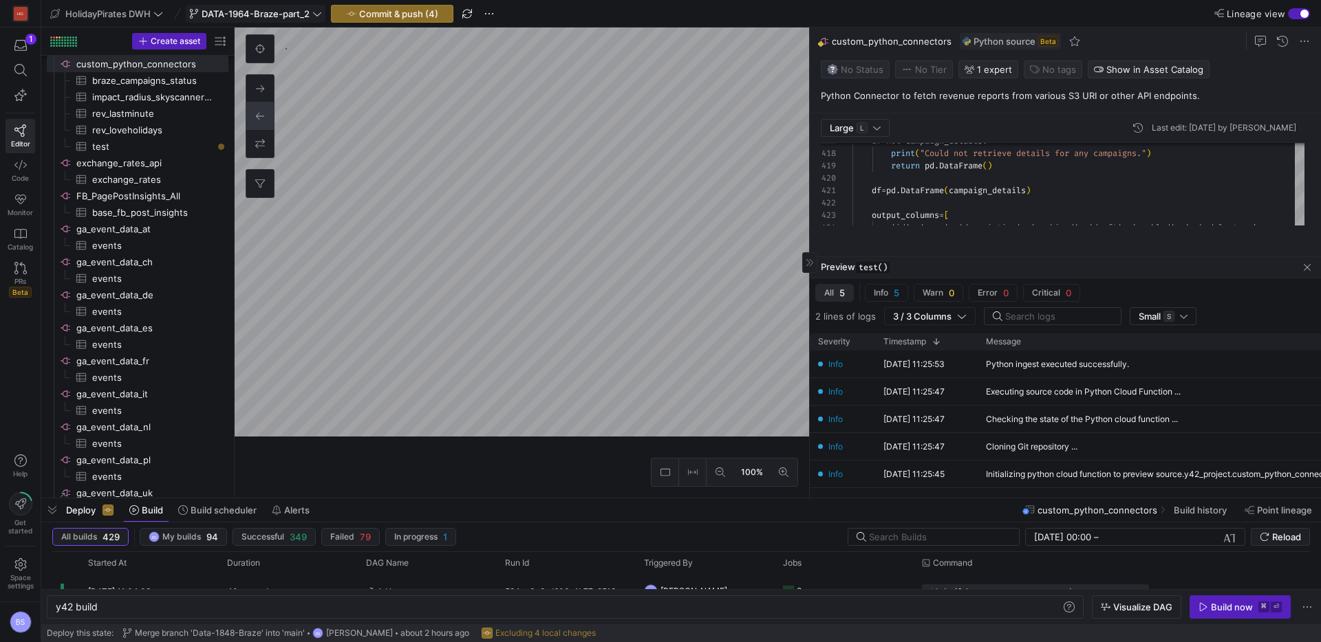
drag, startPoint x: 978, startPoint y: 437, endPoint x: 979, endPoint y: 490, distance: 53.7
click at [981, 501] on div at bounding box center [680, 499] width 1279 height 6
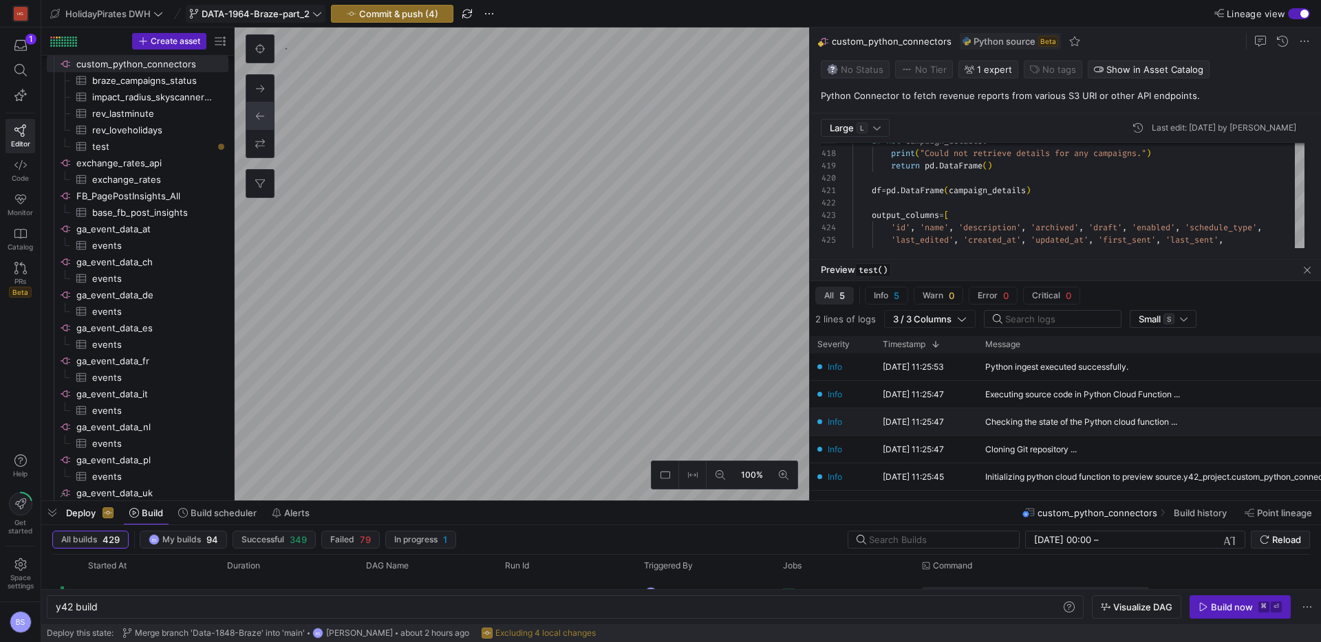
scroll to position [0, 0]
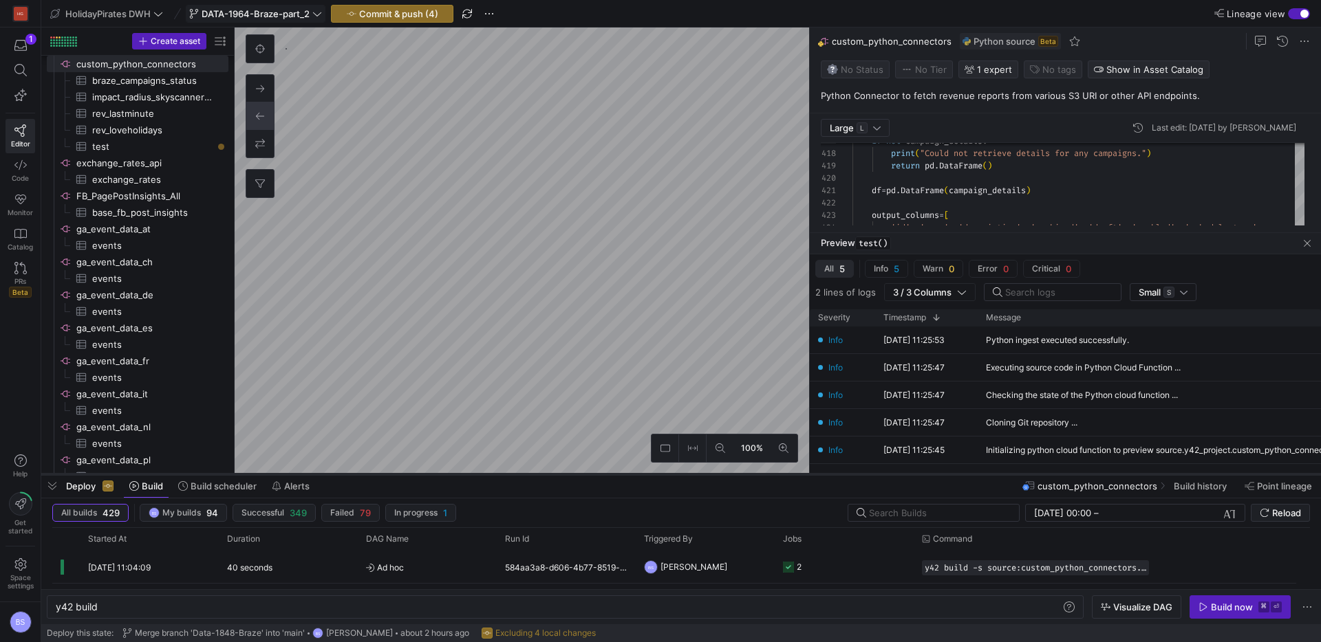
drag, startPoint x: 882, startPoint y: 501, endPoint x: 890, endPoint y: 475, distance: 27.9
click at [890, 475] on div at bounding box center [680, 475] width 1279 height 6
type textarea "print(f"Successfully created DataFrame with {len(final_df)} rows.") return fina…"
click at [963, 295] on icon "button" at bounding box center [962, 293] width 10 height 10
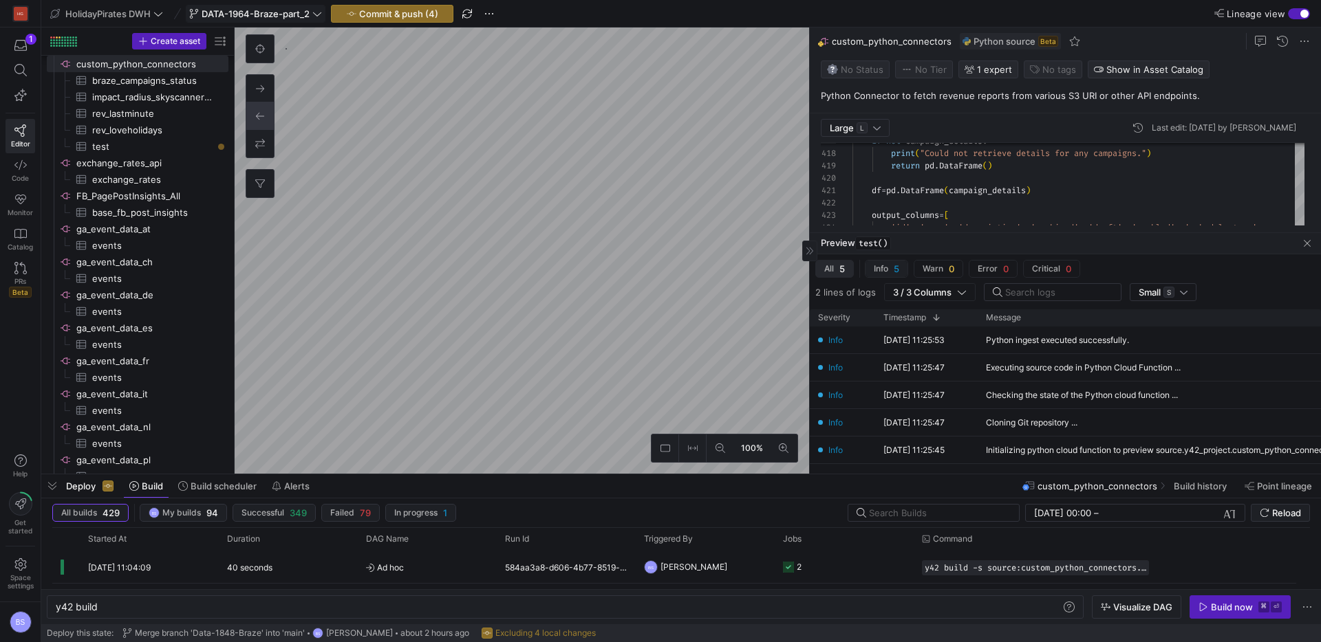
click at [877, 267] on span "Info" at bounding box center [881, 269] width 14 height 10
click at [826, 270] on span "All" at bounding box center [829, 269] width 10 height 10
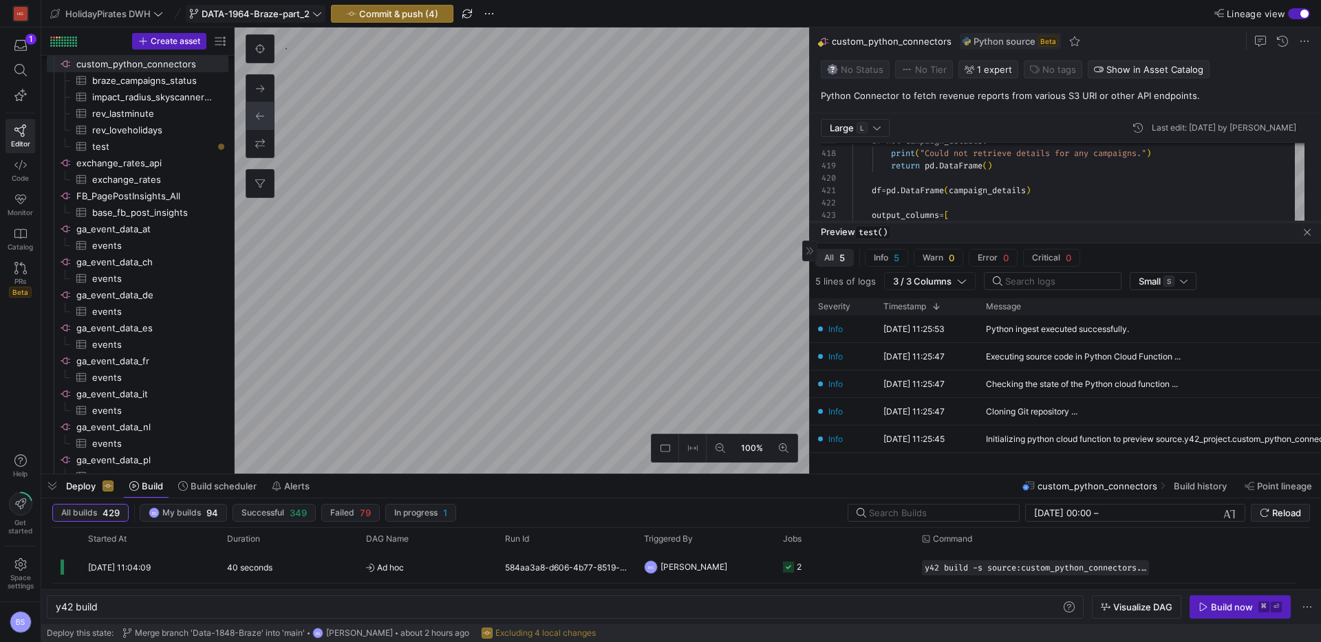
drag, startPoint x: 1069, startPoint y: 231, endPoint x: 1087, endPoint y: 221, distance: 20.6
click at [1087, 221] on div at bounding box center [1065, 222] width 511 height 6
